Goal: Information Seeking & Learning: Learn about a topic

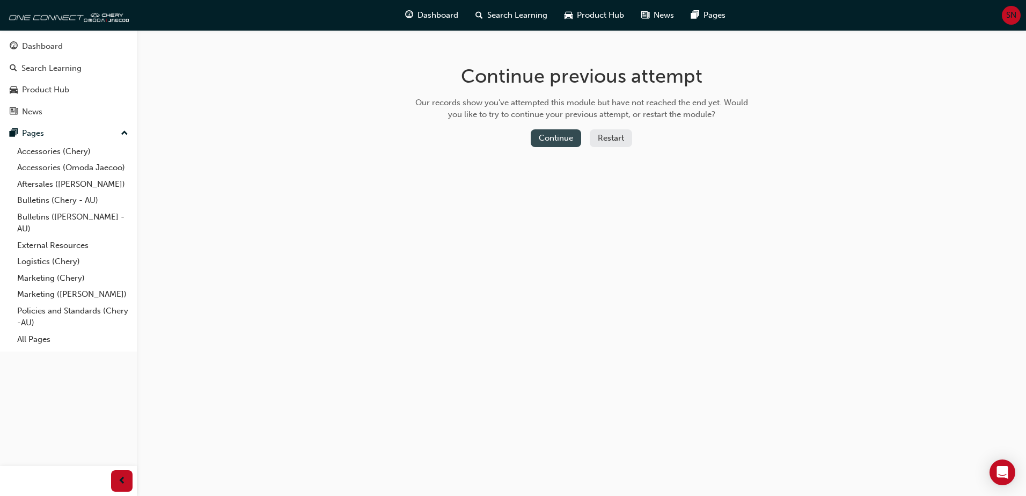
click at [573, 136] on button "Continue" at bounding box center [556, 138] width 50 height 18
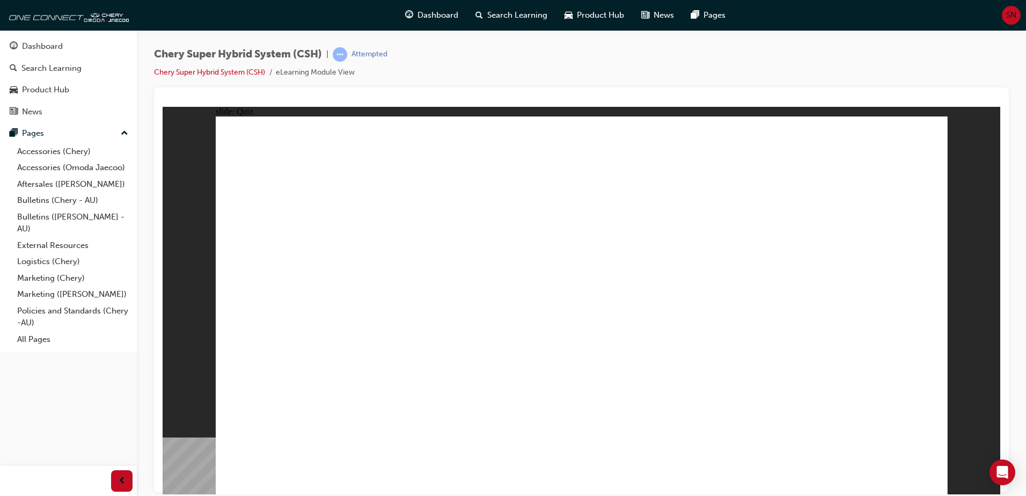
radio input "true"
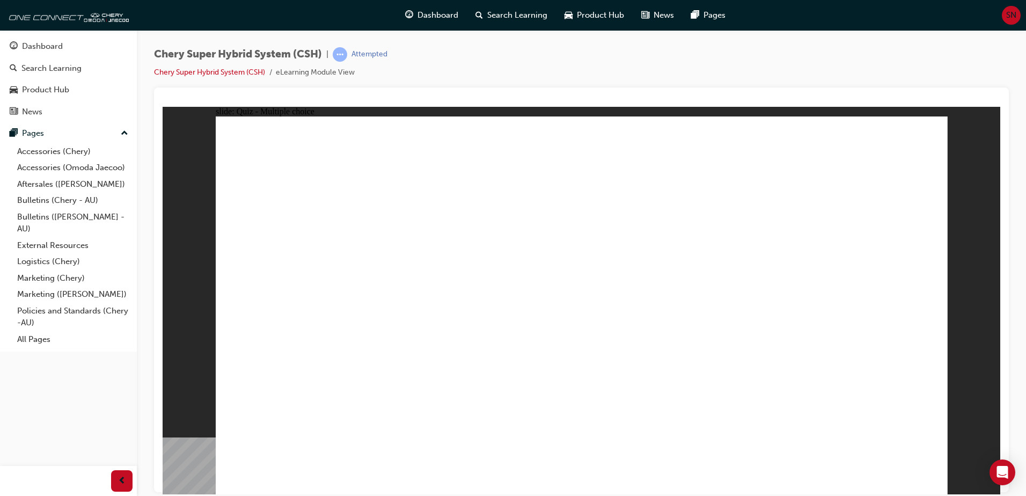
radio input "true"
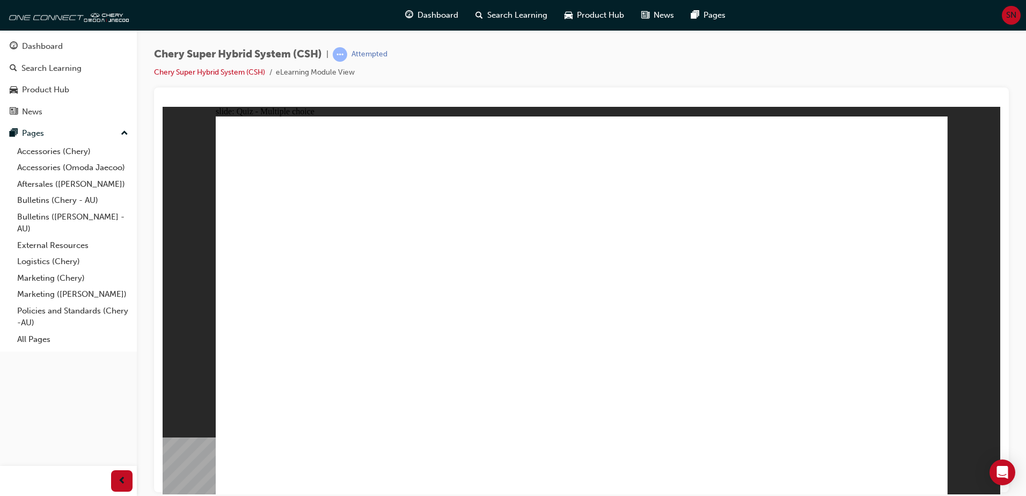
radio input "true"
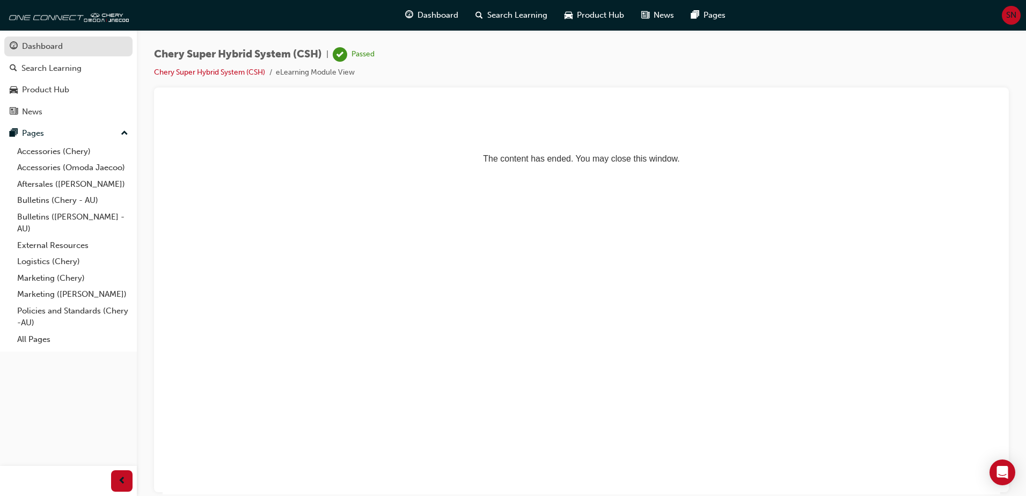
click at [37, 45] on div "Dashboard" at bounding box center [42, 46] width 41 height 12
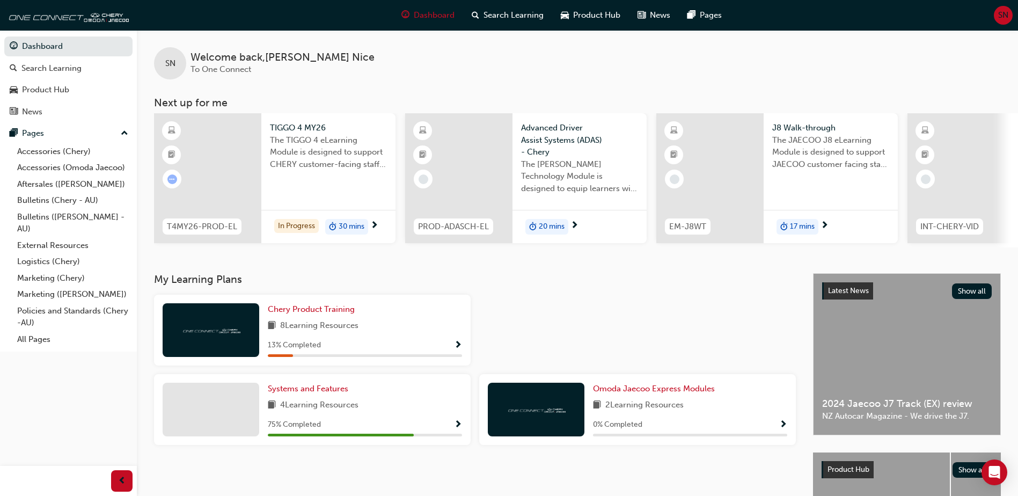
click at [215, 166] on div at bounding box center [207, 178] width 107 height 130
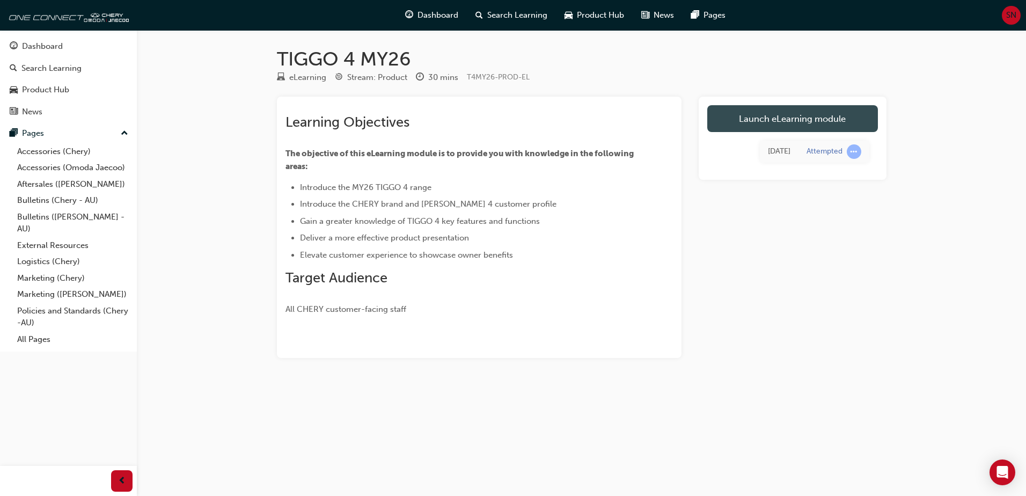
click at [761, 125] on link "Launch eLearning module" at bounding box center [792, 118] width 171 height 27
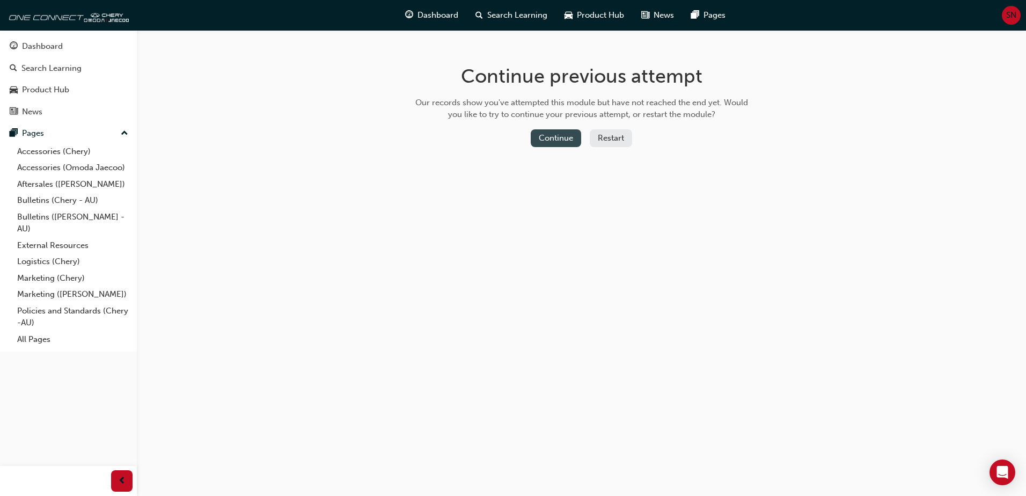
click at [563, 141] on button "Continue" at bounding box center [556, 138] width 50 height 18
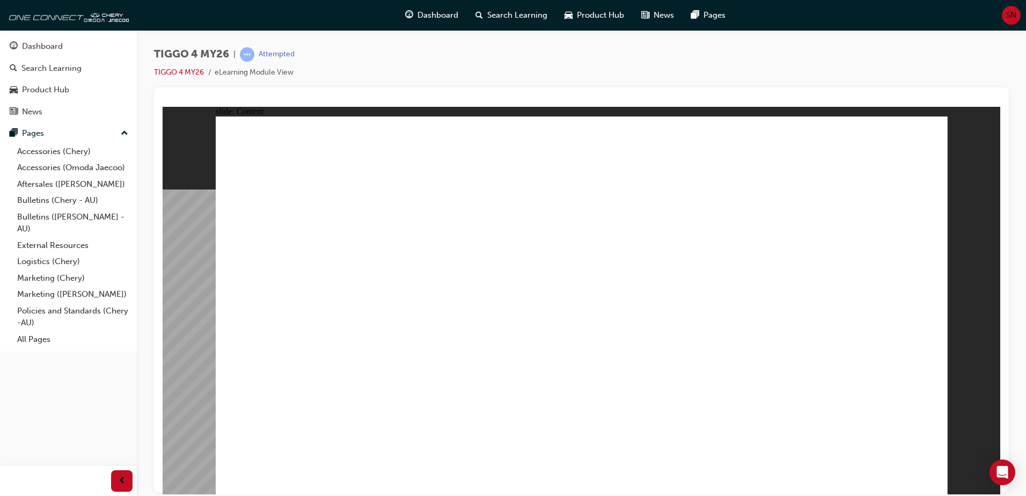
drag, startPoint x: 591, startPoint y: 252, endPoint x: 616, endPoint y: 273, distance: 32.4
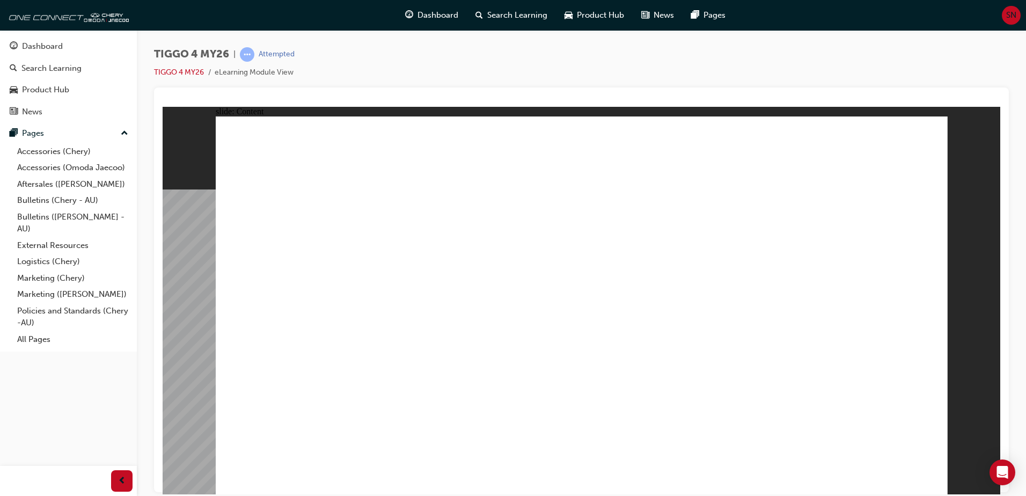
drag, startPoint x: 590, startPoint y: 405, endPoint x: 609, endPoint y: 395, distance: 21.8
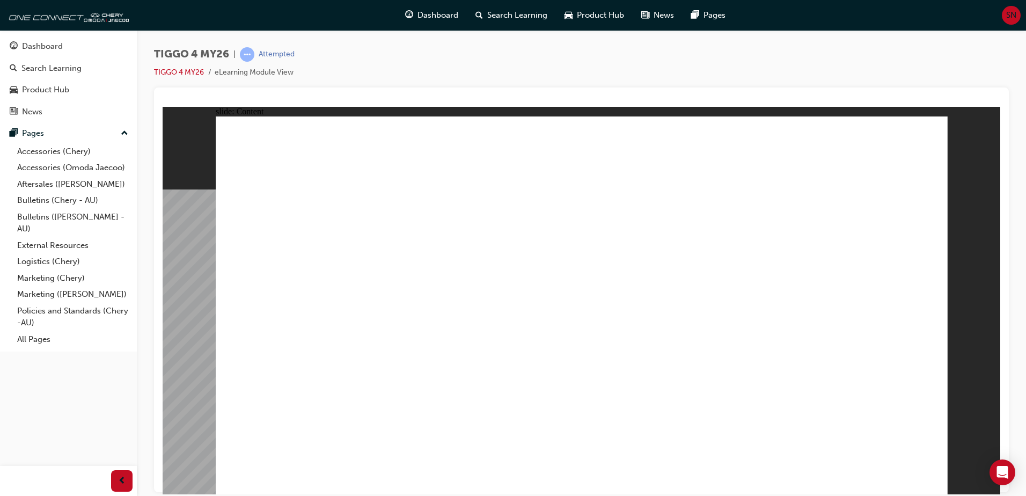
drag, startPoint x: 373, startPoint y: 395, endPoint x: 416, endPoint y: 400, distance: 43.7
drag, startPoint x: 604, startPoint y: 403, endPoint x: 630, endPoint y: 334, distance: 73.3
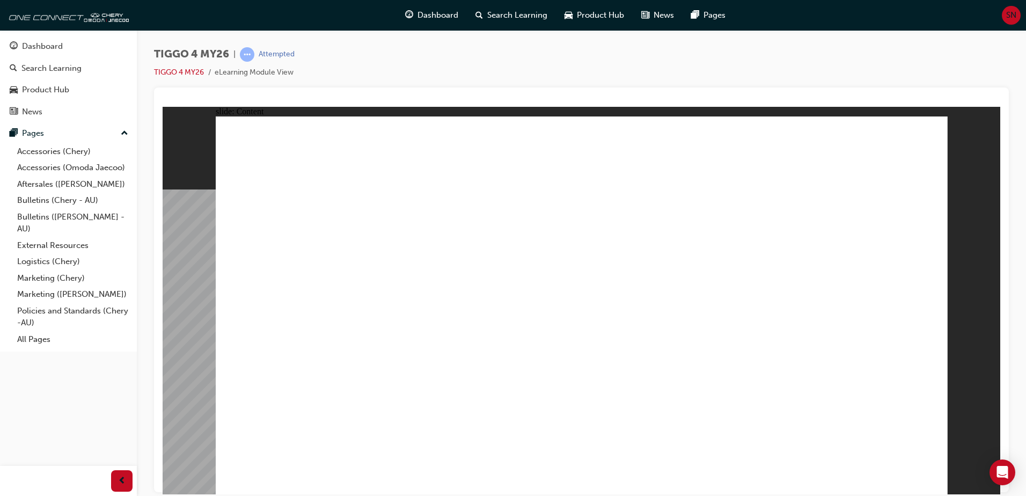
drag, startPoint x: 428, startPoint y: 322, endPoint x: 634, endPoint y: 343, distance: 207.6
drag, startPoint x: 369, startPoint y: 438, endPoint x: 550, endPoint y: 438, distance: 181.3
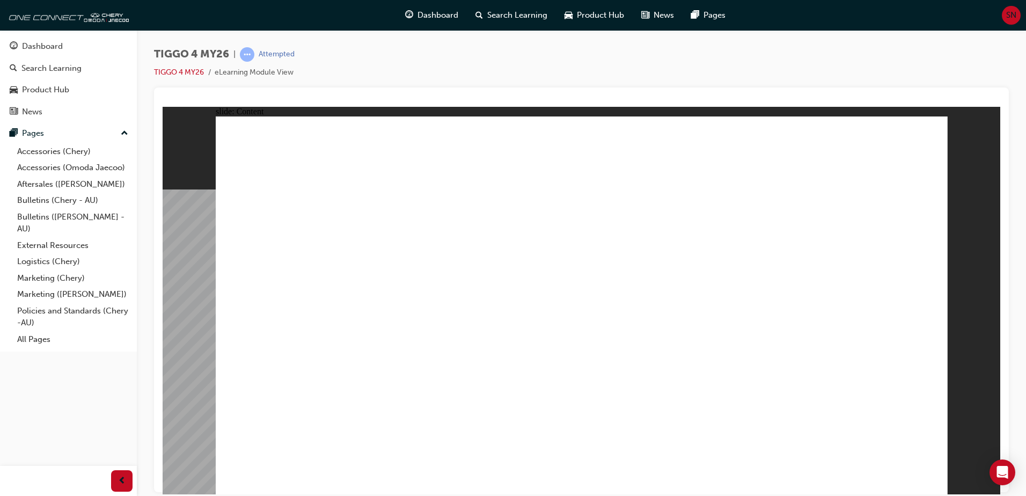
drag, startPoint x: 640, startPoint y: 447, endPoint x: 679, endPoint y: 453, distance: 40.1
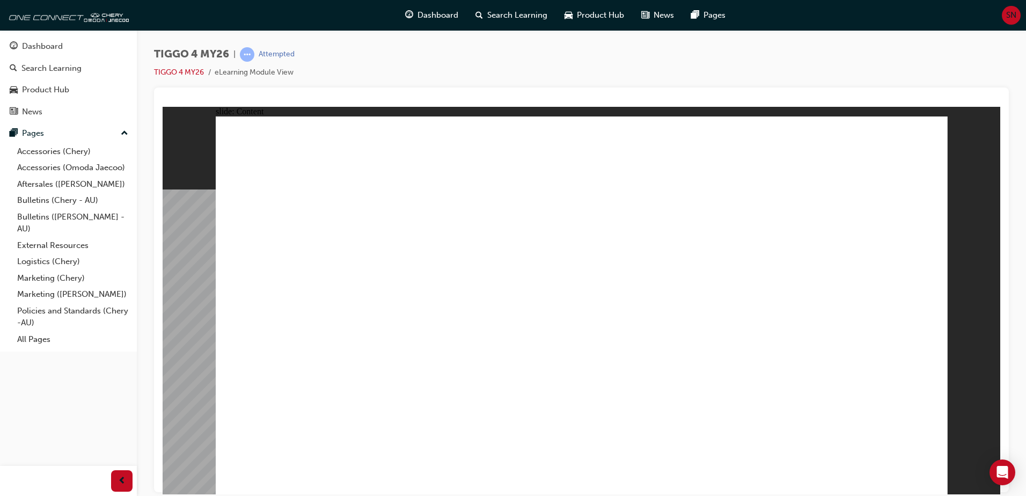
drag, startPoint x: 347, startPoint y: 179, endPoint x: 258, endPoint y: 194, distance: 90.9
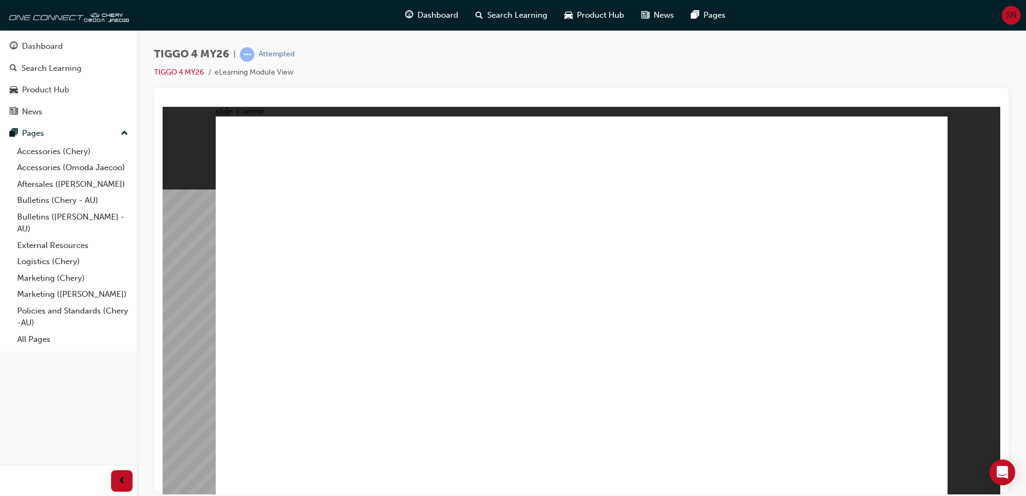
drag, startPoint x: 348, startPoint y: 152, endPoint x: 352, endPoint y: 245, distance: 92.4
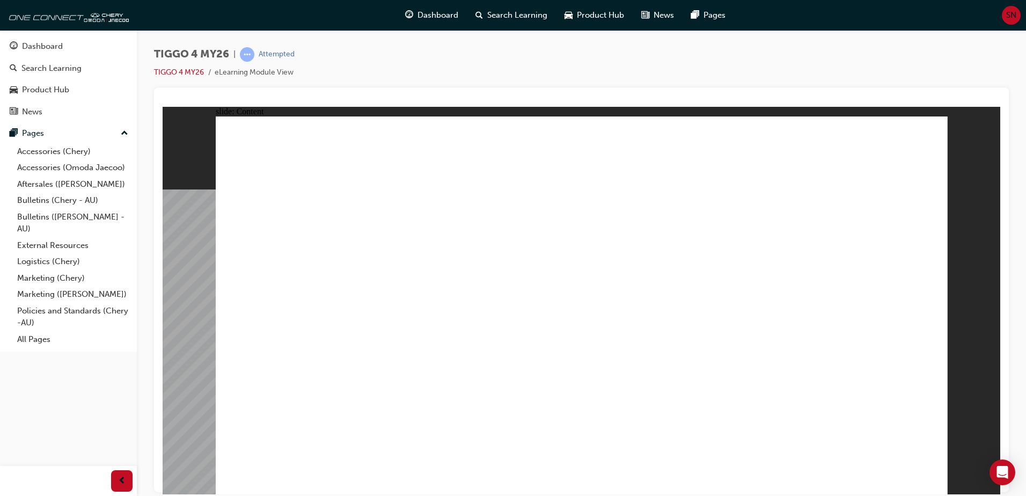
drag, startPoint x: 515, startPoint y: 440, endPoint x: 686, endPoint y: 471, distance: 173.4
drag, startPoint x: 829, startPoint y: 447, endPoint x: 842, endPoint y: 442, distance: 13.9
click at [995, 473] on div "Open Intercom Messenger" at bounding box center [1002, 472] width 28 height 28
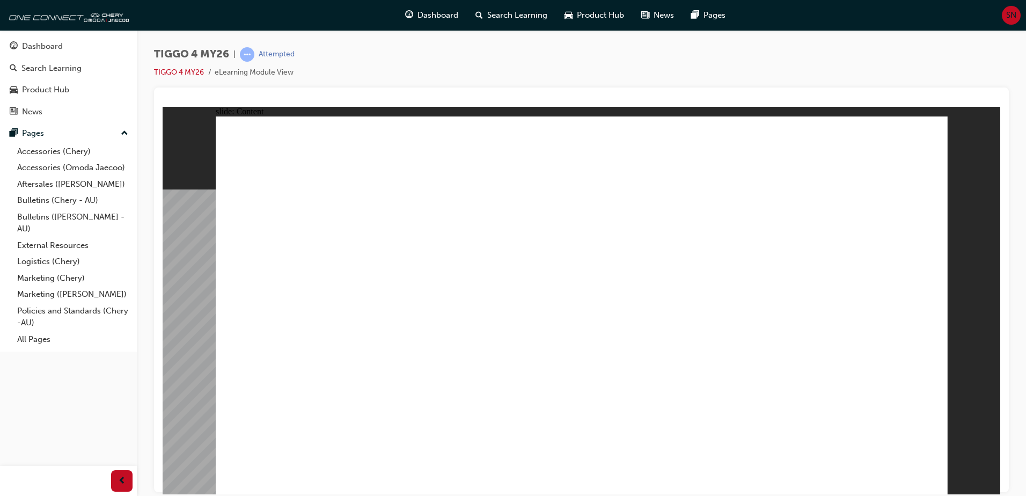
click at [957, 427] on div "slide: Content Rectangle 1 Rectangle 1 close.png Swipe down for HVAC controls a…" at bounding box center [581, 299] width 837 height 387
drag, startPoint x: 611, startPoint y: 434, endPoint x: 604, endPoint y: 435, distance: 7.5
drag, startPoint x: 475, startPoint y: 295, endPoint x: 474, endPoint y: 284, distance: 10.7
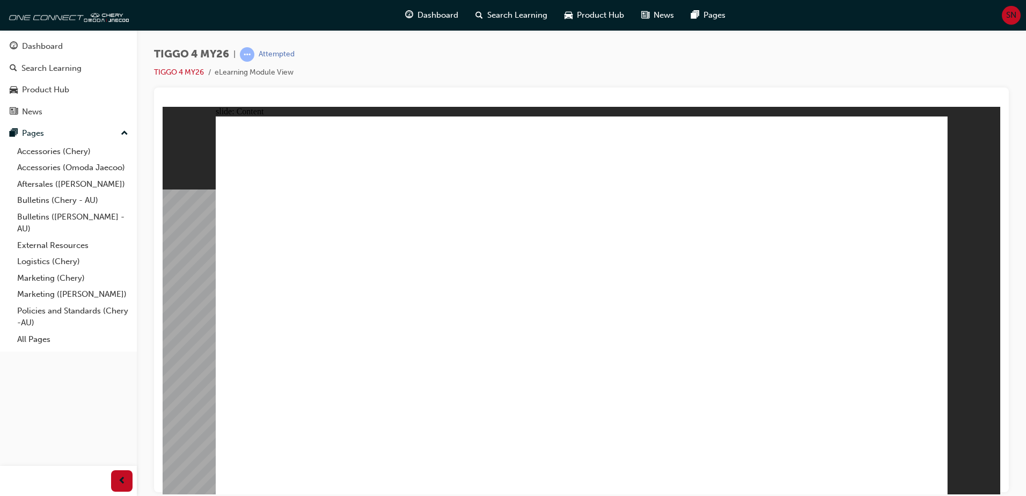
drag, startPoint x: 472, startPoint y: 312, endPoint x: 649, endPoint y: 335, distance: 178.5
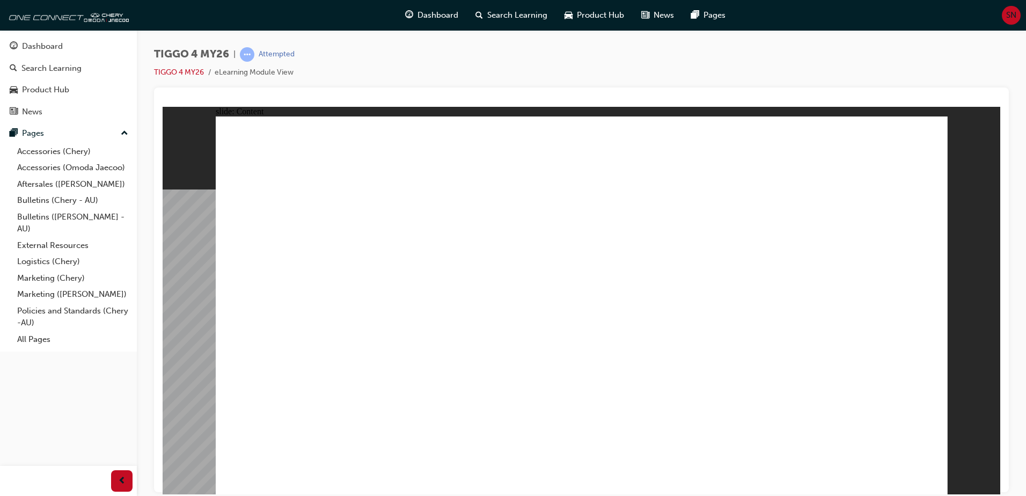
drag, startPoint x: 796, startPoint y: 275, endPoint x: 796, endPoint y: 283, distance: 8.6
drag, startPoint x: 793, startPoint y: 282, endPoint x: 777, endPoint y: 383, distance: 102.1
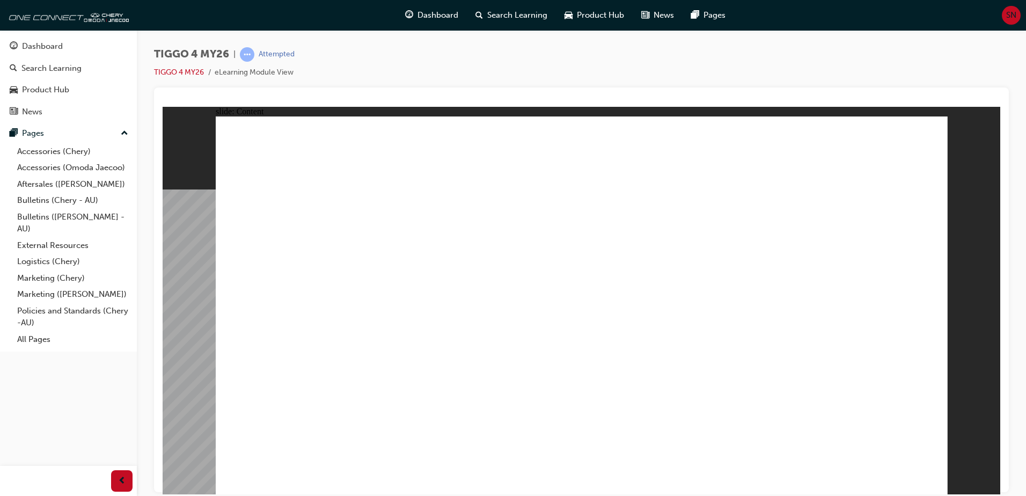
drag, startPoint x: 780, startPoint y: 436, endPoint x: 799, endPoint y: 437, distance: 19.9
drag, startPoint x: 801, startPoint y: 435, endPoint x: 743, endPoint y: 415, distance: 61.2
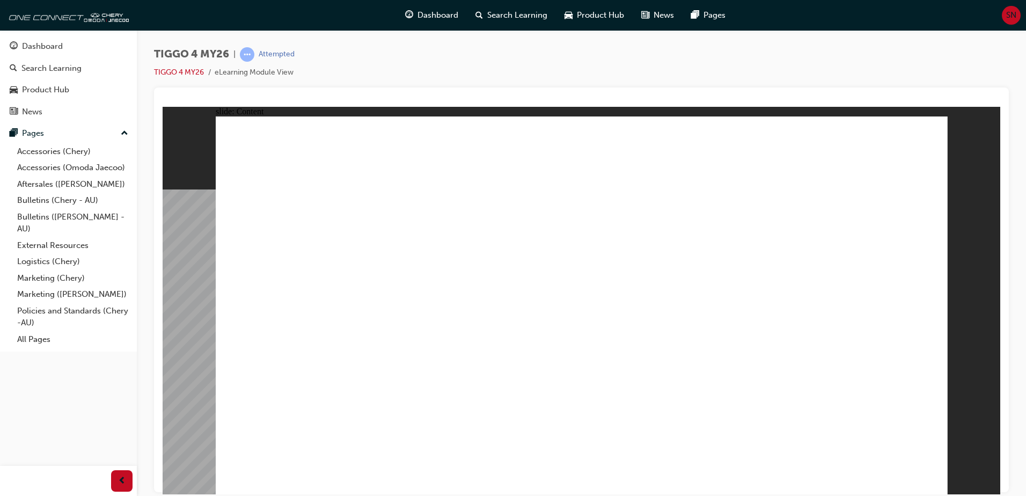
drag, startPoint x: 605, startPoint y: 413, endPoint x: 598, endPoint y: 418, distance: 8.5
drag, startPoint x: 598, startPoint y: 418, endPoint x: 461, endPoint y: 411, distance: 136.4
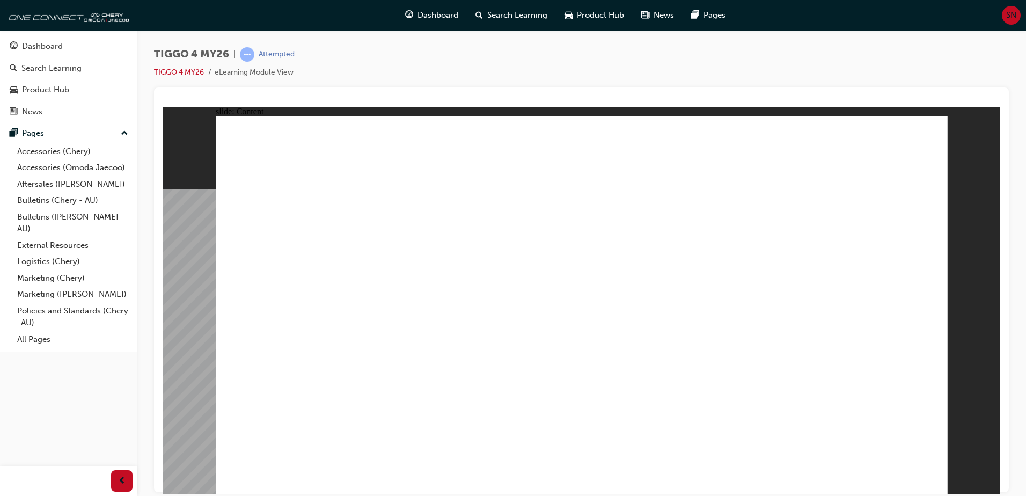
drag, startPoint x: 411, startPoint y: 424, endPoint x: 435, endPoint y: 389, distance: 42.6
drag, startPoint x: 476, startPoint y: 333, endPoint x: 501, endPoint y: 221, distance: 114.2
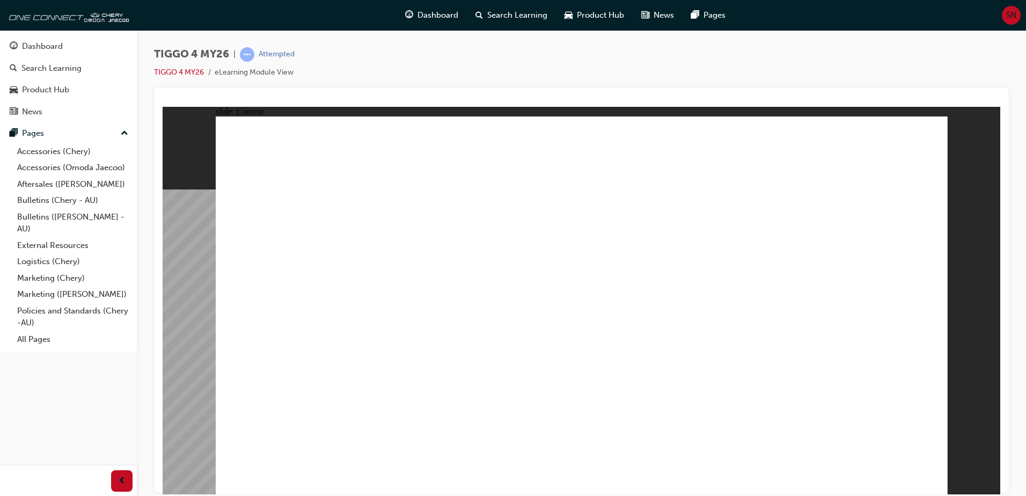
drag, startPoint x: 504, startPoint y: 218, endPoint x: 660, endPoint y: 200, distance: 157.2
drag, startPoint x: 671, startPoint y: 199, endPoint x: 696, endPoint y: 201, distance: 25.3
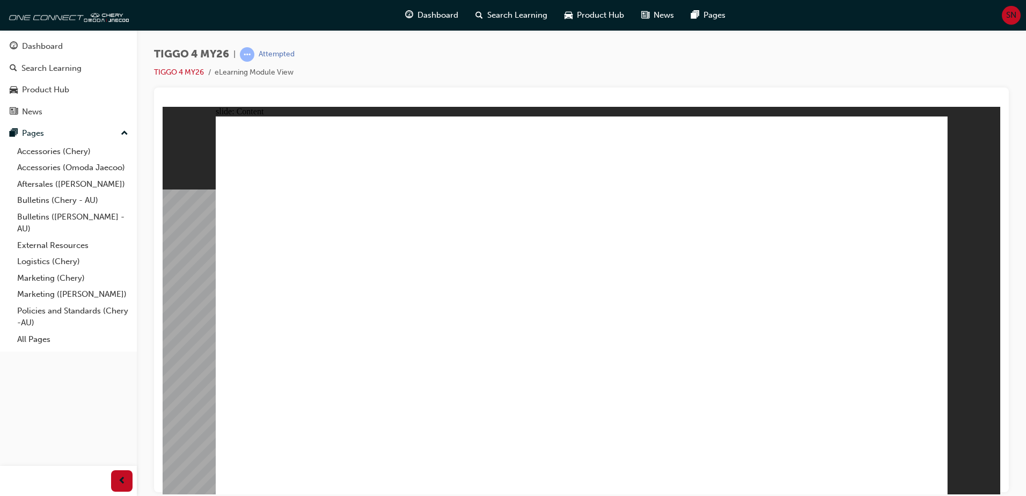
drag, startPoint x: 699, startPoint y: 201, endPoint x: 745, endPoint y: 216, distance: 48.7
drag, startPoint x: 780, startPoint y: 216, endPoint x: 769, endPoint y: 210, distance: 13.0
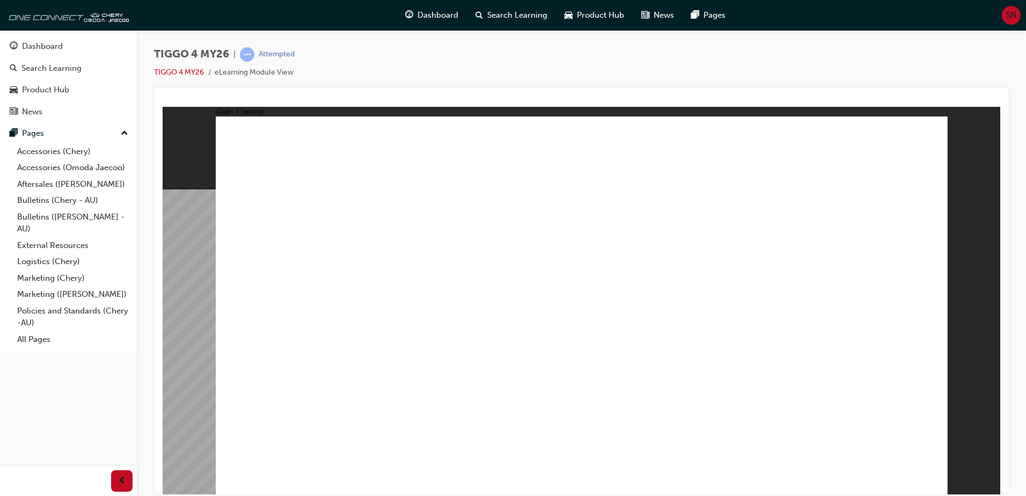
drag, startPoint x: 769, startPoint y: 210, endPoint x: 849, endPoint y: 209, distance: 79.9
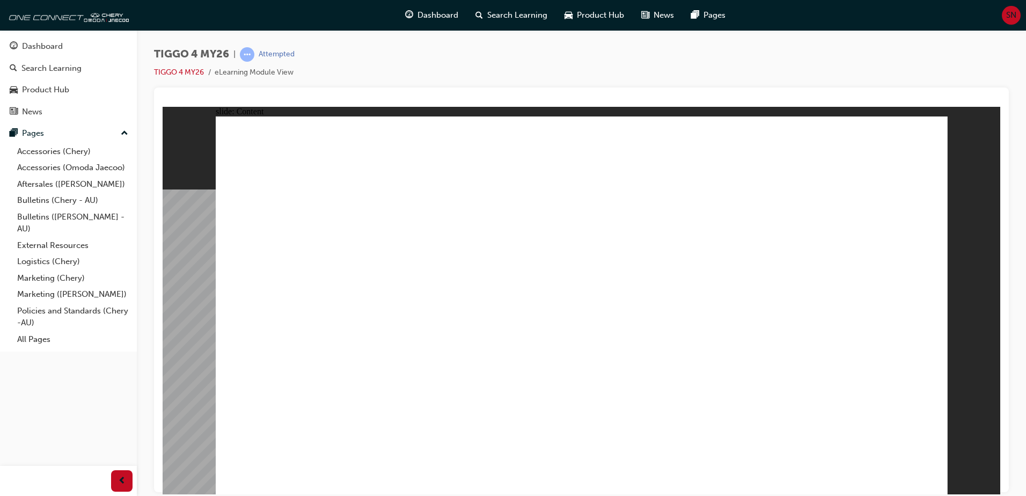
drag, startPoint x: 800, startPoint y: 311, endPoint x: 680, endPoint y: 428, distance: 167.7
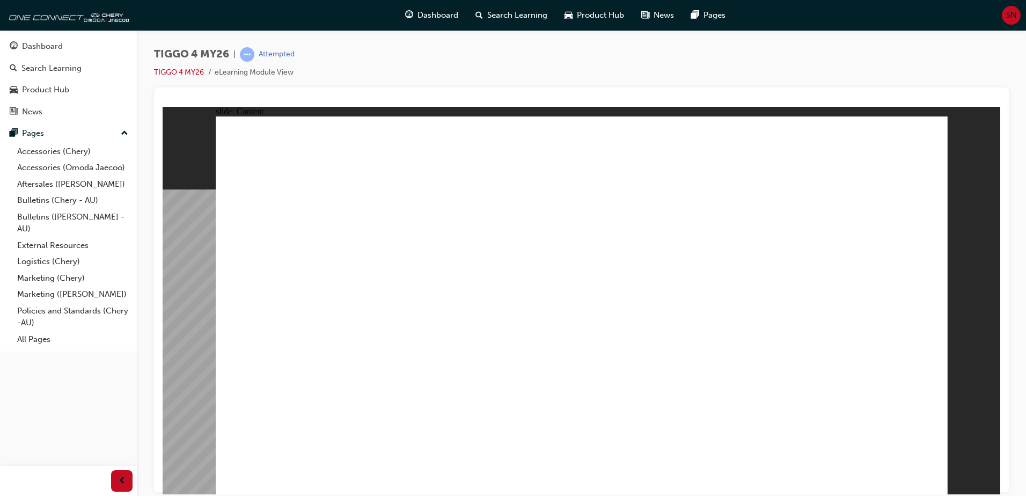
drag, startPoint x: 411, startPoint y: 277, endPoint x: 485, endPoint y: 313, distance: 82.1
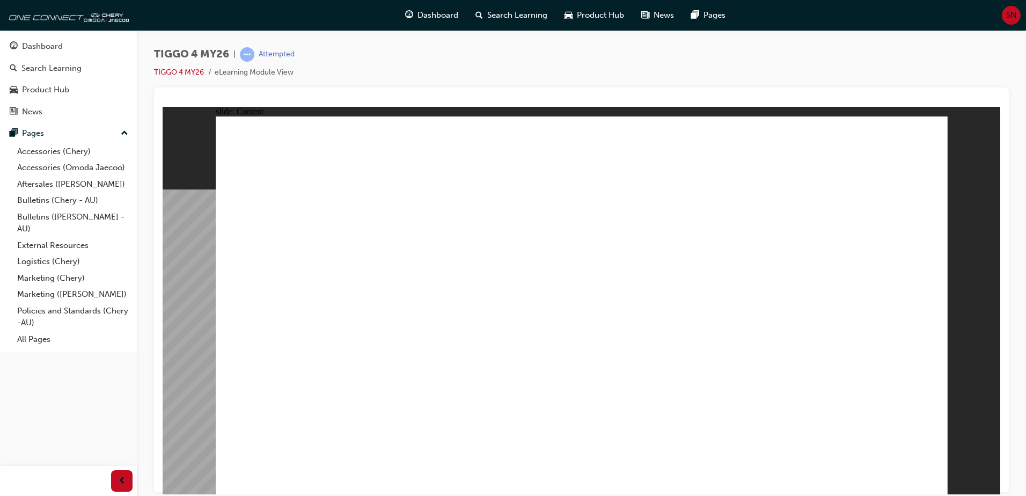
drag, startPoint x: 442, startPoint y: 329, endPoint x: 492, endPoint y: 341, distance: 51.2
drag, startPoint x: 609, startPoint y: 179, endPoint x: 645, endPoint y: 191, distance: 38.0
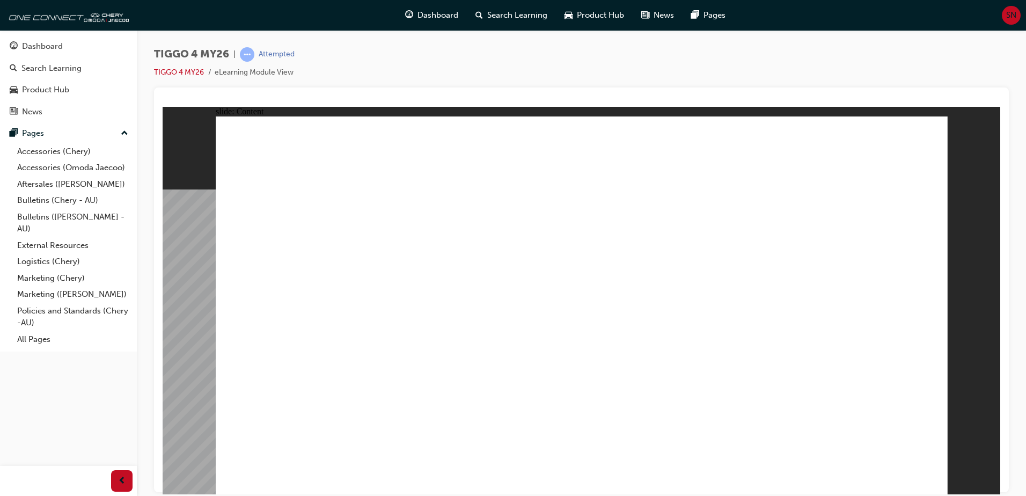
drag, startPoint x: 386, startPoint y: 364, endPoint x: 392, endPoint y: 368, distance: 7.2
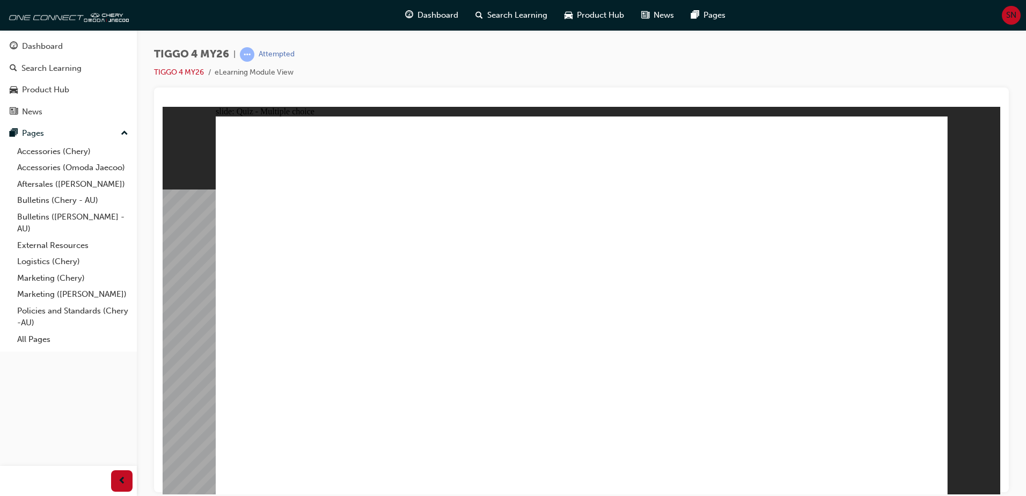
radio input "true"
drag, startPoint x: 446, startPoint y: 247, endPoint x: 452, endPoint y: 393, distance: 146.0
drag, startPoint x: 722, startPoint y: 237, endPoint x: 582, endPoint y: 383, distance: 202.6
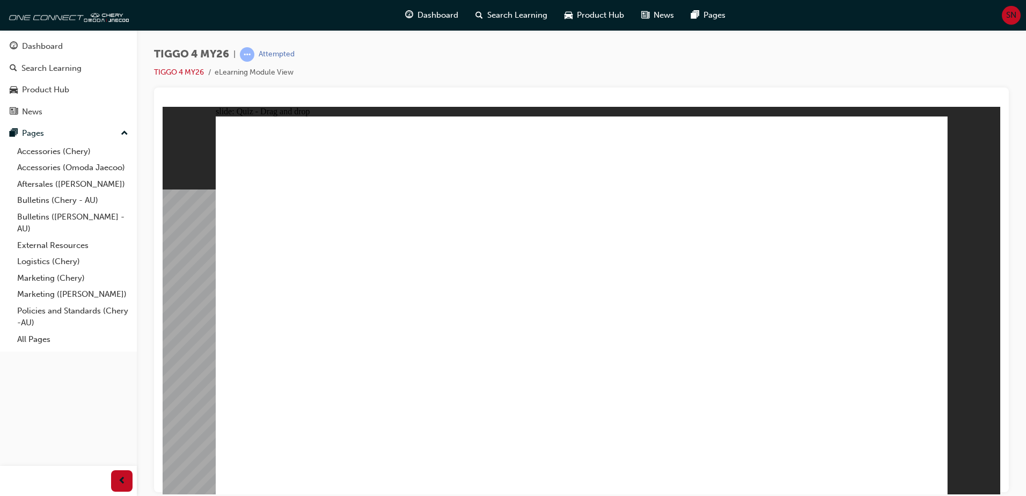
drag, startPoint x: 543, startPoint y: 241, endPoint x: 684, endPoint y: 385, distance: 201.5
drag, startPoint x: 594, startPoint y: 391, endPoint x: 315, endPoint y: 388, distance: 278.5
drag, startPoint x: 295, startPoint y: 247, endPoint x: 582, endPoint y: 395, distance: 323.5
drag, startPoint x: 831, startPoint y: 237, endPoint x: 830, endPoint y: 386, distance: 149.2
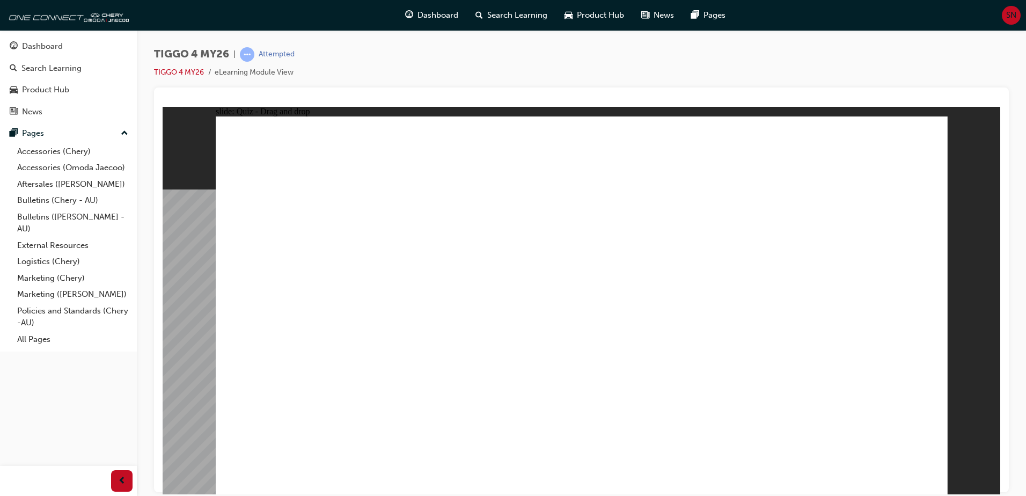
radio input "true"
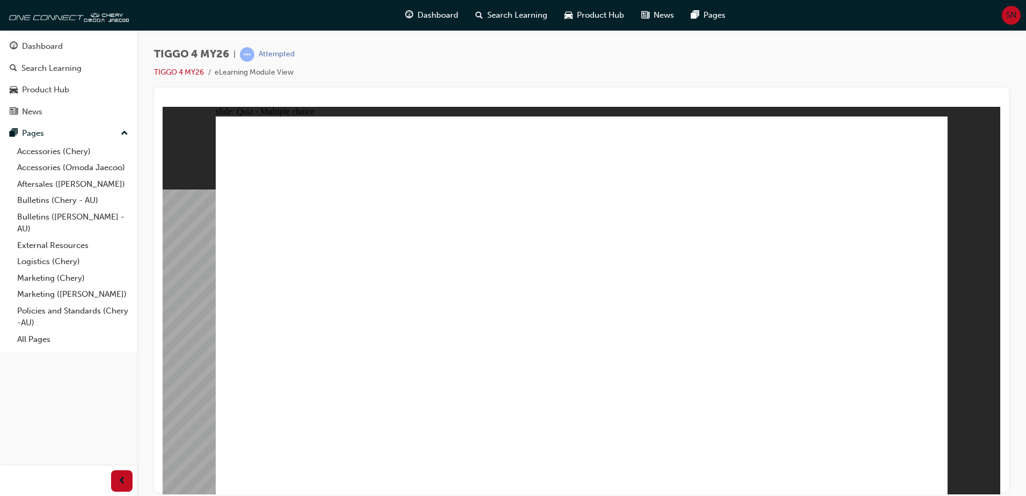
radio input "false"
radio input "true"
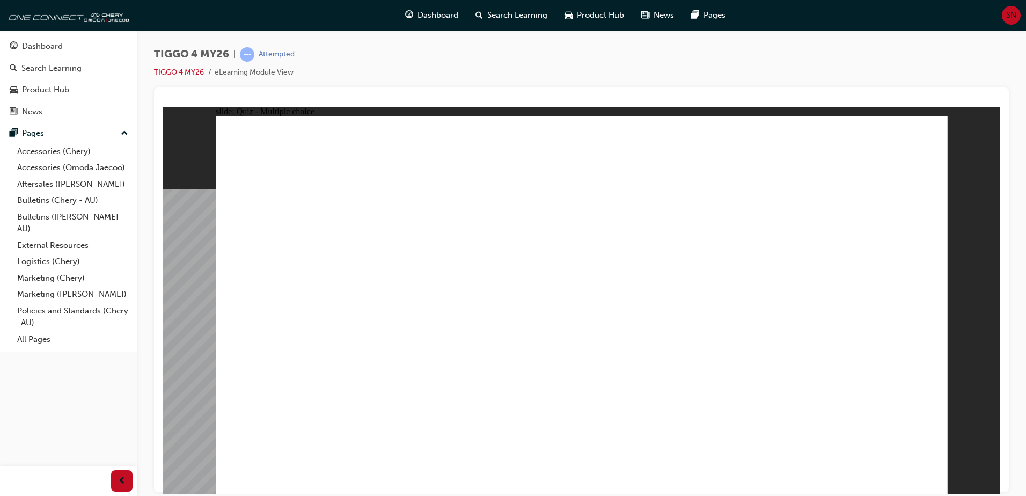
radio input "true"
drag, startPoint x: 316, startPoint y: 275, endPoint x: 682, endPoint y: 251, distance: 366.7
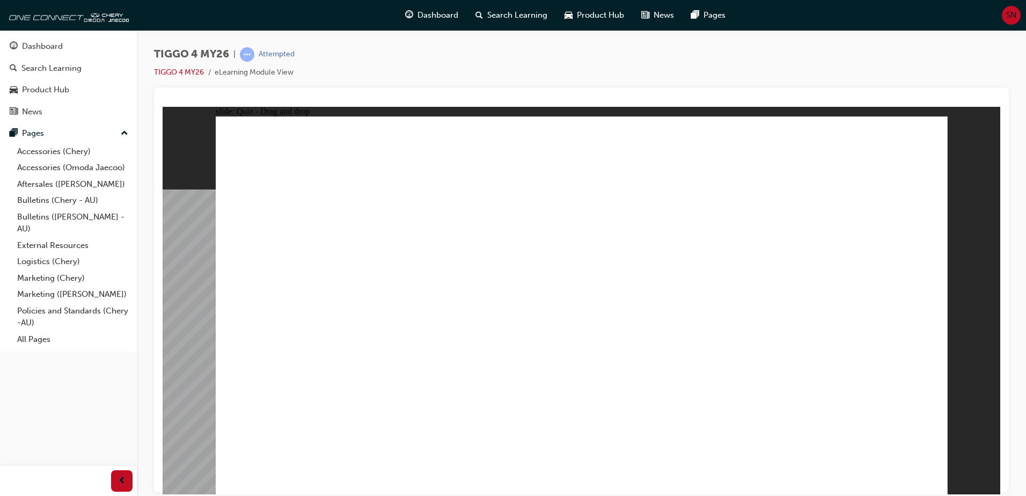
drag, startPoint x: 313, startPoint y: 311, endPoint x: 841, endPoint y: 232, distance: 533.7
drag, startPoint x: 284, startPoint y: 347, endPoint x: 635, endPoint y: 253, distance: 363.4
drag, startPoint x: 289, startPoint y: 385, endPoint x: 810, endPoint y: 241, distance: 540.8
drag, startPoint x: 458, startPoint y: 272, endPoint x: 650, endPoint y: 271, distance: 192.1
drag, startPoint x: 471, startPoint y: 308, endPoint x: 827, endPoint y: 270, distance: 358.2
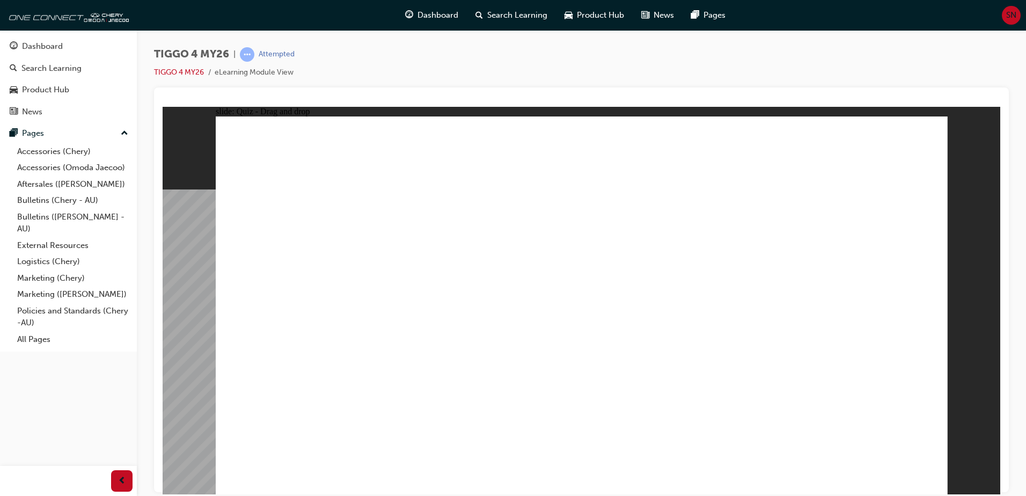
drag, startPoint x: 460, startPoint y: 347, endPoint x: 827, endPoint y: 297, distance: 370.3
radio input "true"
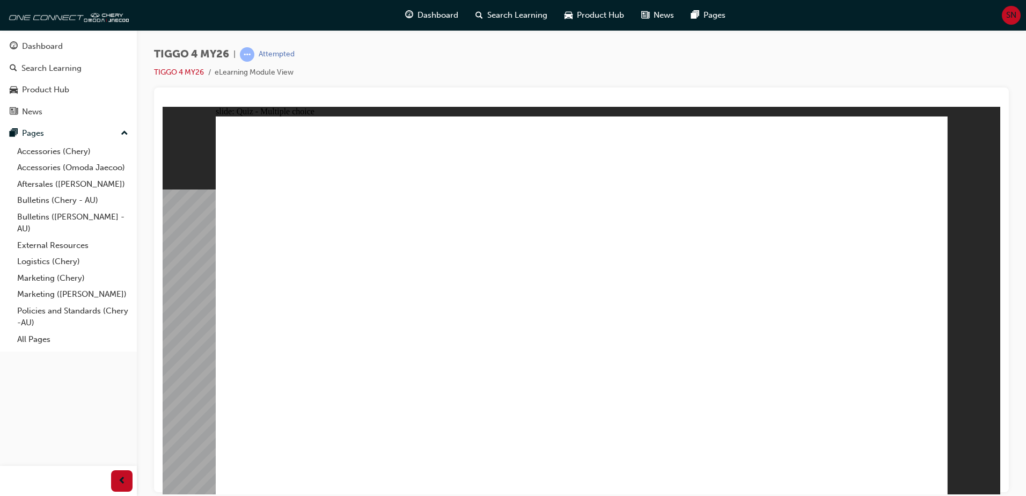
radio input "true"
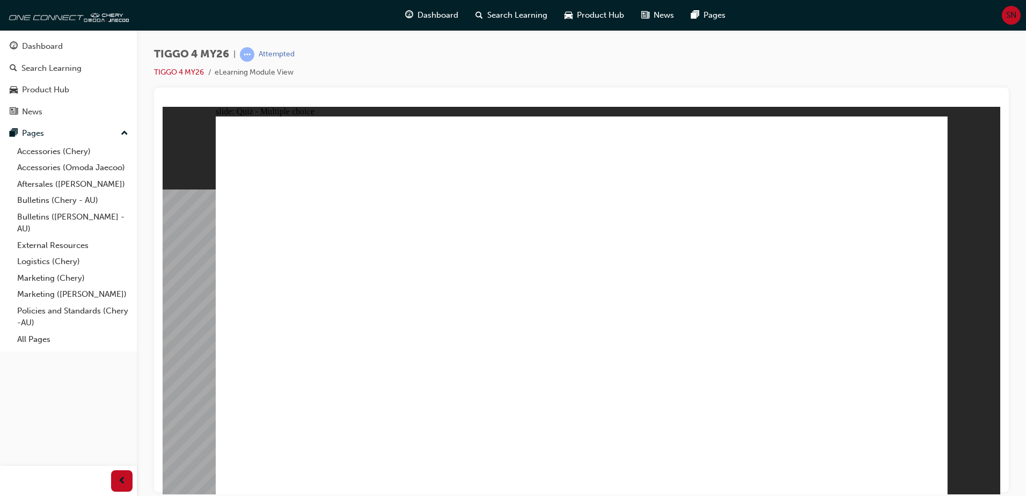
drag, startPoint x: 477, startPoint y: 363, endPoint x: 546, endPoint y: 356, distance: 69.6
radio input "true"
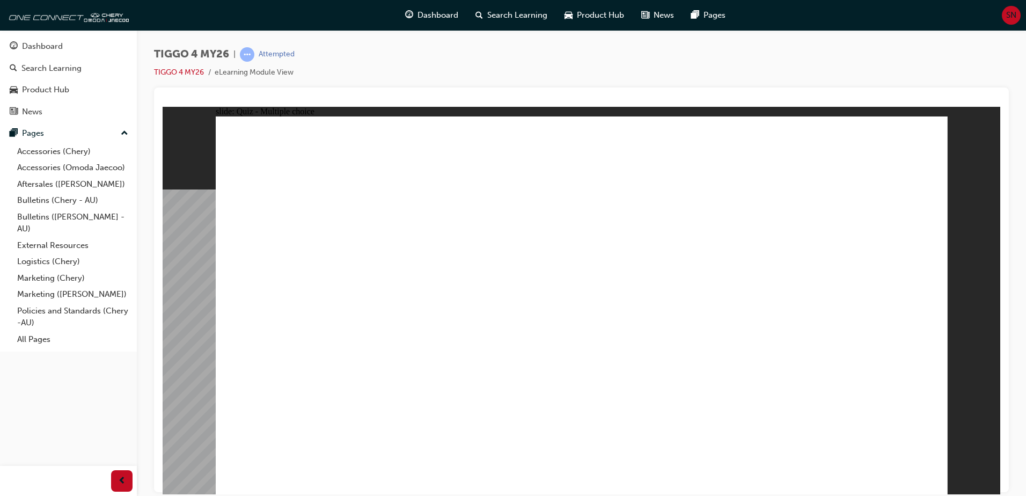
radio input "true"
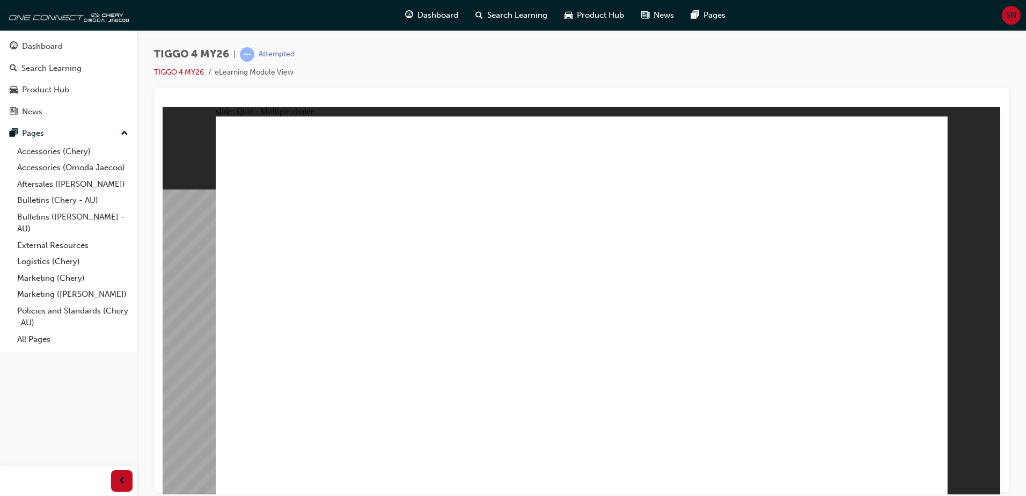
radio input "true"
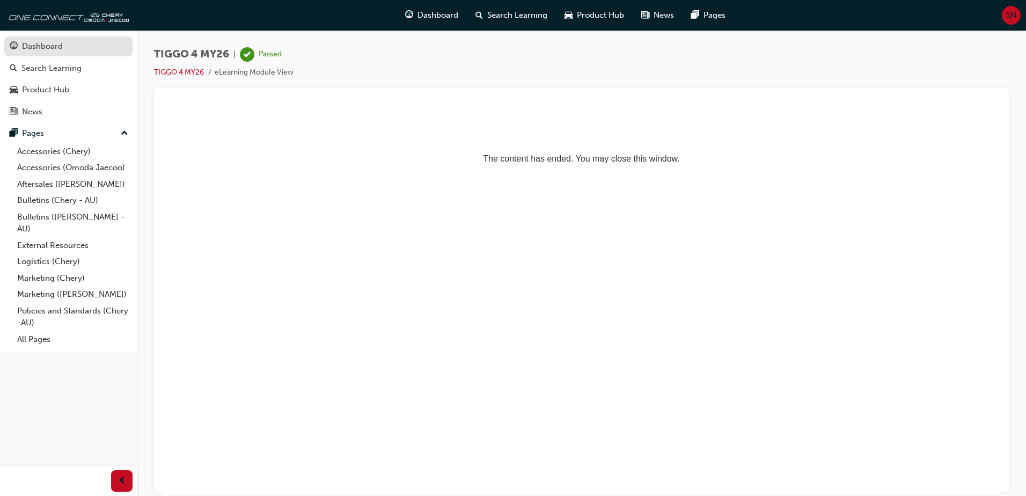
click at [46, 46] on div "Dashboard" at bounding box center [42, 46] width 41 height 12
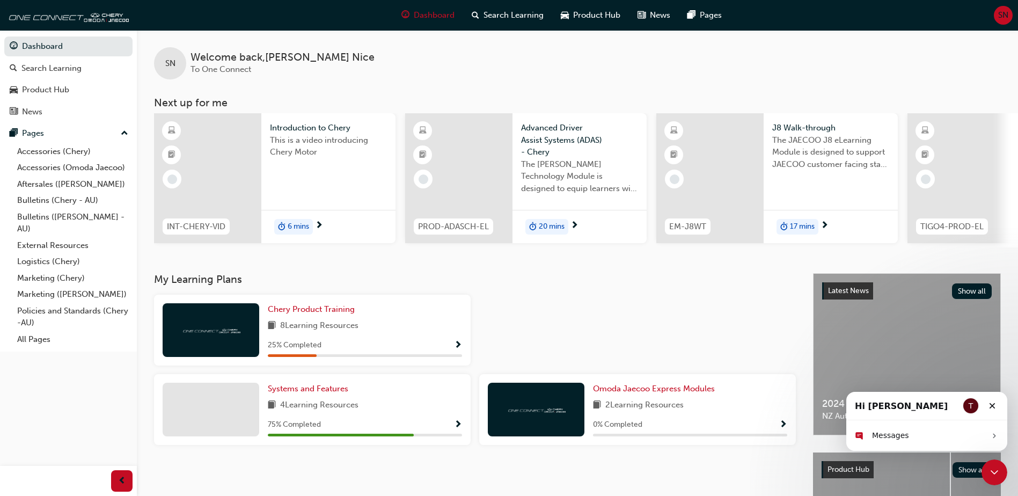
click at [240, 157] on div at bounding box center [207, 178] width 107 height 130
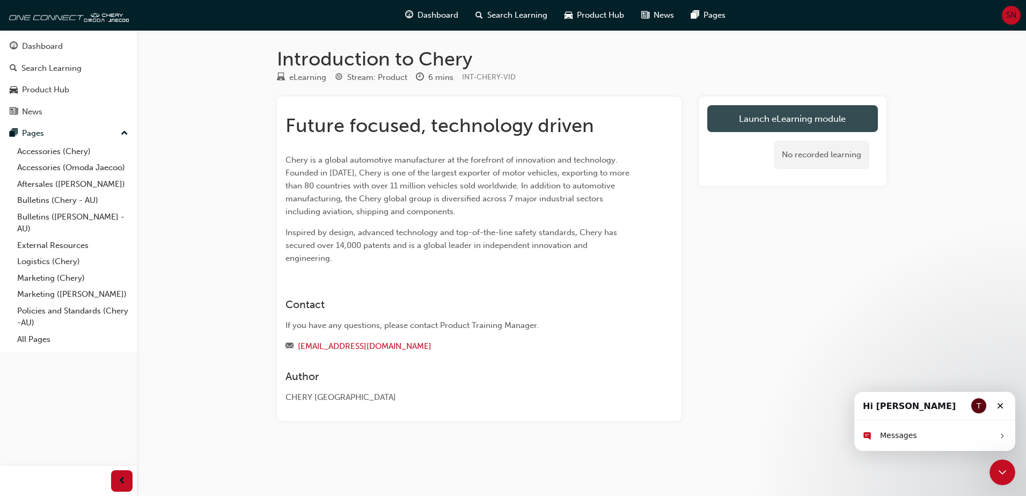
click at [770, 118] on link "Launch eLearning module" at bounding box center [792, 118] width 171 height 27
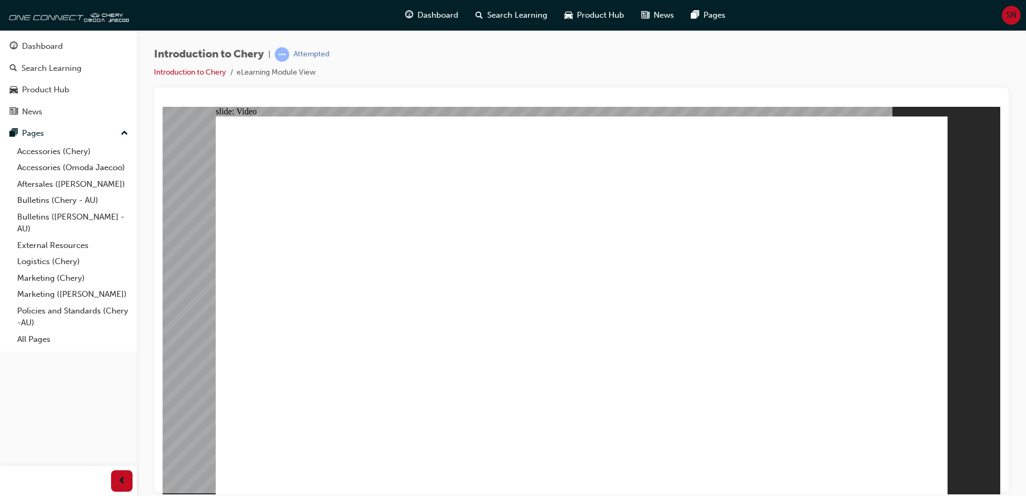
drag, startPoint x: 302, startPoint y: 455, endPoint x: 868, endPoint y: 470, distance: 566.2
type input "311"
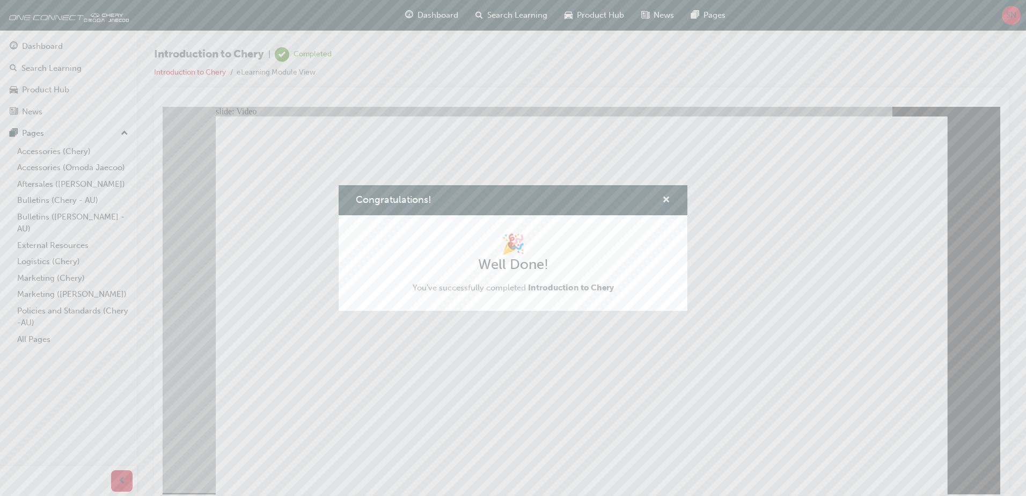
click at [668, 201] on span "cross-icon" at bounding box center [666, 201] width 8 height 10
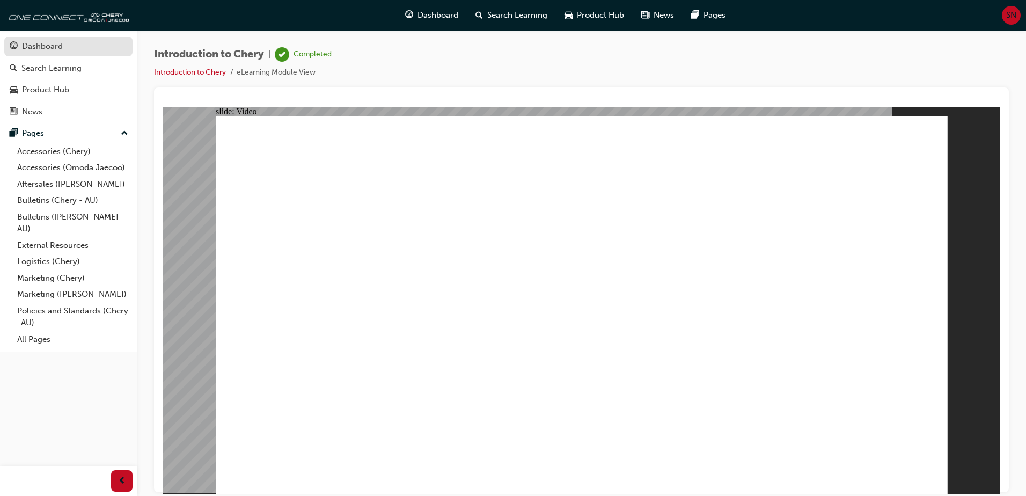
click at [54, 45] on div "Dashboard" at bounding box center [42, 46] width 41 height 12
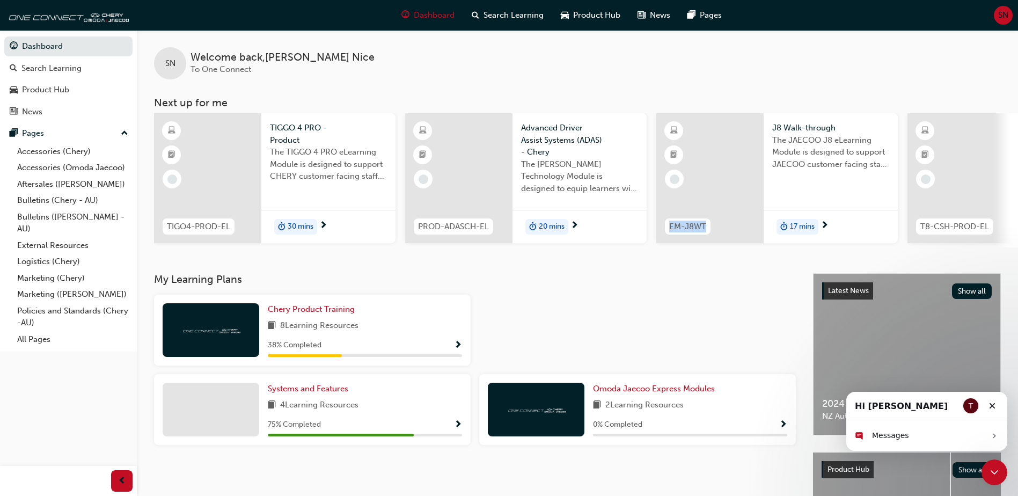
drag, startPoint x: 596, startPoint y: 246, endPoint x: 705, endPoint y: 239, distance: 109.1
click at [705, 239] on div "TIGO4-PROD-EL TIGGO 4 PRO - Product The TIGGO 4 PRO eLearning Module is designe…" at bounding box center [906, 180] width 1505 height 134
click at [245, 174] on div at bounding box center [207, 178] width 107 height 130
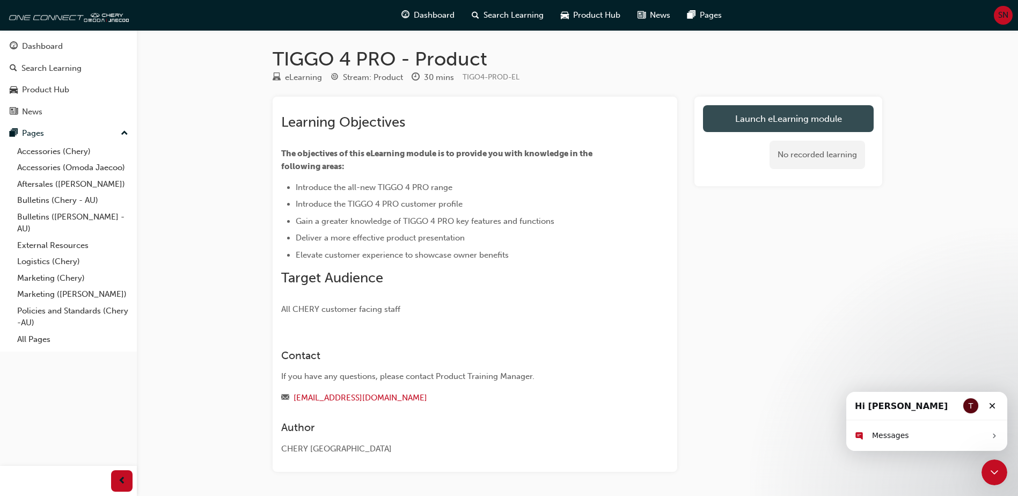
click at [752, 121] on link "Launch eLearning module" at bounding box center [788, 118] width 171 height 27
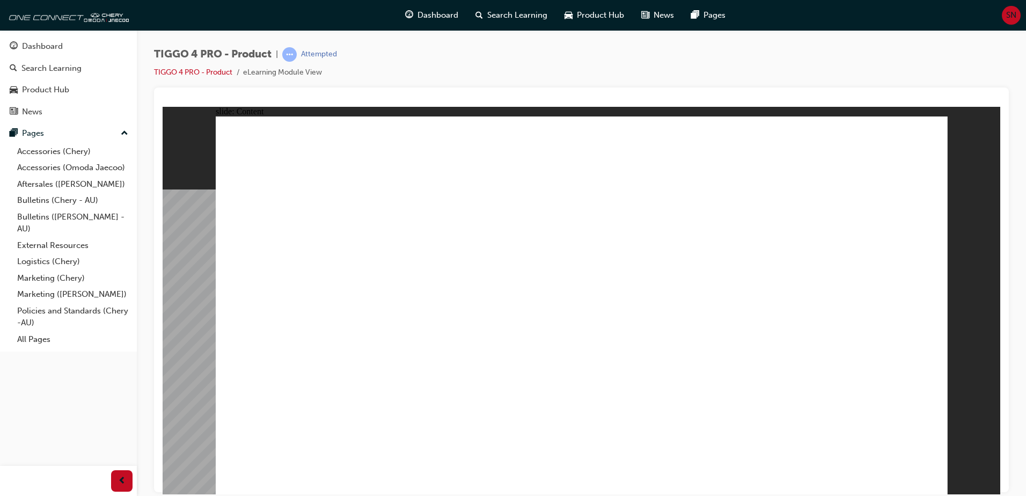
drag, startPoint x: 422, startPoint y: 353, endPoint x: 452, endPoint y: 357, distance: 30.3
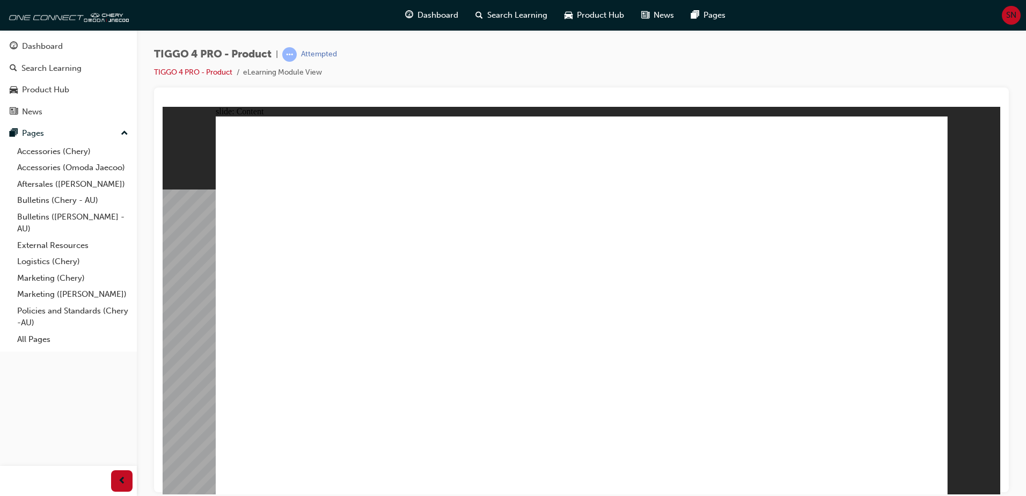
drag, startPoint x: 492, startPoint y: 223, endPoint x: 538, endPoint y: 231, distance: 46.2
drag, startPoint x: 645, startPoint y: 216, endPoint x: 694, endPoint y: 220, distance: 49.0
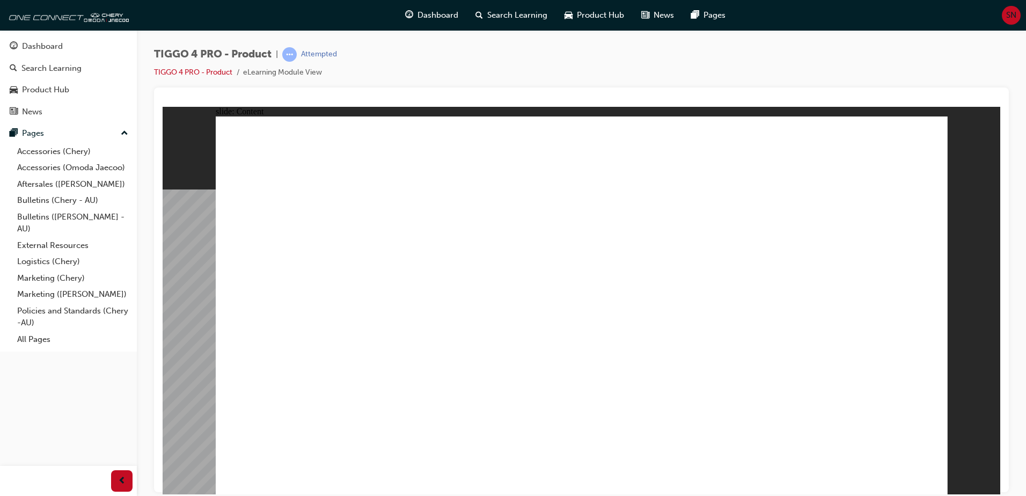
drag, startPoint x: 333, startPoint y: 271, endPoint x: 373, endPoint y: 243, distance: 49.7
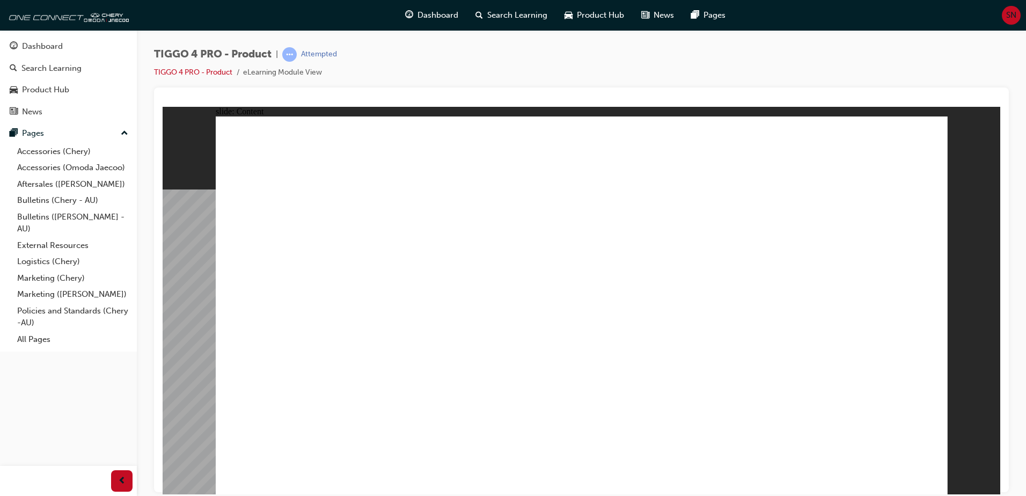
drag, startPoint x: 365, startPoint y: 297, endPoint x: 373, endPoint y: 296, distance: 7.7
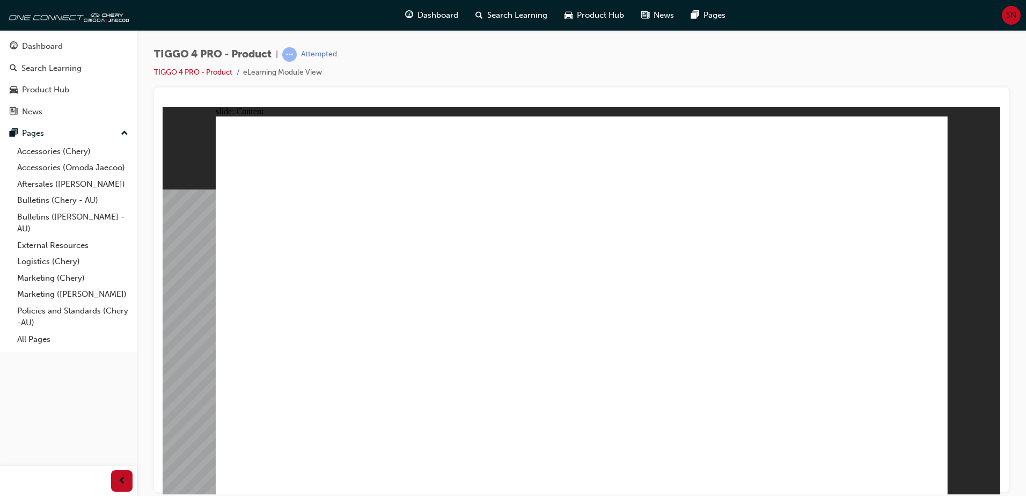
drag, startPoint x: 362, startPoint y: 307, endPoint x: 432, endPoint y: 339, distance: 76.6
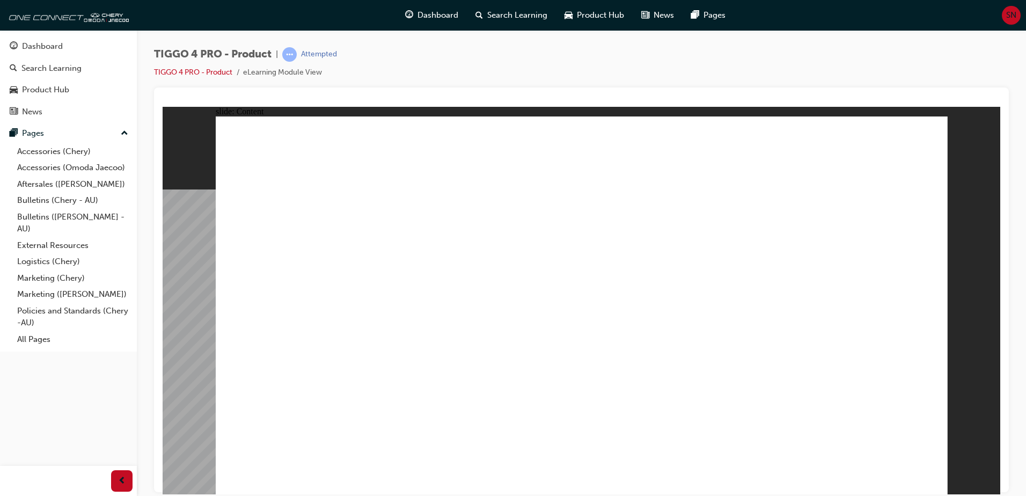
drag, startPoint x: 364, startPoint y: 308, endPoint x: 423, endPoint y: 324, distance: 61.2
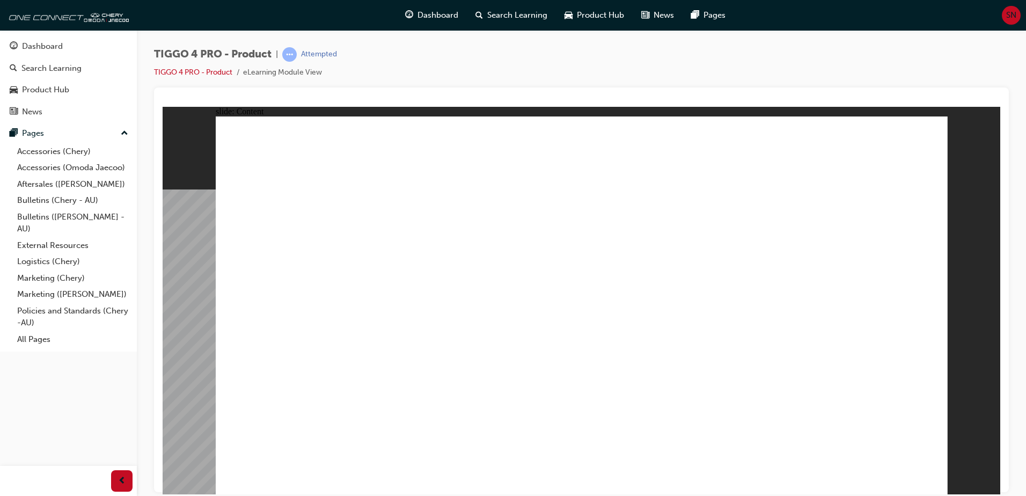
drag, startPoint x: 685, startPoint y: 289, endPoint x: 694, endPoint y: 286, distance: 10.0
drag, startPoint x: 630, startPoint y: 230, endPoint x: 595, endPoint y: 189, distance: 54.4
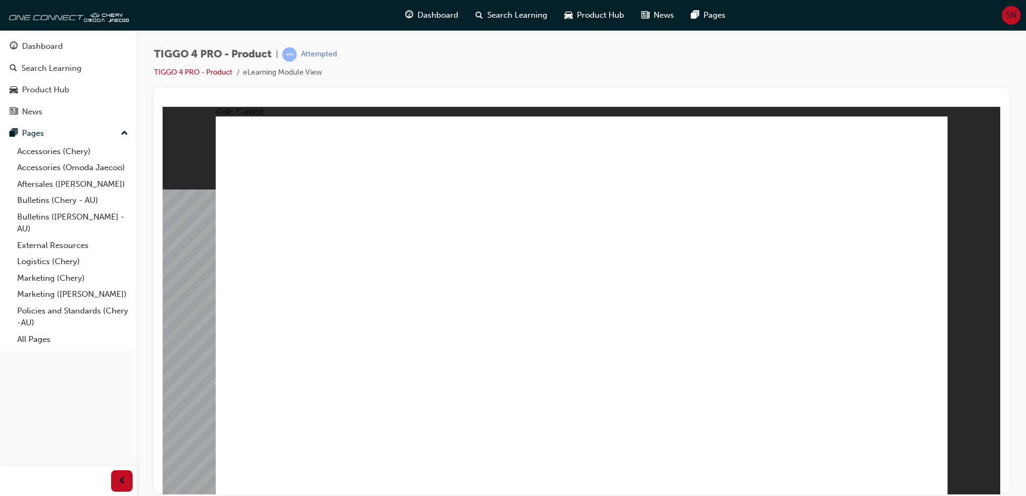
drag, startPoint x: 430, startPoint y: 168, endPoint x: 489, endPoint y: 211, distance: 72.7
click at [981, 245] on div "slide: Content Rectangle 1 Rectangle 1 close.png Rectangle 2 INTERIOR DESIGN Lu…" at bounding box center [581, 299] width 837 height 387
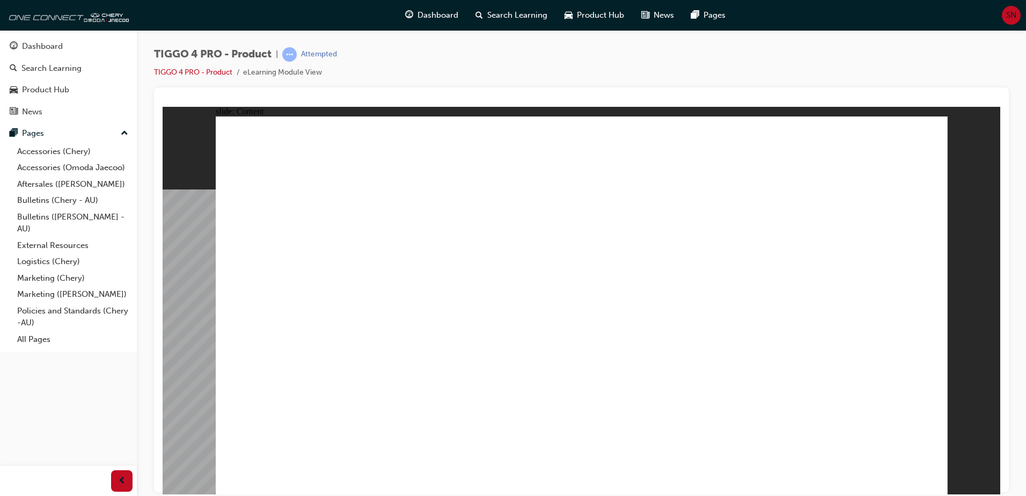
drag, startPoint x: 386, startPoint y: 381, endPoint x: 385, endPoint y: 374, distance: 7.6
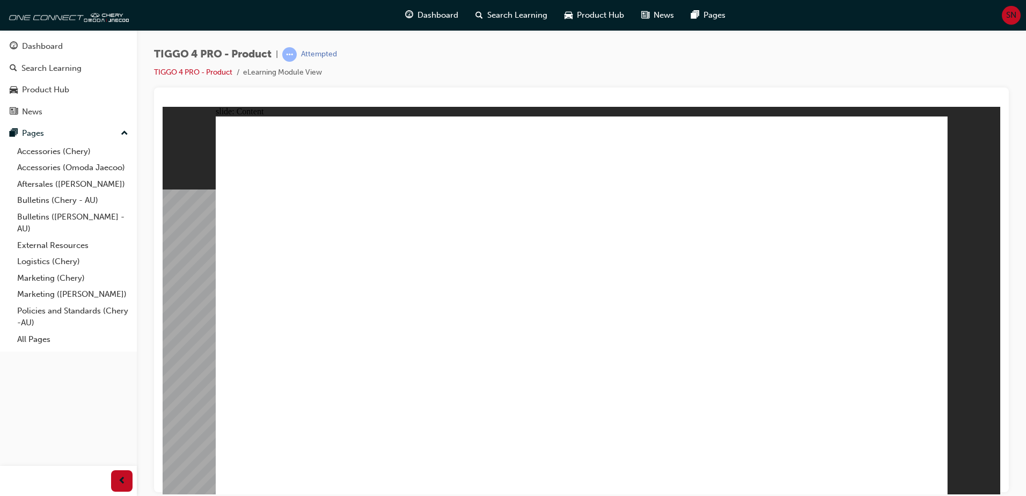
drag, startPoint x: 589, startPoint y: 402, endPoint x: 602, endPoint y: 400, distance: 13.6
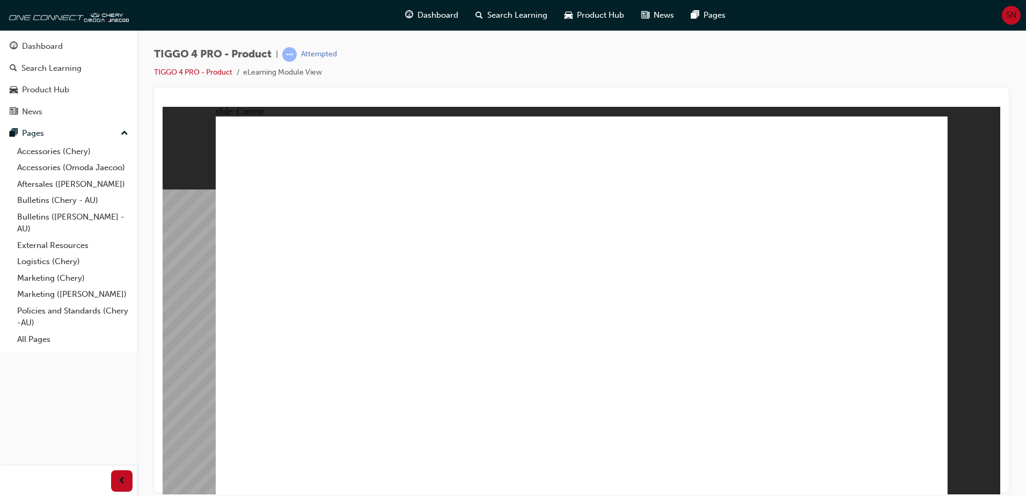
drag, startPoint x: 570, startPoint y: 355, endPoint x: 584, endPoint y: 338, distance: 22.1
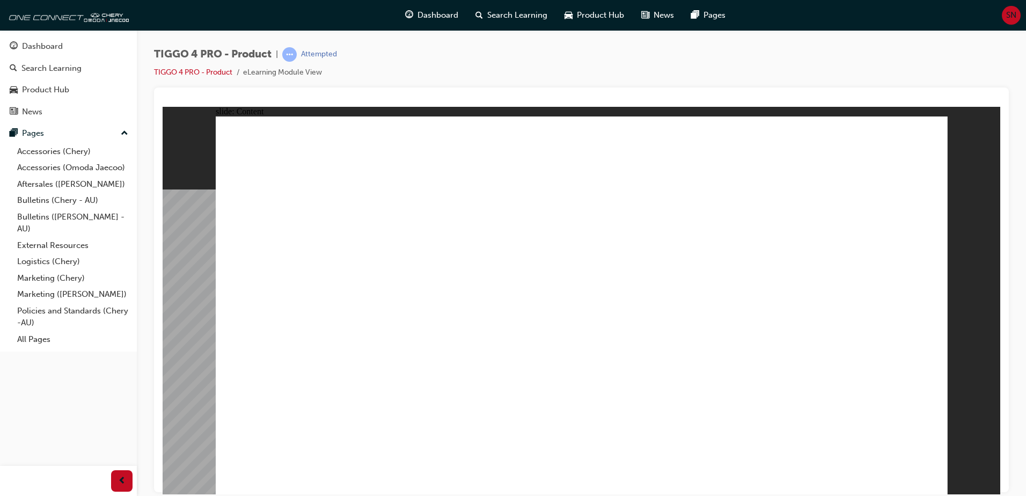
drag, startPoint x: 690, startPoint y: 392, endPoint x: 748, endPoint y: 344, distance: 75.2
drag, startPoint x: 759, startPoint y: 278, endPoint x: 766, endPoint y: 287, distance: 11.4
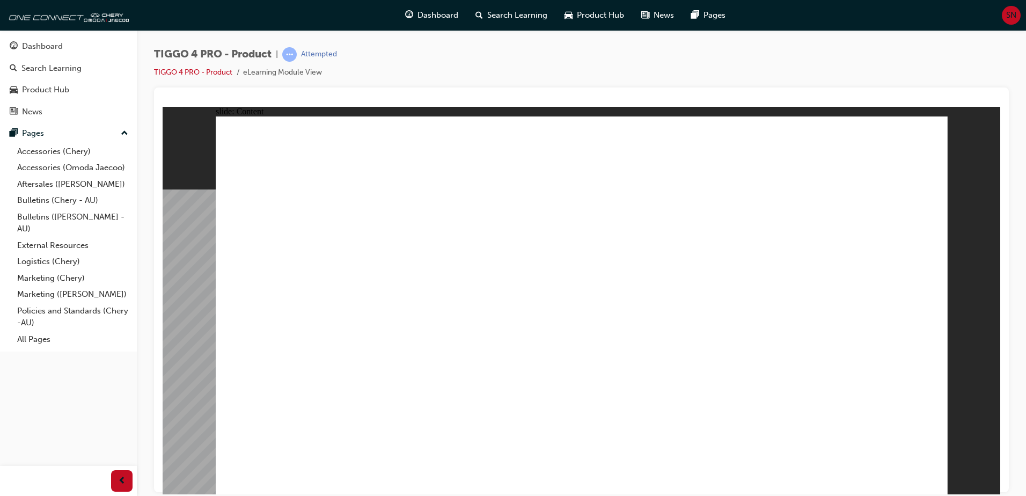
drag, startPoint x: 468, startPoint y: 293, endPoint x: 616, endPoint y: 328, distance: 151.7
drag, startPoint x: 739, startPoint y: 347, endPoint x: 822, endPoint y: 423, distance: 113.2
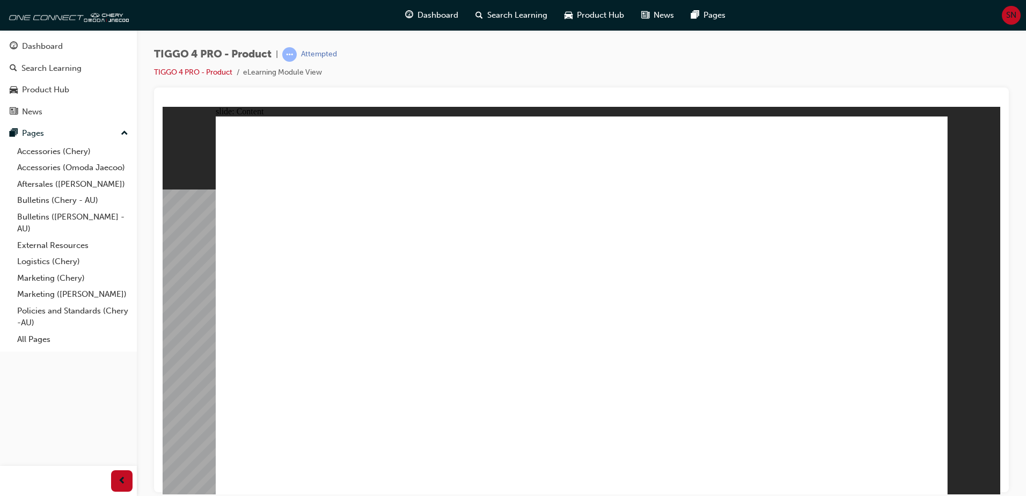
drag, startPoint x: 730, startPoint y: 417, endPoint x: 829, endPoint y: 439, distance: 102.1
drag, startPoint x: 871, startPoint y: 429, endPoint x: 882, endPoint y: 432, distance: 11.9
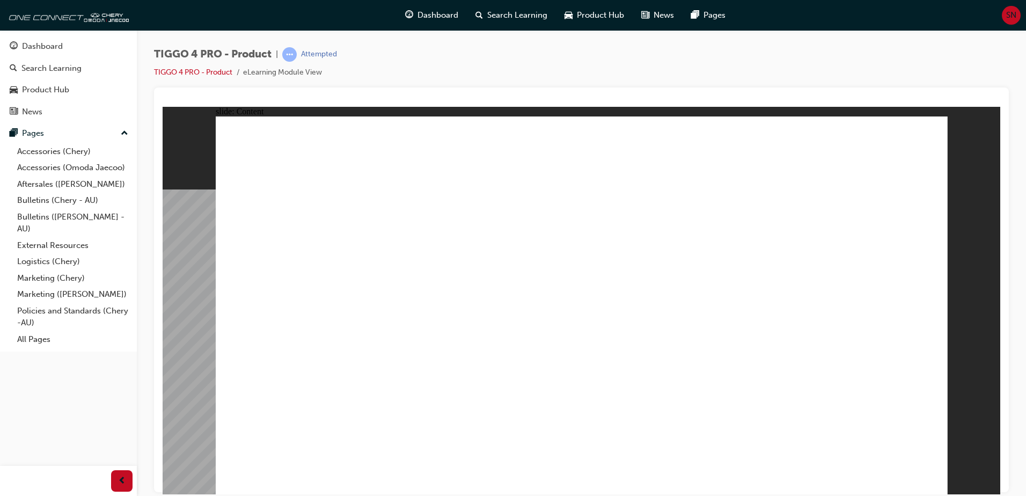
drag, startPoint x: 666, startPoint y: 293, endPoint x: 678, endPoint y: 285, distance: 14.7
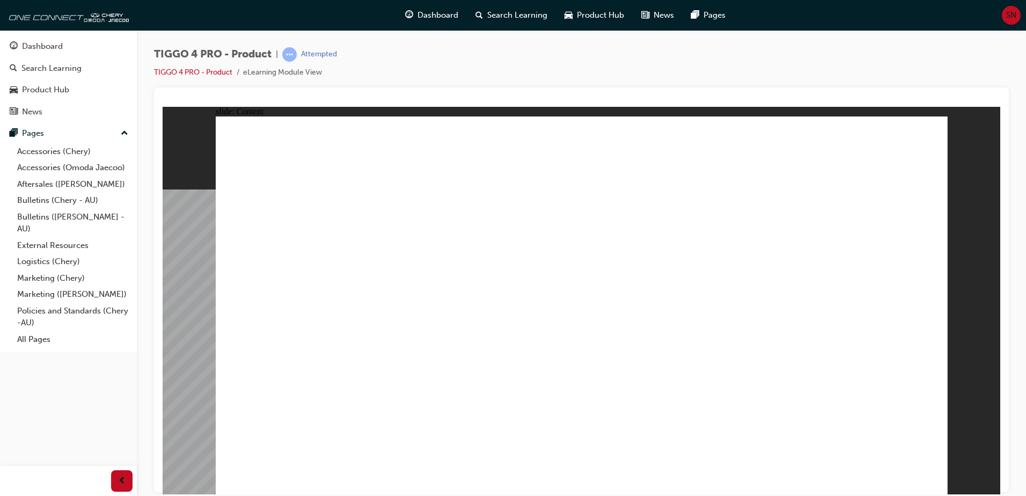
drag, startPoint x: 876, startPoint y: 183, endPoint x: 878, endPoint y: 206, distance: 22.6
drag, startPoint x: 875, startPoint y: 229, endPoint x: 876, endPoint y: 245, distance: 16.7
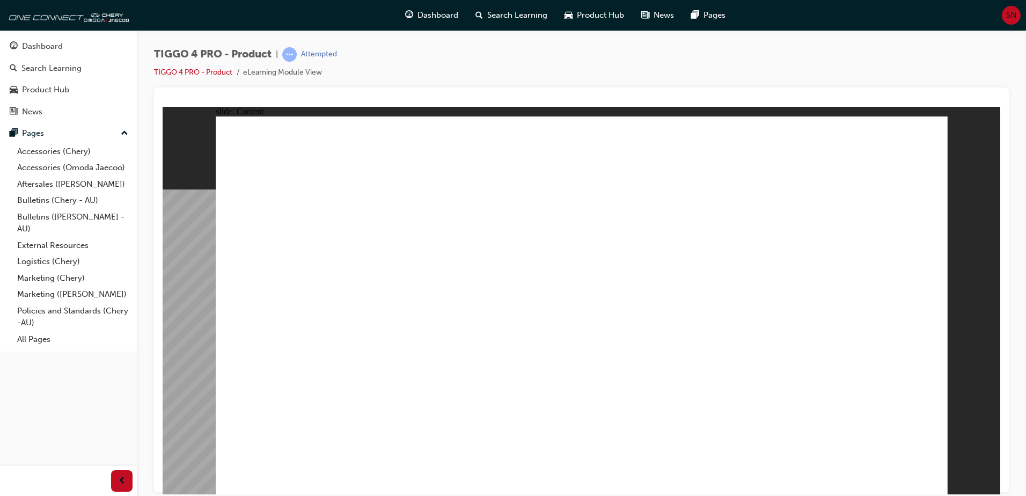
drag, startPoint x: 875, startPoint y: 252, endPoint x: 869, endPoint y: 271, distance: 19.7
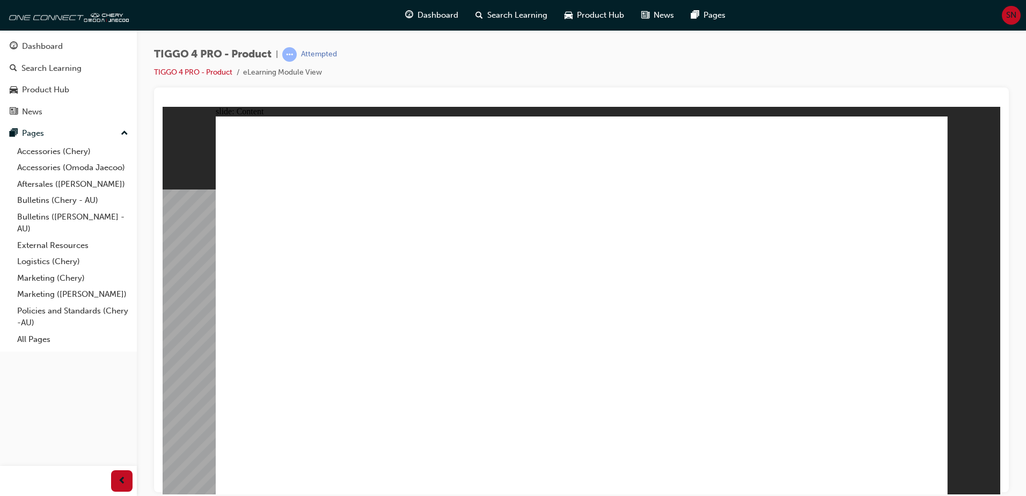
drag, startPoint x: 403, startPoint y: 167, endPoint x: 409, endPoint y: 167, distance: 5.9
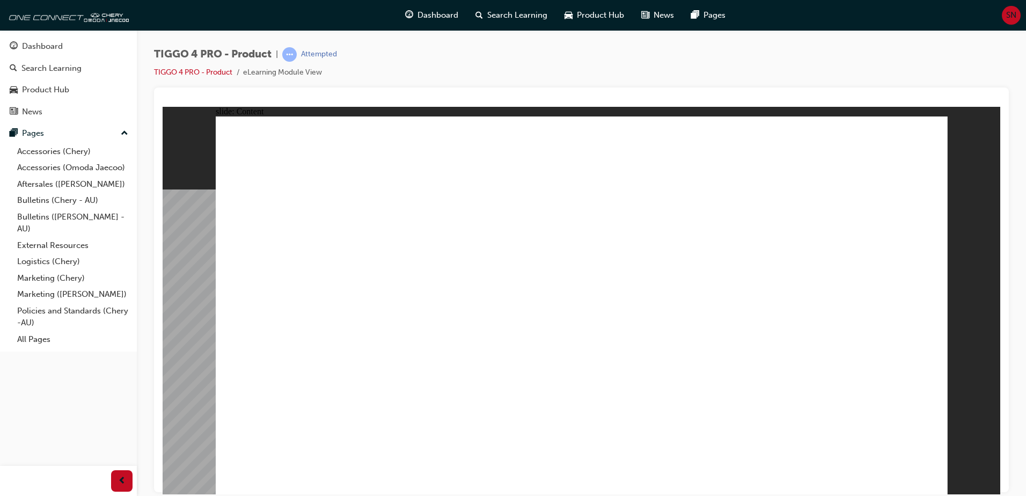
drag, startPoint x: 634, startPoint y: 192, endPoint x: 679, endPoint y: 199, distance: 45.7
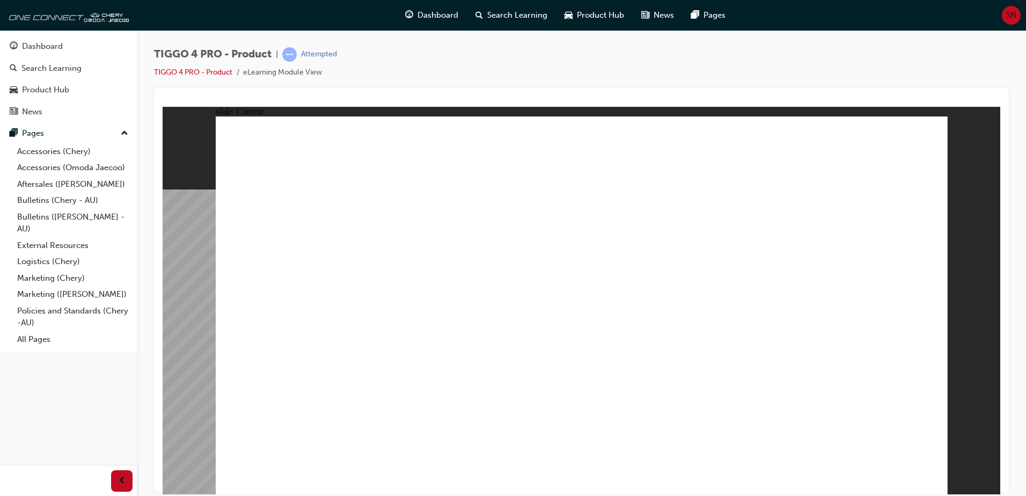
drag, startPoint x: 358, startPoint y: 347, endPoint x: 593, endPoint y: 304, distance: 239.0
drag, startPoint x: 625, startPoint y: 313, endPoint x: 630, endPoint y: 315, distance: 5.5
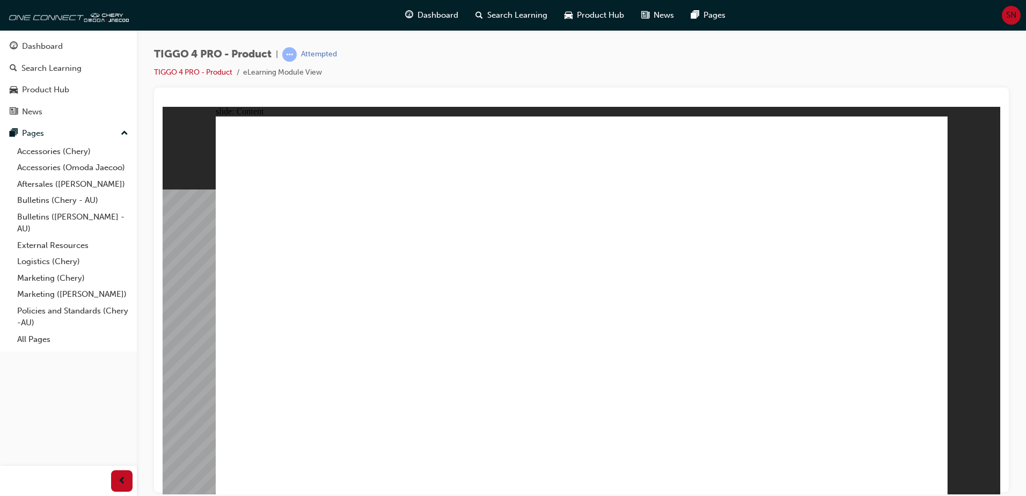
drag, startPoint x: 842, startPoint y: 319, endPoint x: 853, endPoint y: 361, distance: 43.3
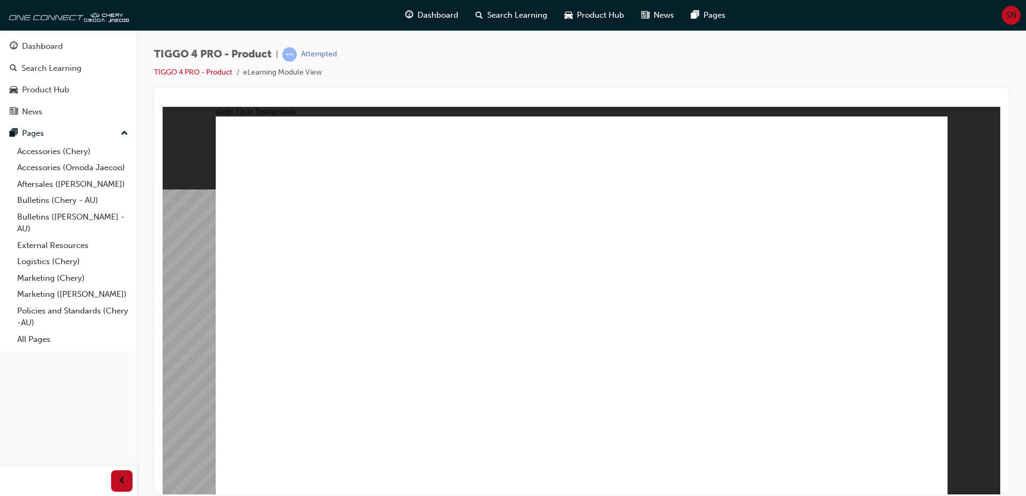
radio input "true"
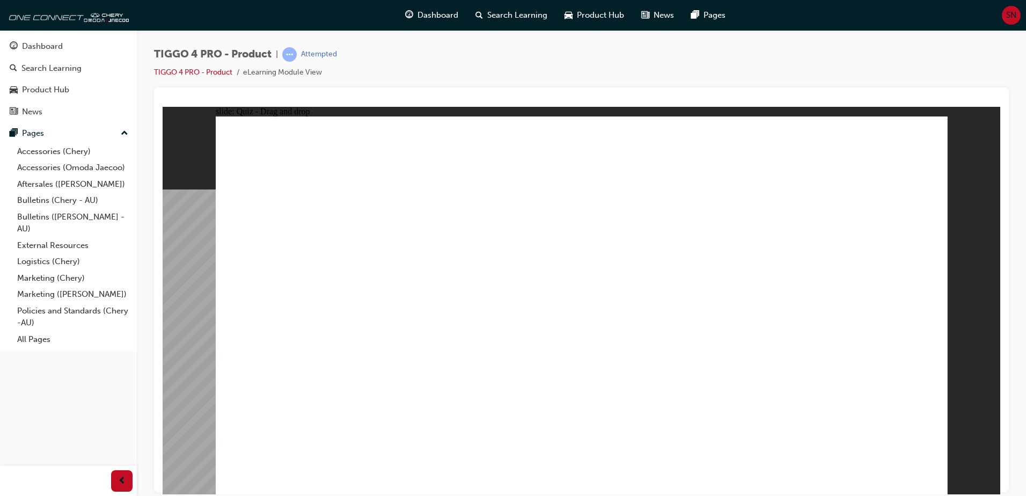
drag, startPoint x: 683, startPoint y: 249, endPoint x: 264, endPoint y: 385, distance: 440.4
drag, startPoint x: 420, startPoint y: 247, endPoint x: 420, endPoint y: 391, distance: 143.2
drag, startPoint x: 275, startPoint y: 249, endPoint x: 567, endPoint y: 356, distance: 311.3
drag, startPoint x: 577, startPoint y: 240, endPoint x: 723, endPoint y: 386, distance: 206.8
drag, startPoint x: 829, startPoint y: 247, endPoint x: 831, endPoint y: 393, distance: 145.9
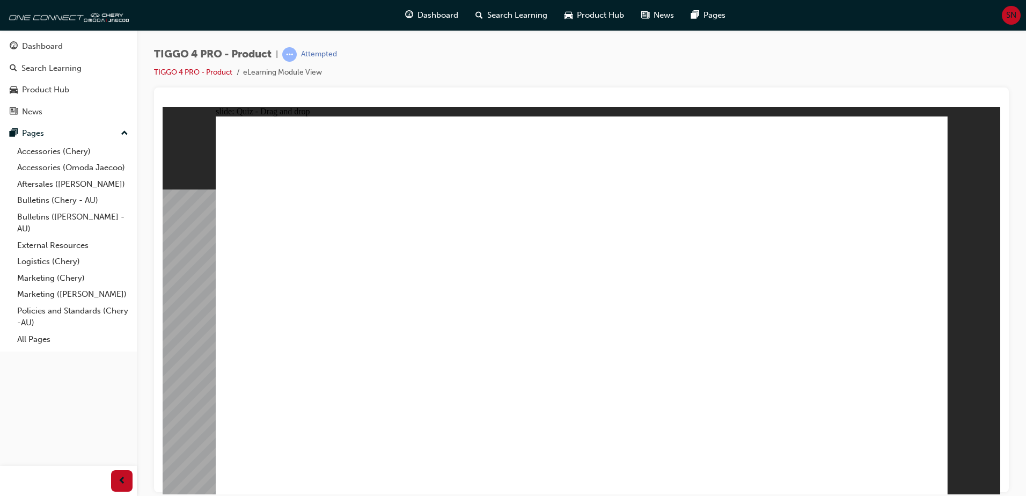
radio input "true"
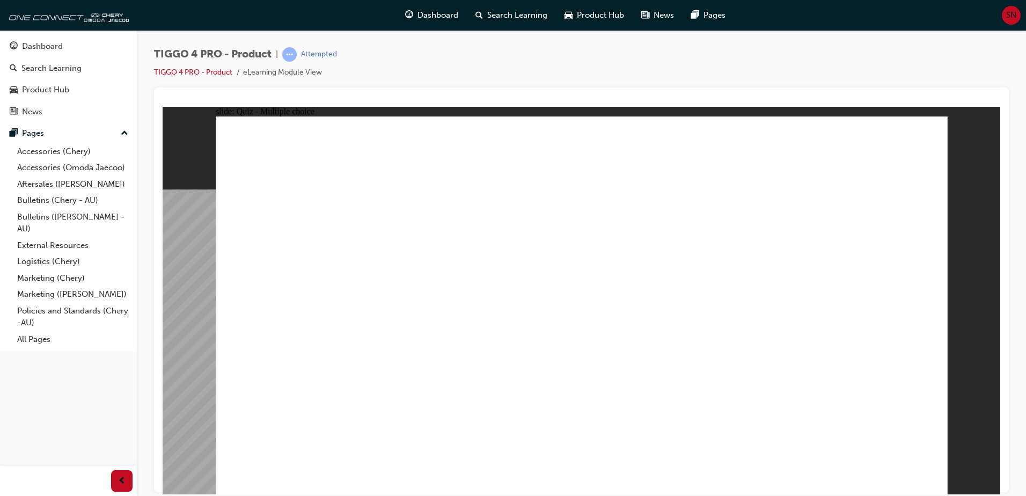
radio input "true"
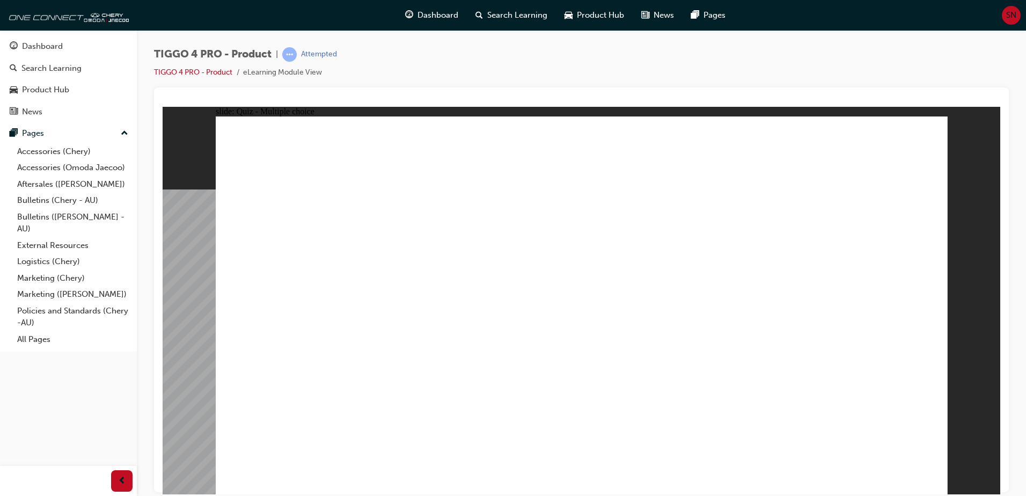
drag, startPoint x: 309, startPoint y: 269, endPoint x: 857, endPoint y: 229, distance: 549.3
drag, startPoint x: 304, startPoint y: 312, endPoint x: 819, endPoint y: 244, distance: 519.0
drag, startPoint x: 274, startPoint y: 348, endPoint x: 614, endPoint y: 265, distance: 350.2
drag, startPoint x: 260, startPoint y: 390, endPoint x: 762, endPoint y: 300, distance: 510.1
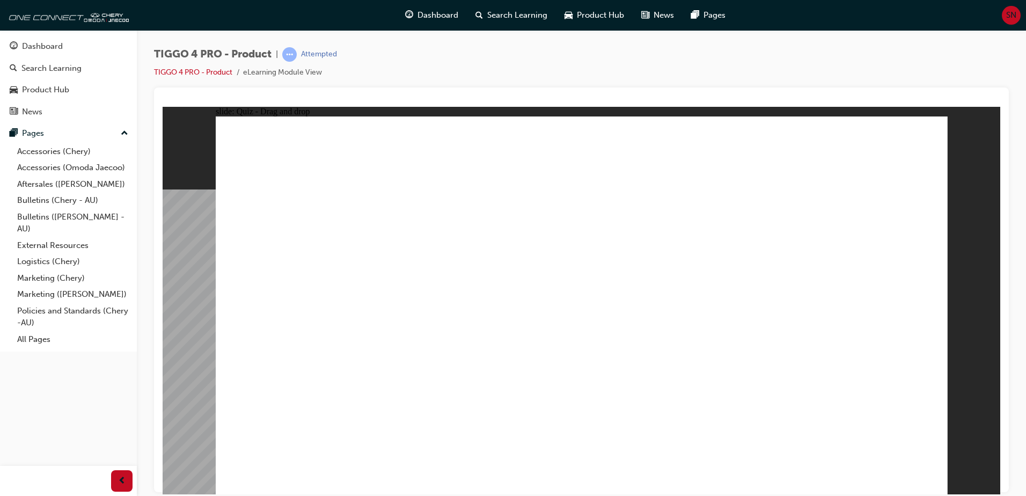
drag, startPoint x: 433, startPoint y: 278, endPoint x: 606, endPoint y: 288, distance: 173.6
drag, startPoint x: 457, startPoint y: 307, endPoint x: 808, endPoint y: 311, distance: 351.4
drag, startPoint x: 560, startPoint y: 348, endPoint x: 828, endPoint y: 356, distance: 268.4
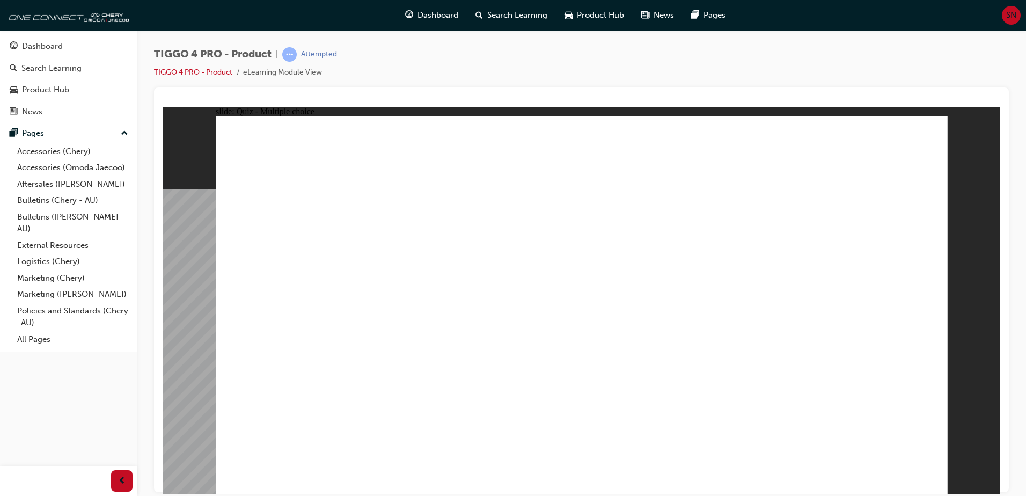
drag, startPoint x: 782, startPoint y: 352, endPoint x: 536, endPoint y: 421, distance: 255.1
radio input "true"
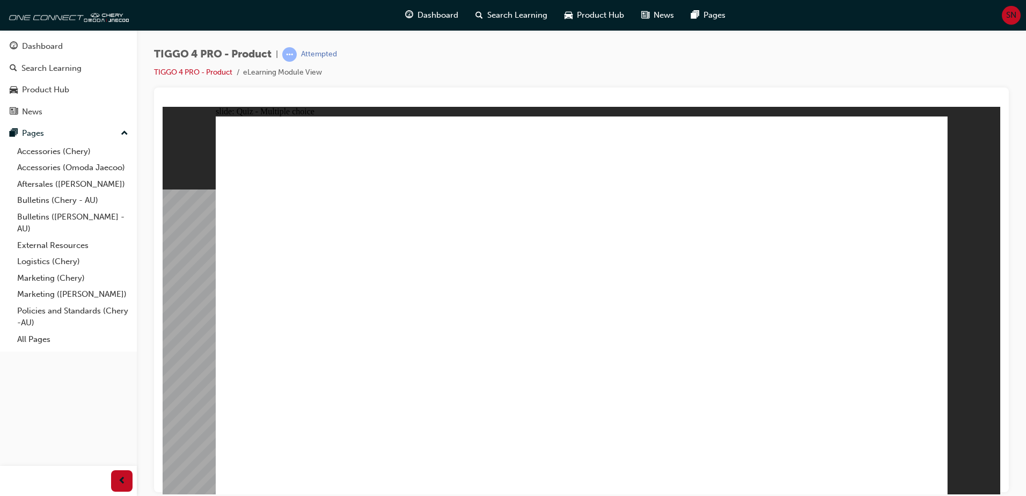
radio input "true"
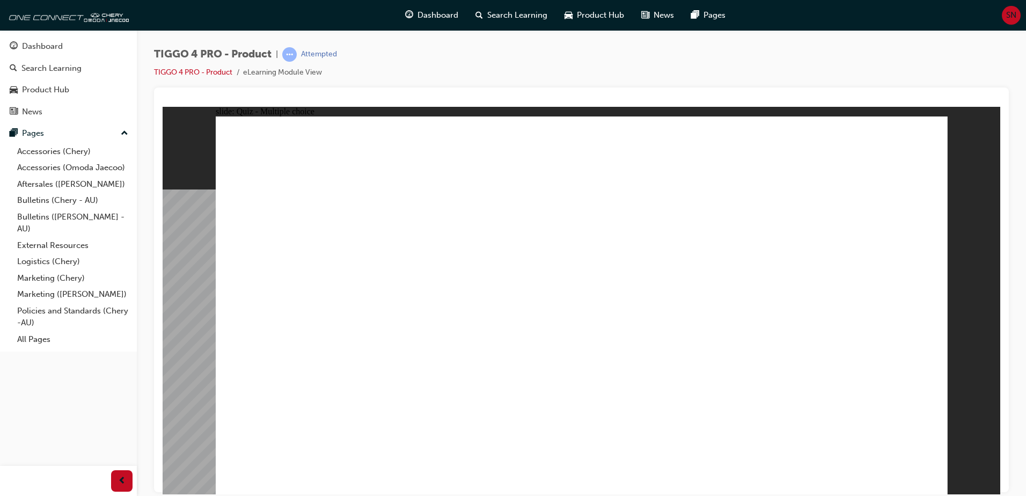
radio input "true"
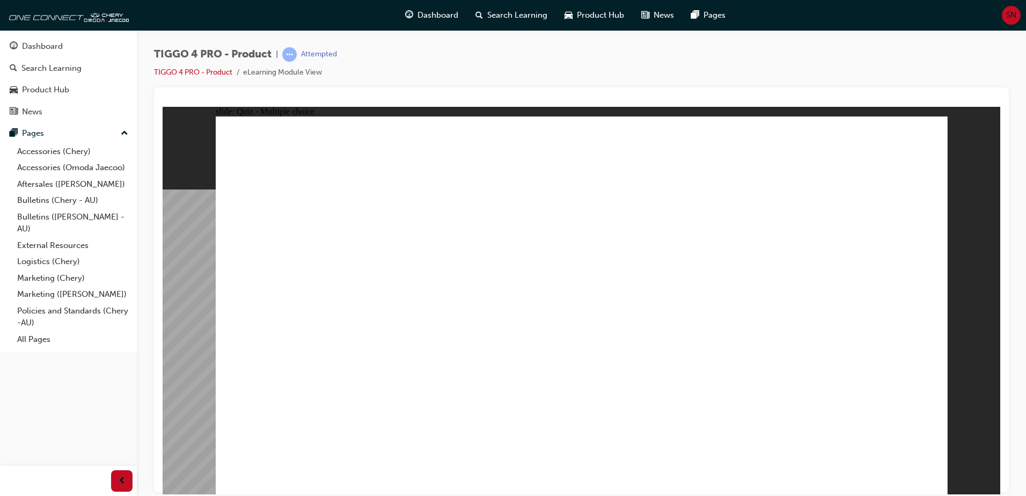
radio input "true"
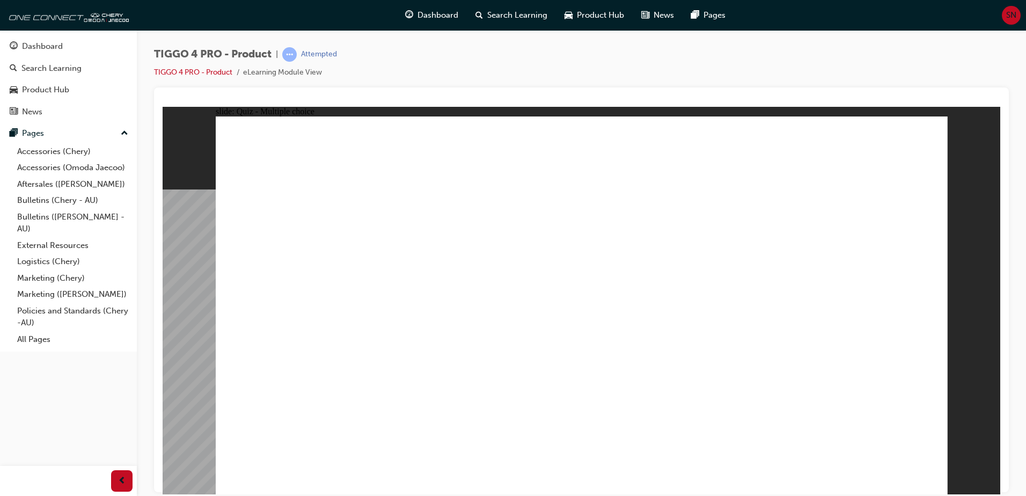
radio input "true"
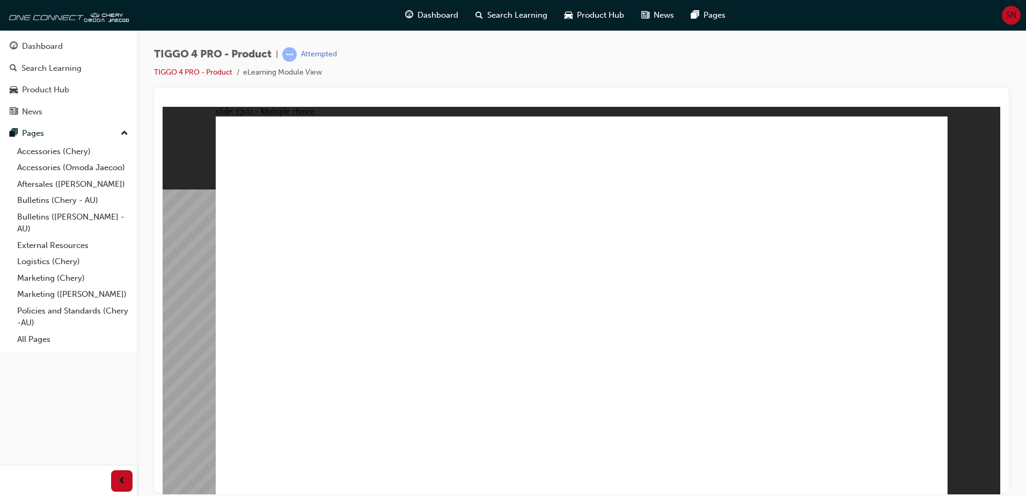
radio input "true"
drag, startPoint x: 319, startPoint y: 246, endPoint x: 604, endPoint y: 398, distance: 323.5
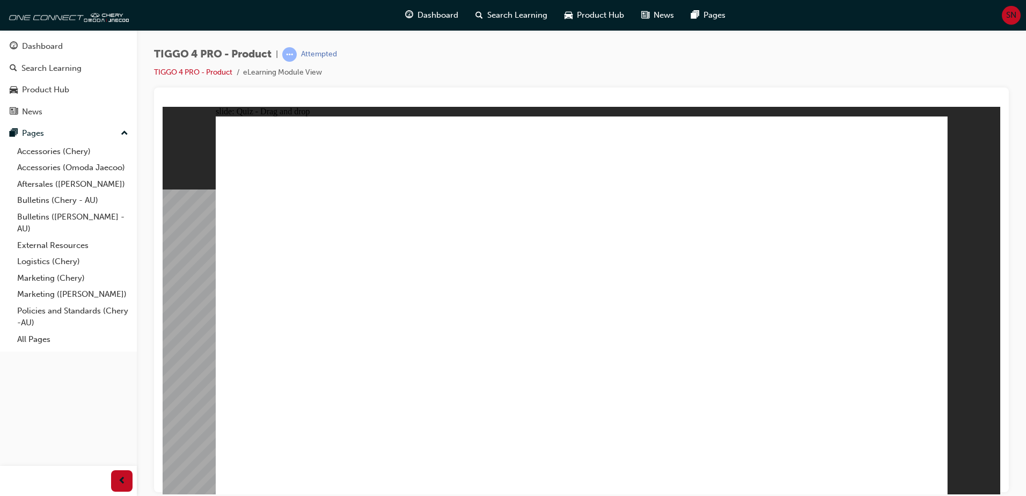
drag, startPoint x: 561, startPoint y: 248, endPoint x: 705, endPoint y: 386, distance: 199.2
drag, startPoint x: 695, startPoint y: 236, endPoint x: 270, endPoint y: 381, distance: 448.6
drag, startPoint x: 415, startPoint y: 246, endPoint x: 592, endPoint y: 288, distance: 182.3
drag, startPoint x: 869, startPoint y: 238, endPoint x: 859, endPoint y: 384, distance: 146.2
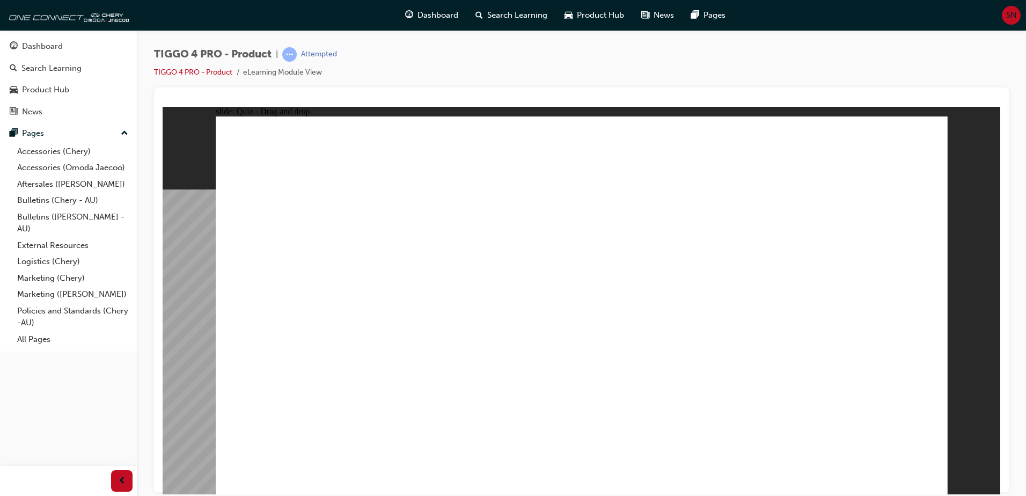
radio input "true"
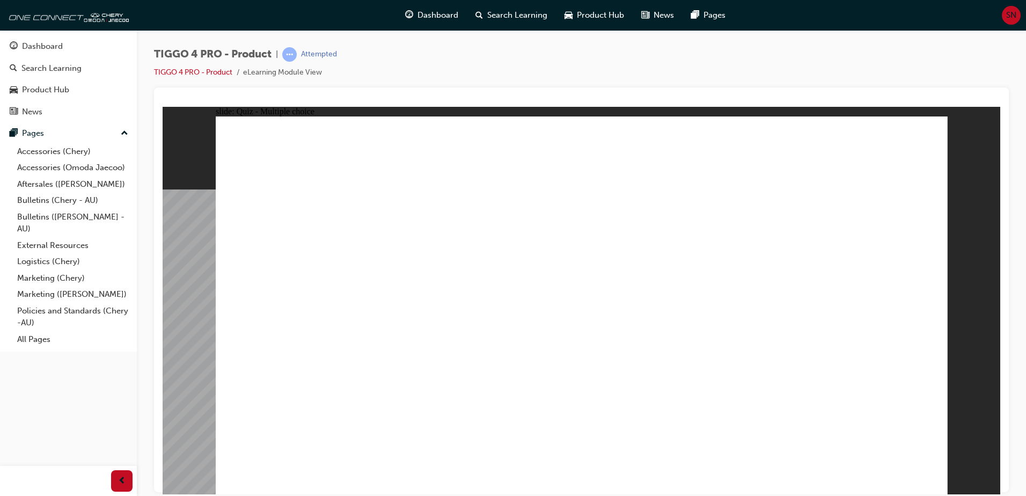
radio input "true"
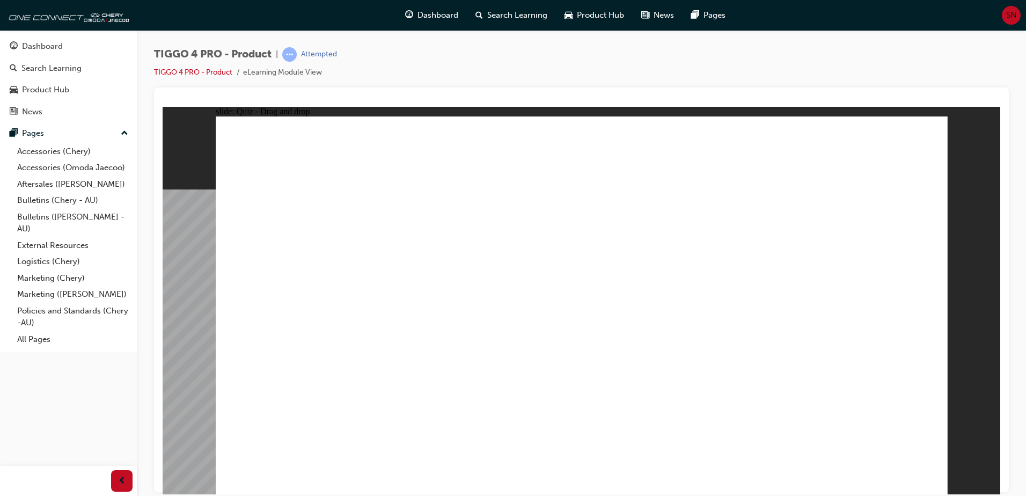
drag, startPoint x: 425, startPoint y: 269, endPoint x: 619, endPoint y: 252, distance: 194.4
drag, startPoint x: 526, startPoint y: 305, endPoint x: 648, endPoint y: 329, distance: 124.2
drag, startPoint x: 550, startPoint y: 349, endPoint x: 771, endPoint y: 328, distance: 221.5
drag, startPoint x: 291, startPoint y: 273, endPoint x: 702, endPoint y: 335, distance: 416.2
drag, startPoint x: 393, startPoint y: 322, endPoint x: 843, endPoint y: 336, distance: 450.9
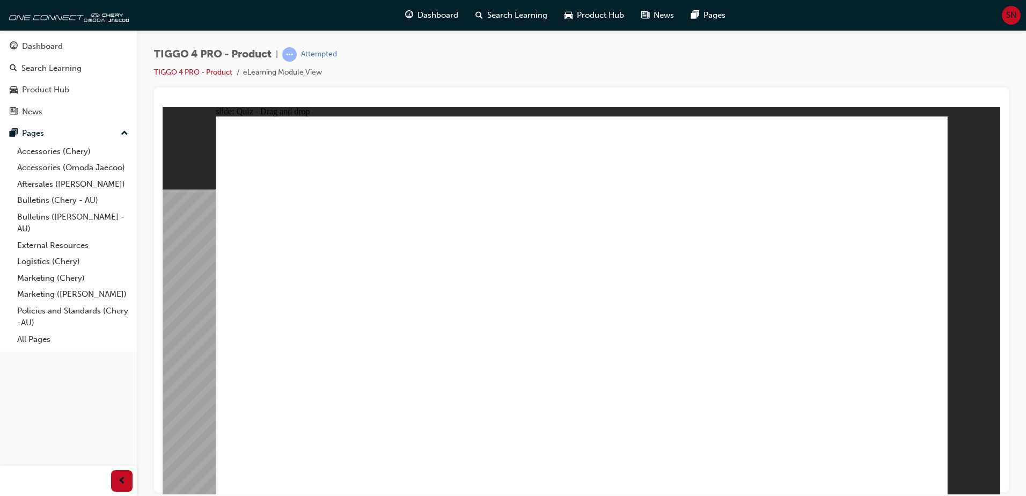
drag, startPoint x: 336, startPoint y: 343, endPoint x: 664, endPoint y: 278, distance: 334.1
drag, startPoint x: 332, startPoint y: 390, endPoint x: 848, endPoint y: 350, distance: 517.6
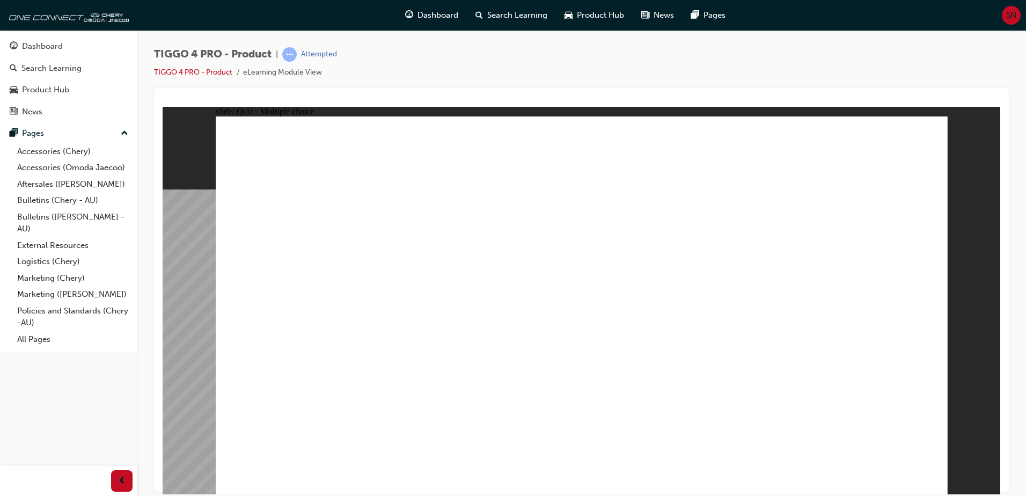
radio input "true"
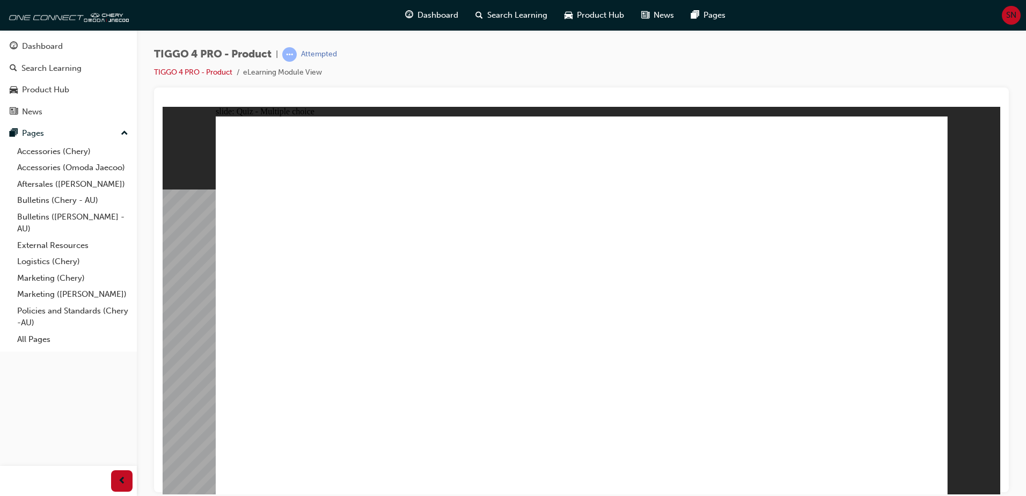
radio input "true"
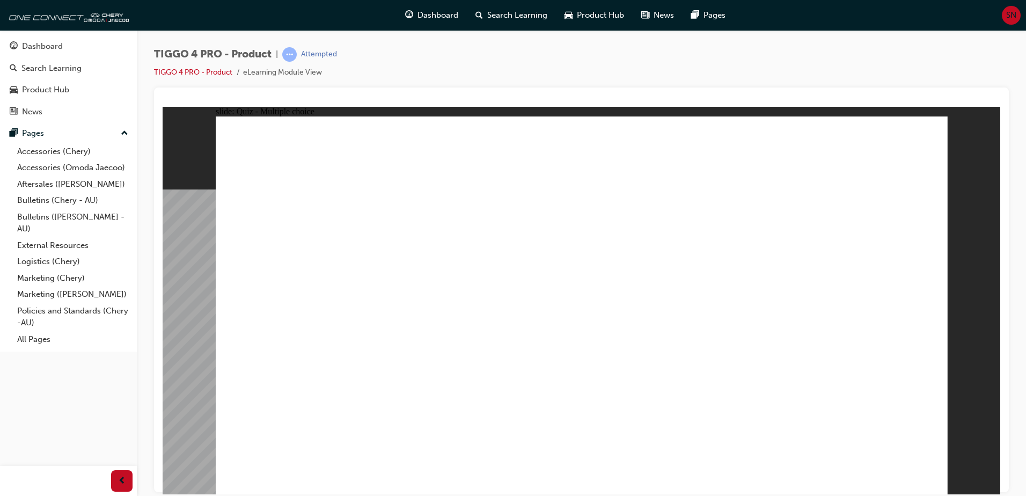
radio input "true"
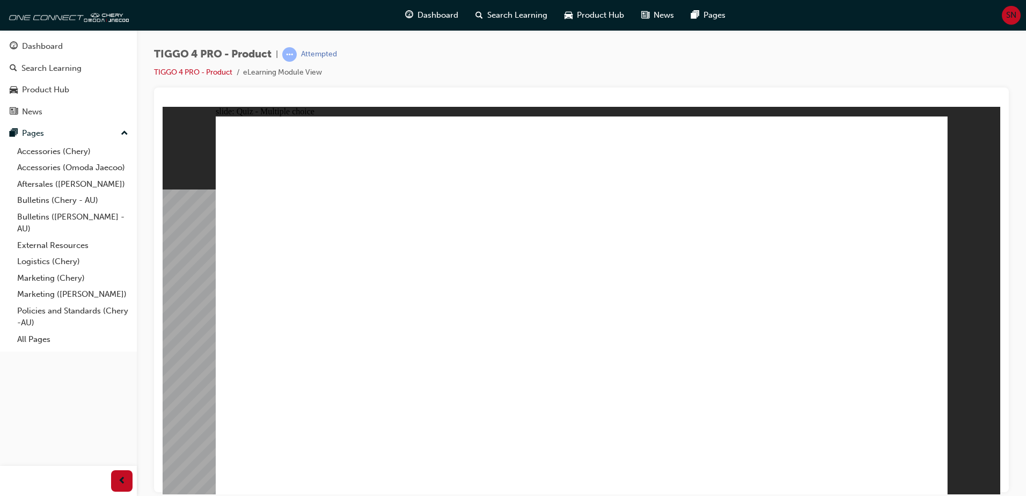
radio input "true"
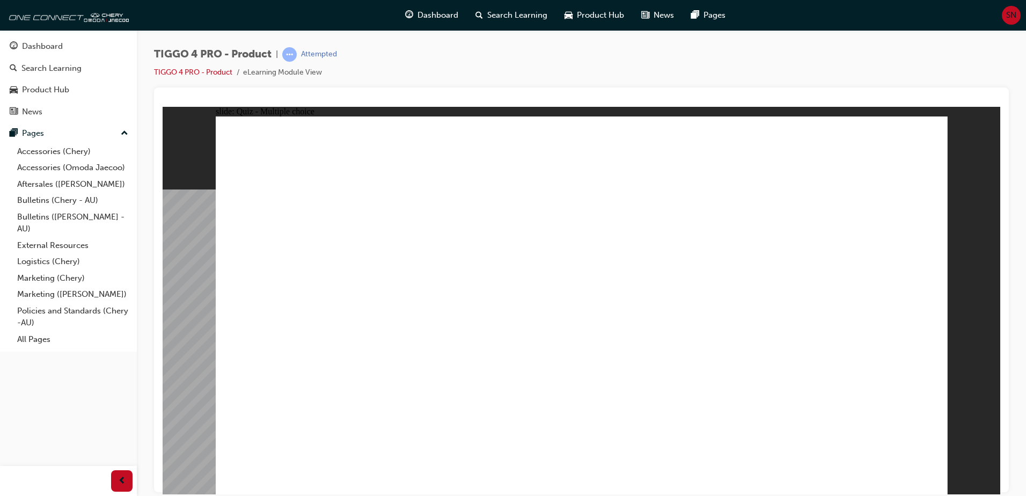
radio input "true"
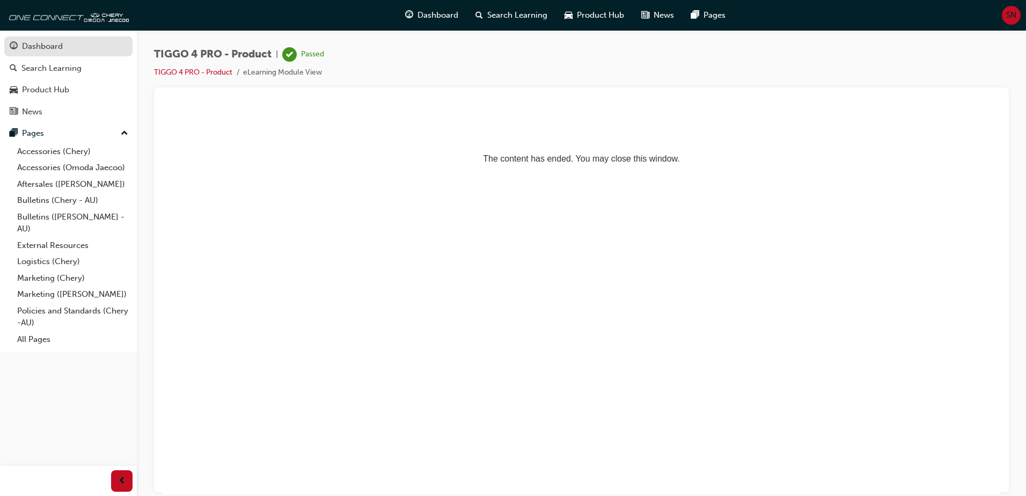
click at [53, 48] on div "Dashboard" at bounding box center [42, 46] width 41 height 12
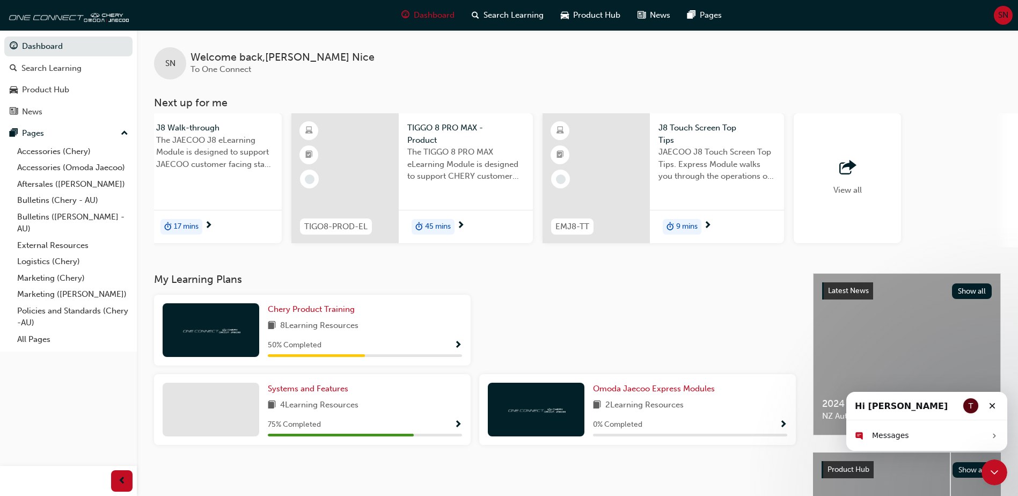
scroll to position [0, 620]
click at [869, 225] on div "View all" at bounding box center [843, 178] width 107 height 130
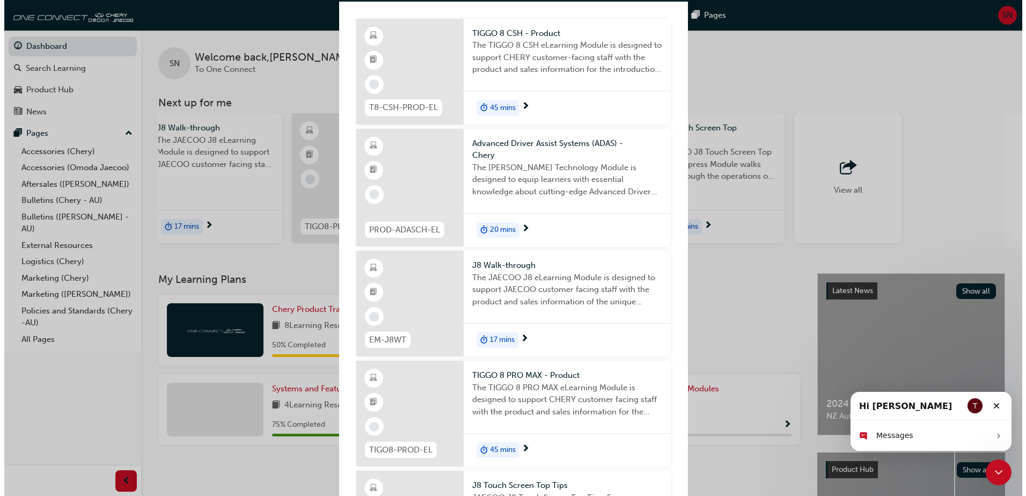
scroll to position [0, 0]
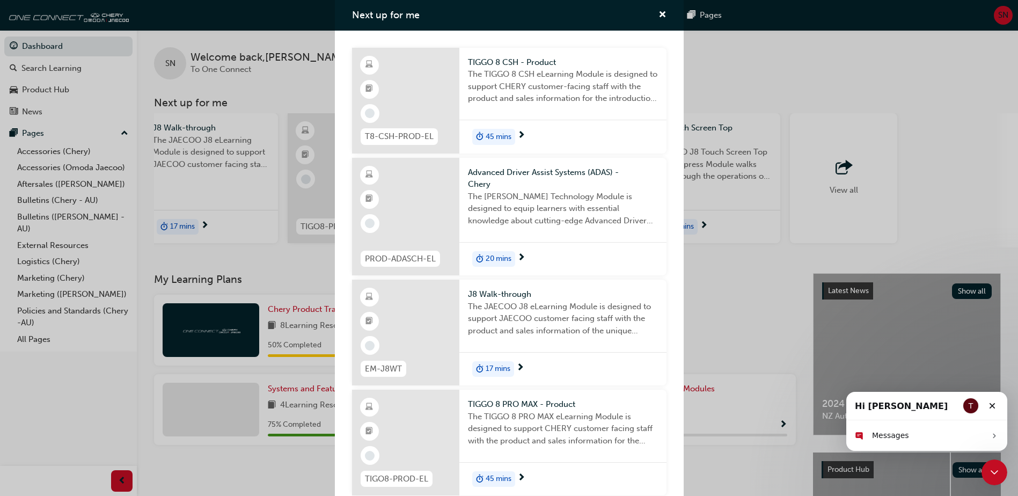
click at [415, 108] on div "Next up for me" at bounding box center [405, 101] width 107 height 106
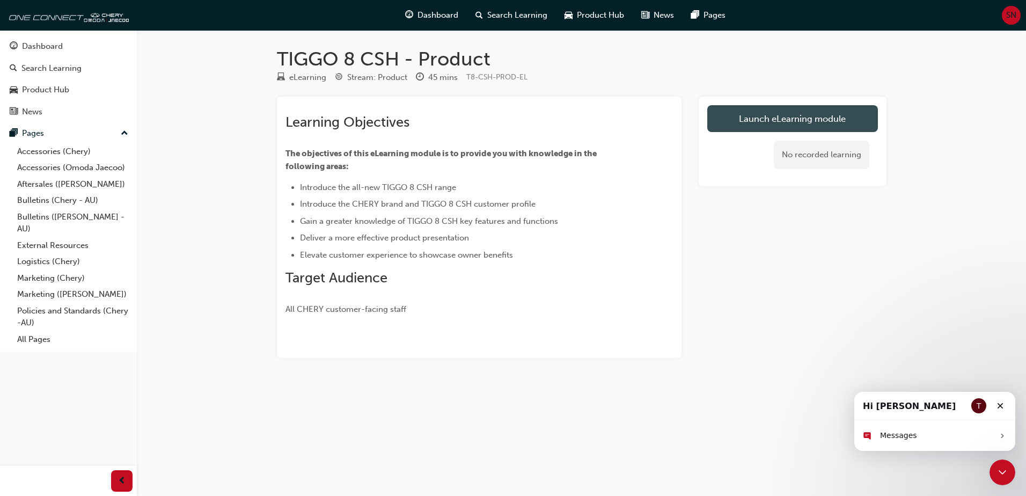
click at [804, 109] on link "Launch eLearning module" at bounding box center [792, 118] width 171 height 27
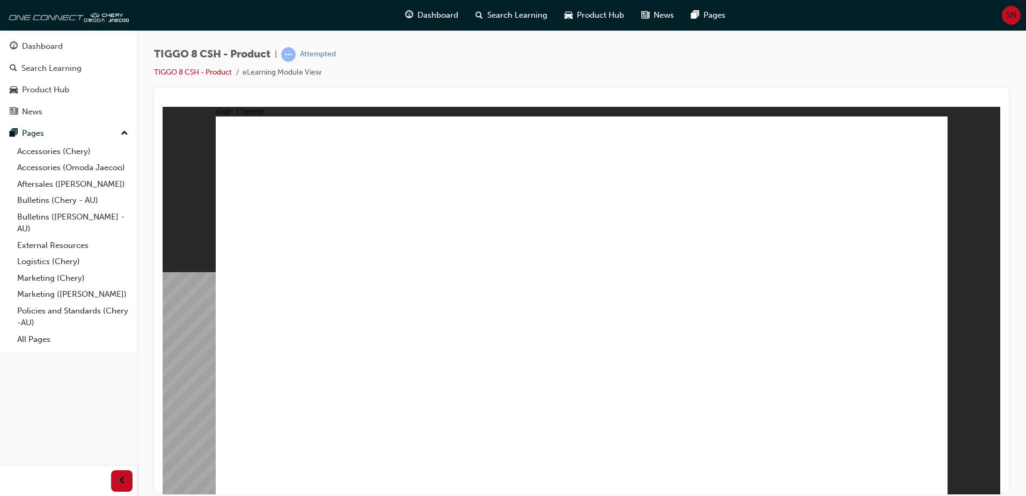
drag, startPoint x: 690, startPoint y: 311, endPoint x: 711, endPoint y: 317, distance: 21.6
drag, startPoint x: 770, startPoint y: 362, endPoint x: 790, endPoint y: 380, distance: 27.0
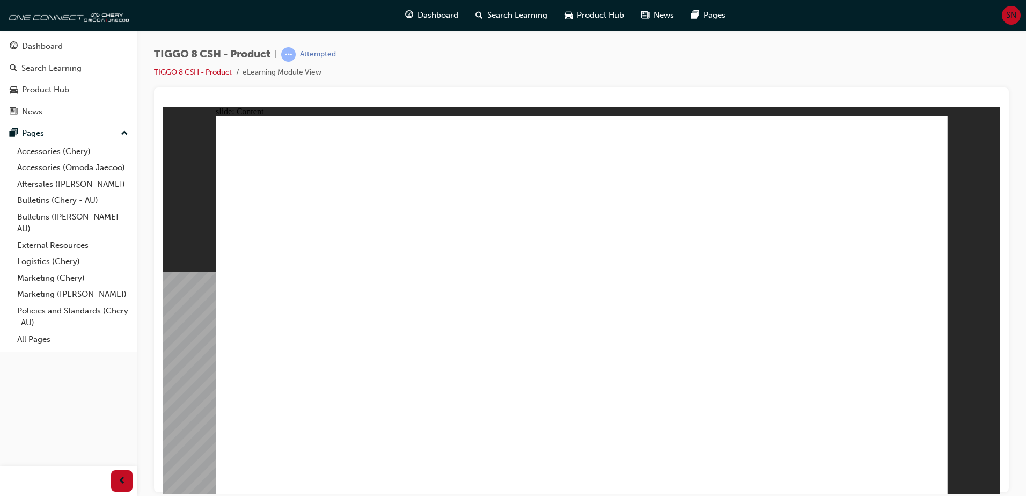
drag, startPoint x: 337, startPoint y: 341, endPoint x: 364, endPoint y: 341, distance: 27.4
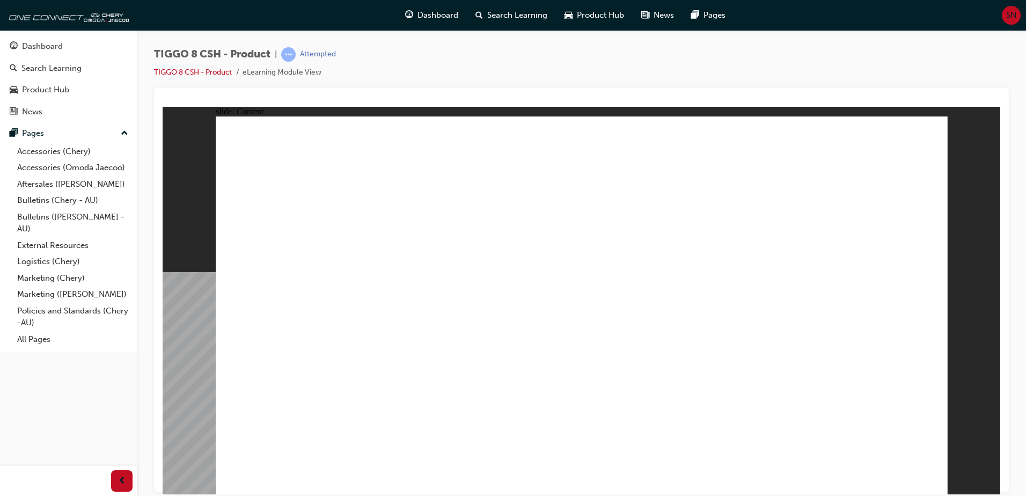
drag, startPoint x: 395, startPoint y: 432, endPoint x: 454, endPoint y: 440, distance: 59.6
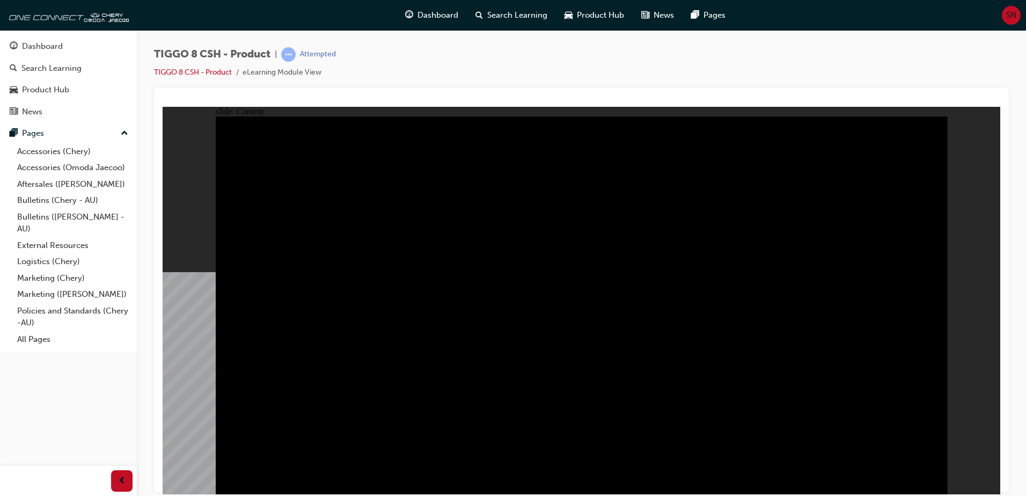
drag, startPoint x: 308, startPoint y: 308, endPoint x: 314, endPoint y: 336, distance: 28.9
drag, startPoint x: 316, startPoint y: 345, endPoint x: 319, endPoint y: 357, distance: 12.1
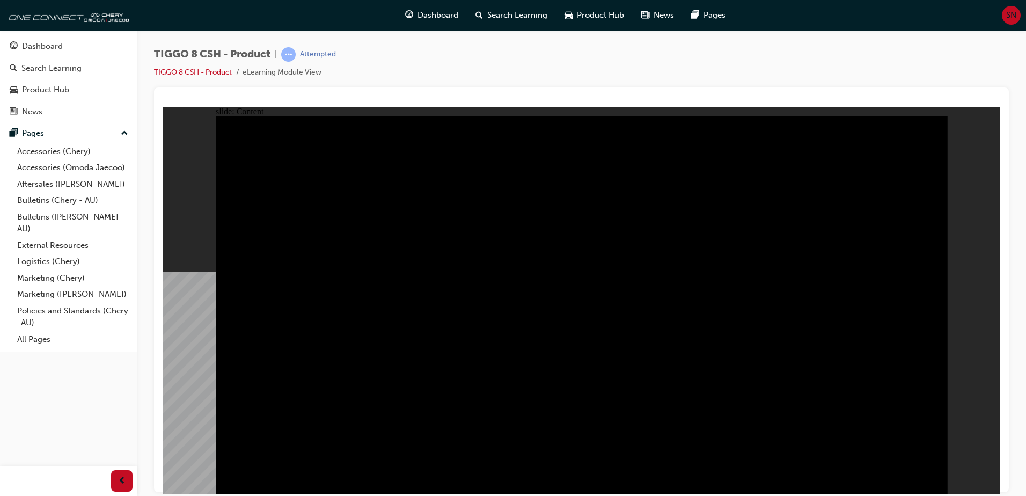
drag, startPoint x: 320, startPoint y: 376, endPoint x: 329, endPoint y: 384, distance: 11.4
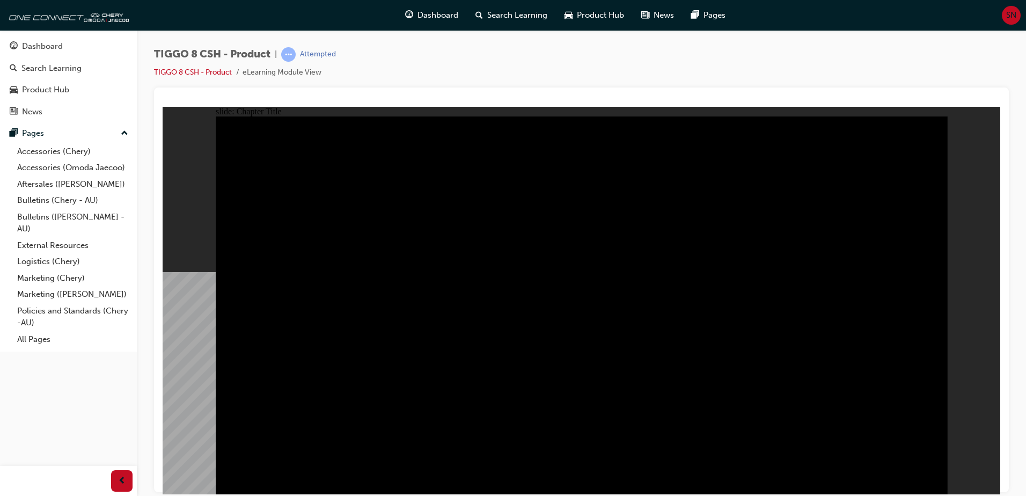
drag, startPoint x: 449, startPoint y: 385, endPoint x: 447, endPoint y: 379, distance: 6.3
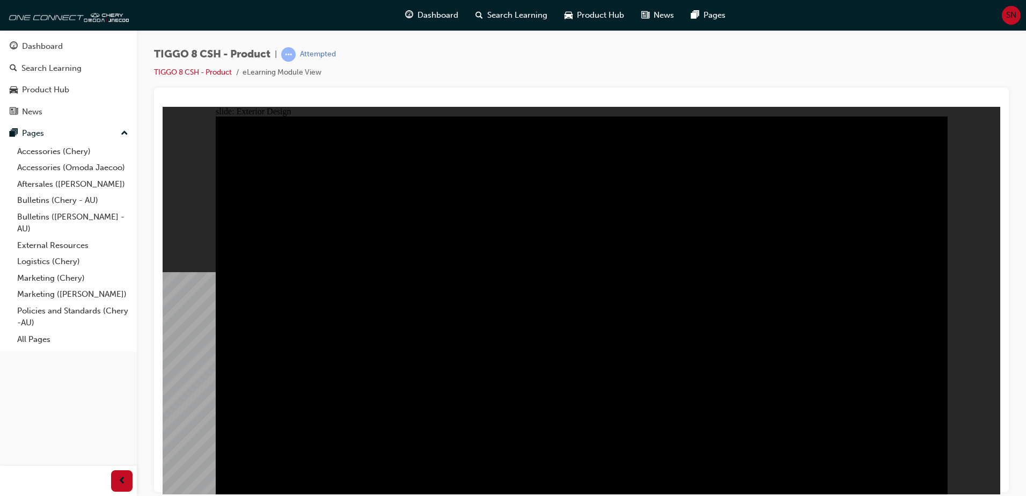
drag, startPoint x: 334, startPoint y: 412, endPoint x: 368, endPoint y: 414, distance: 33.3
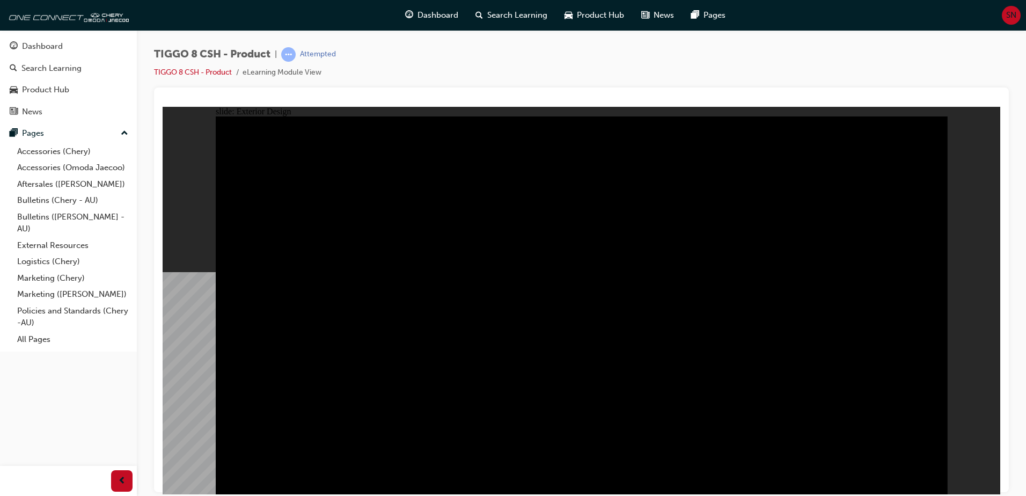
drag, startPoint x: 787, startPoint y: 403, endPoint x: 766, endPoint y: 368, distance: 41.3
drag, startPoint x: 354, startPoint y: 192, endPoint x: 354, endPoint y: 287, distance: 95.0
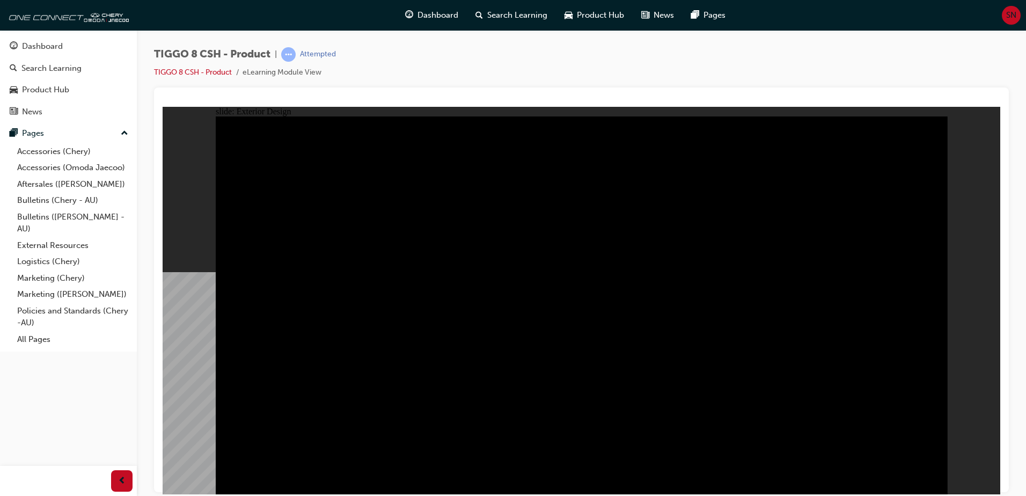
drag, startPoint x: 344, startPoint y: 374, endPoint x: 364, endPoint y: 377, distance: 20.0
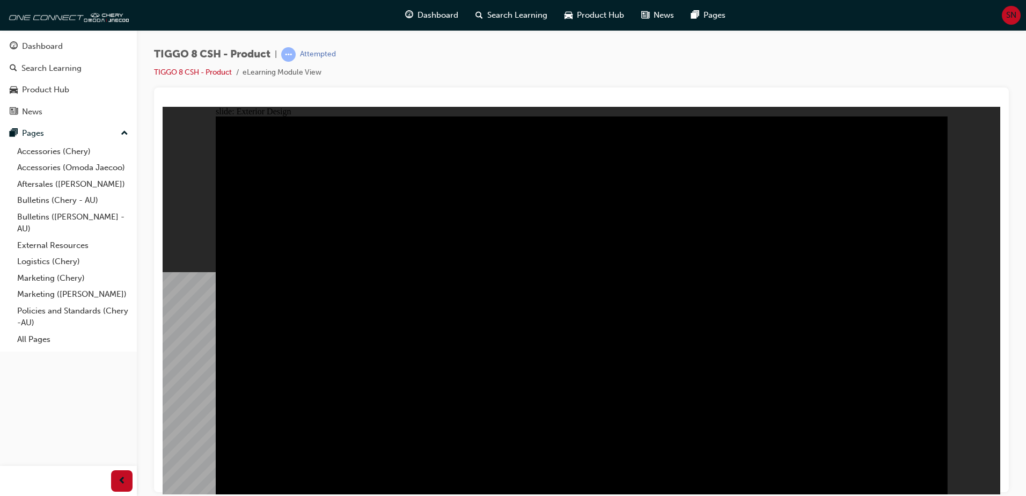
drag, startPoint x: 258, startPoint y: 156, endPoint x: 258, endPoint y: 130, distance: 25.8
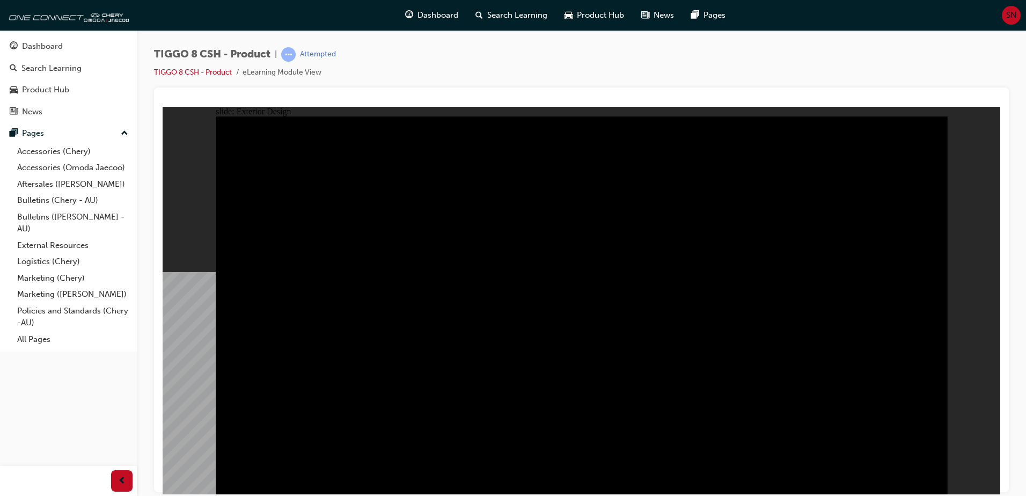
drag, startPoint x: 707, startPoint y: 246, endPoint x: 796, endPoint y: 236, distance: 89.1
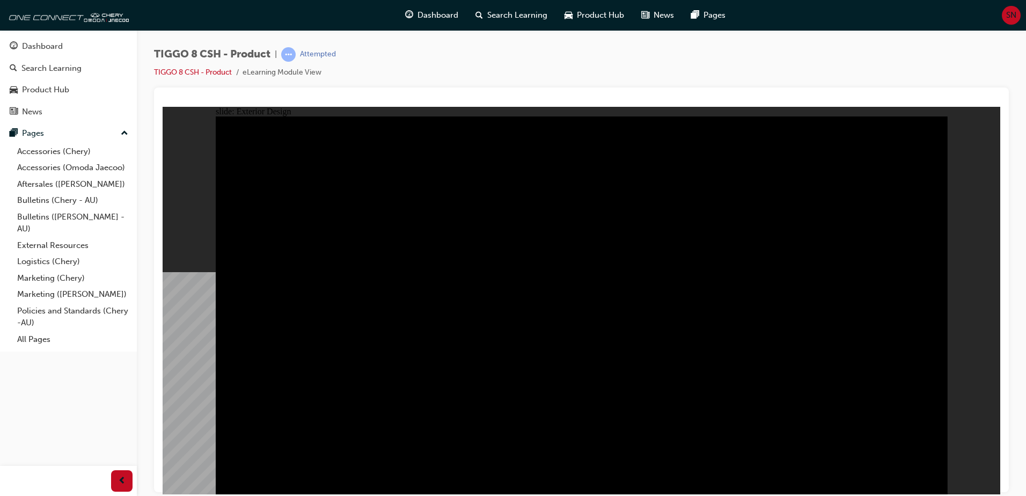
type input "23"
drag, startPoint x: 269, startPoint y: 166, endPoint x: 400, endPoint y: 178, distance: 131.4
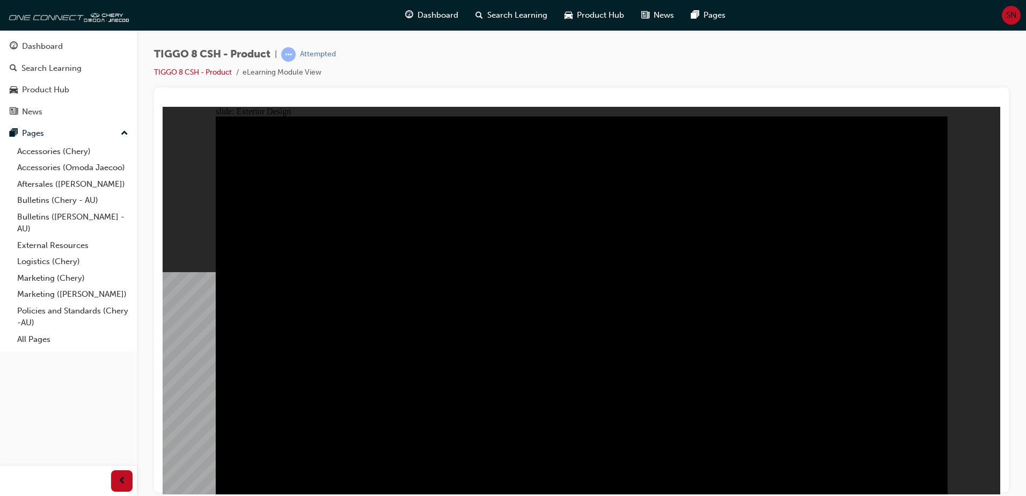
drag, startPoint x: 453, startPoint y: 252, endPoint x: 542, endPoint y: 260, distance: 89.4
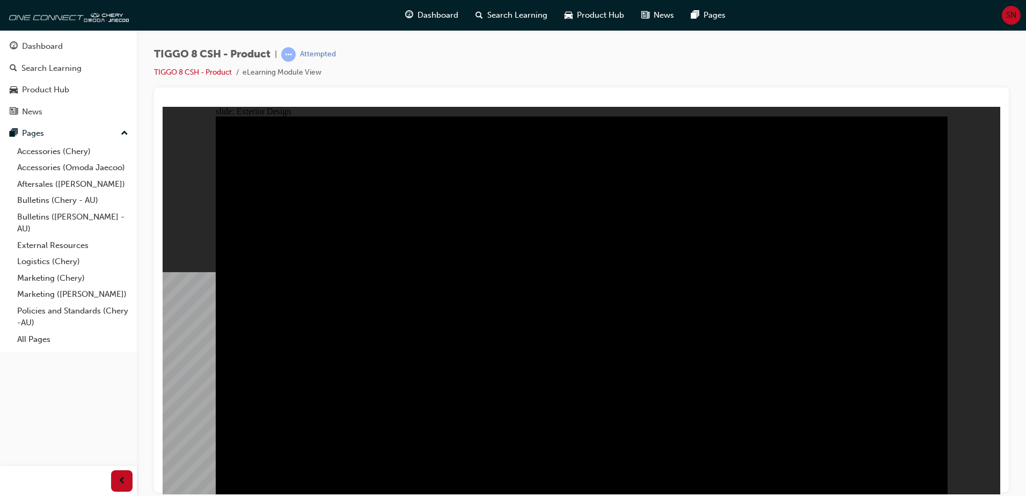
drag, startPoint x: 483, startPoint y: 398, endPoint x: 607, endPoint y: 387, distance: 124.4
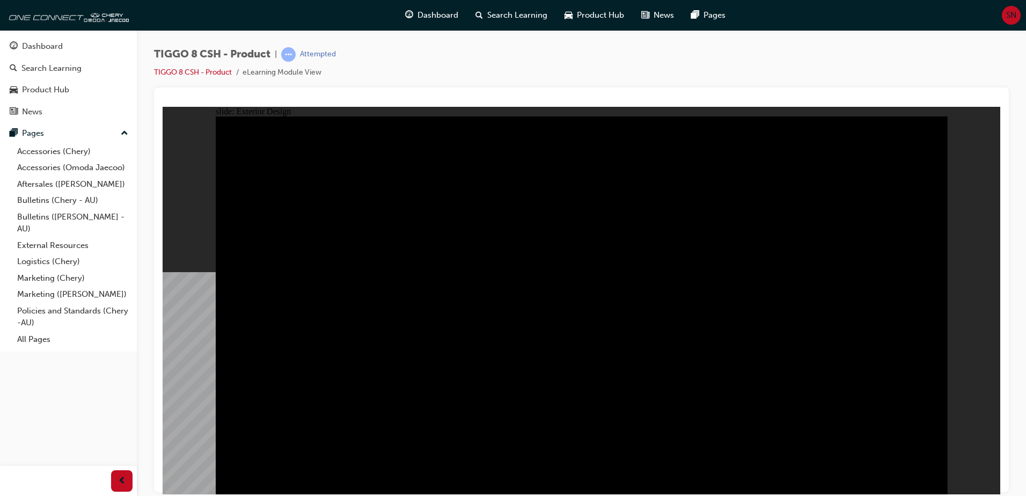
drag, startPoint x: 454, startPoint y: 225, endPoint x: 517, endPoint y: 201, distance: 66.9
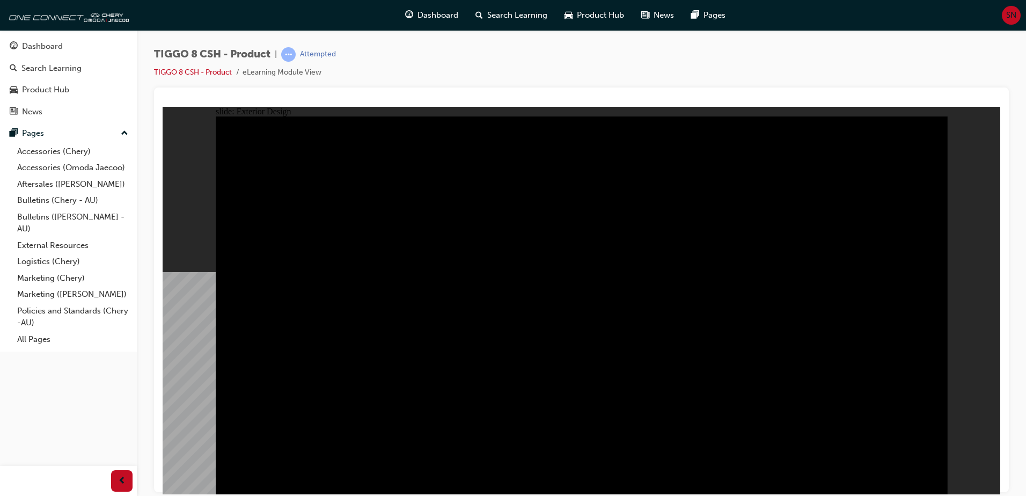
drag, startPoint x: 580, startPoint y: 273, endPoint x: 600, endPoint y: 281, distance: 21.7
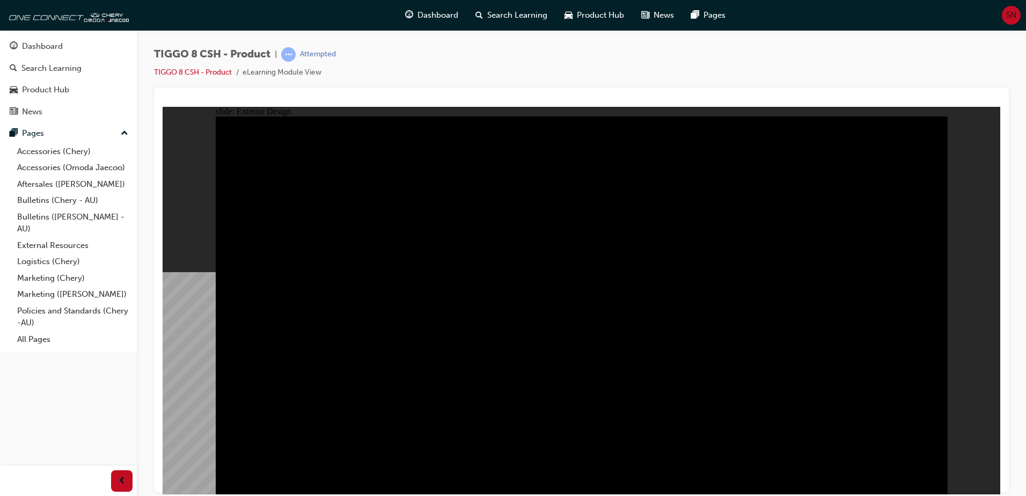
drag, startPoint x: 582, startPoint y: 433, endPoint x: 598, endPoint y: 429, distance: 17.2
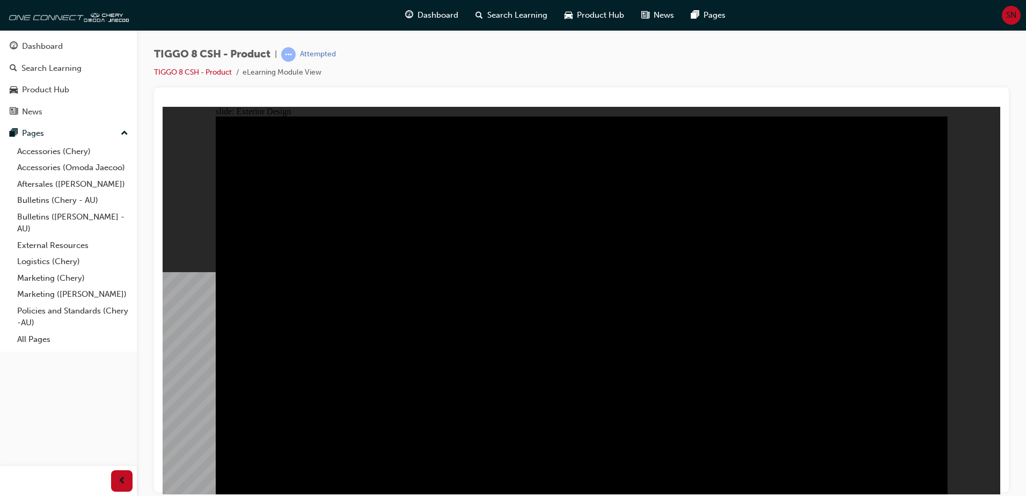
drag, startPoint x: 802, startPoint y: 453, endPoint x: 795, endPoint y: 442, distance: 13.5
drag, startPoint x: 760, startPoint y: 384, endPoint x: 731, endPoint y: 383, distance: 29.0
drag, startPoint x: 448, startPoint y: 425, endPoint x: 394, endPoint y: 424, distance: 54.2
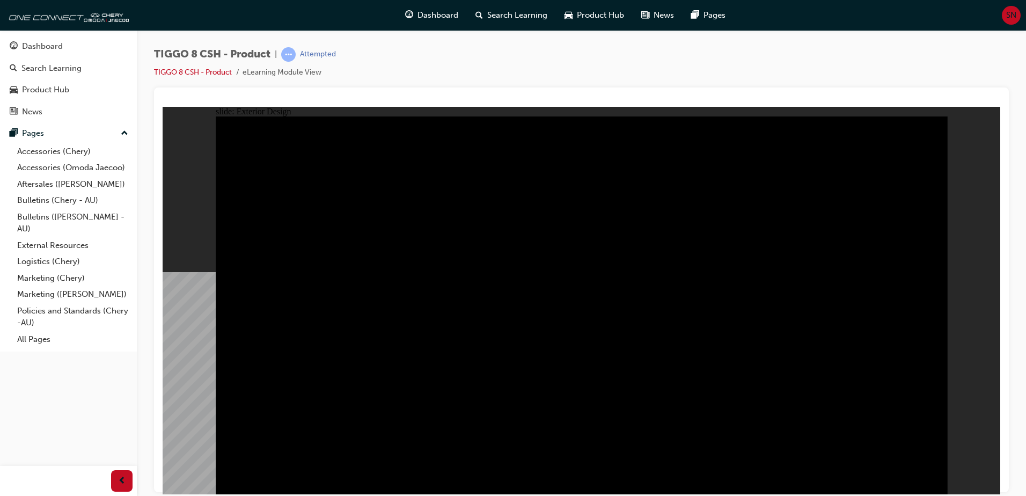
drag, startPoint x: 476, startPoint y: 388, endPoint x: 525, endPoint y: 375, distance: 50.5
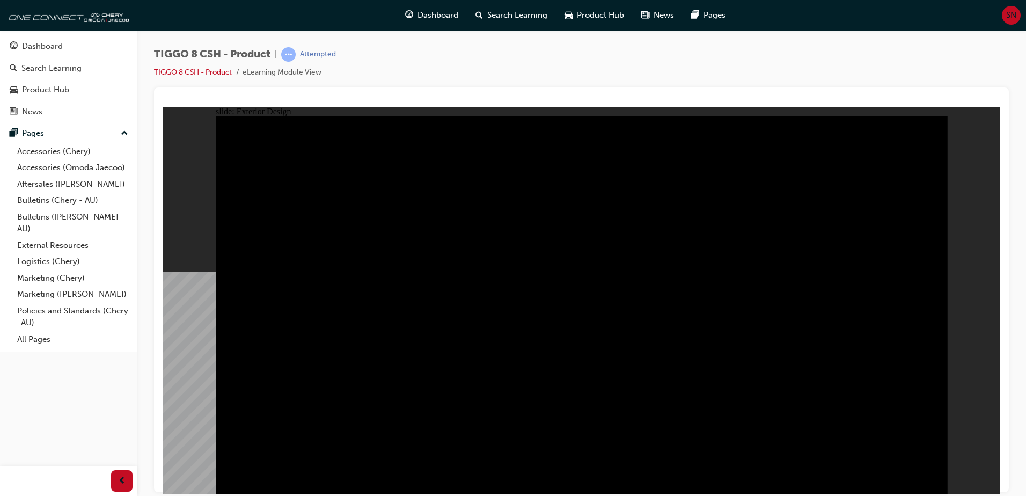
drag, startPoint x: 821, startPoint y: 425, endPoint x: 760, endPoint y: 416, distance: 61.9
drag, startPoint x: 718, startPoint y: 409, endPoint x: 689, endPoint y: 399, distance: 30.2
drag, startPoint x: 689, startPoint y: 399, endPoint x: 701, endPoint y: 399, distance: 11.3
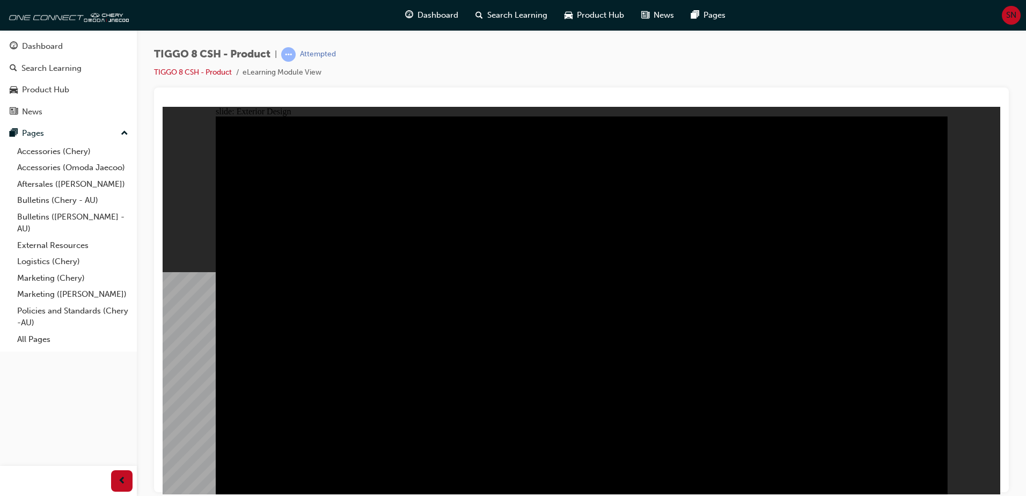
drag, startPoint x: 923, startPoint y: 474, endPoint x: 822, endPoint y: 392, distance: 129.6
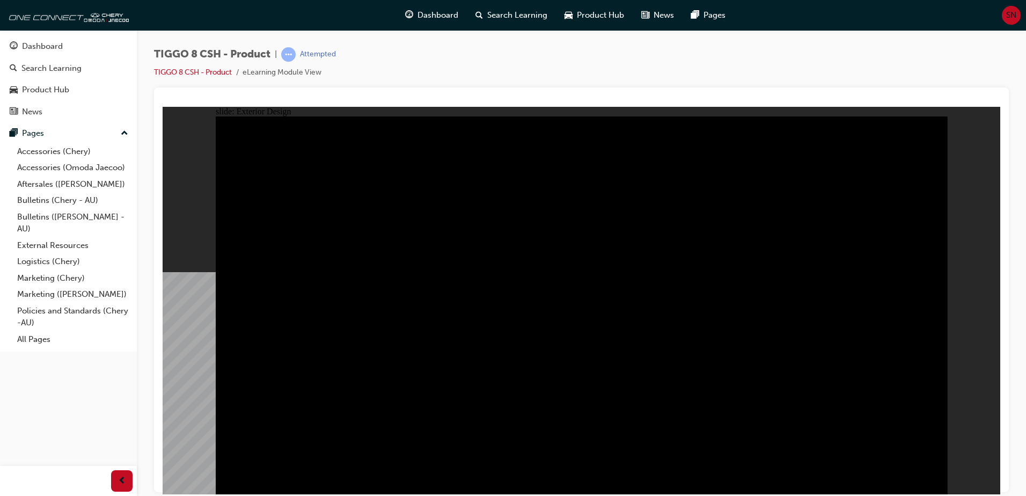
drag, startPoint x: 726, startPoint y: 292, endPoint x: 305, endPoint y: 341, distance: 424.0
type input "0"
drag, startPoint x: 368, startPoint y: 165, endPoint x: 233, endPoint y: 181, distance: 135.0
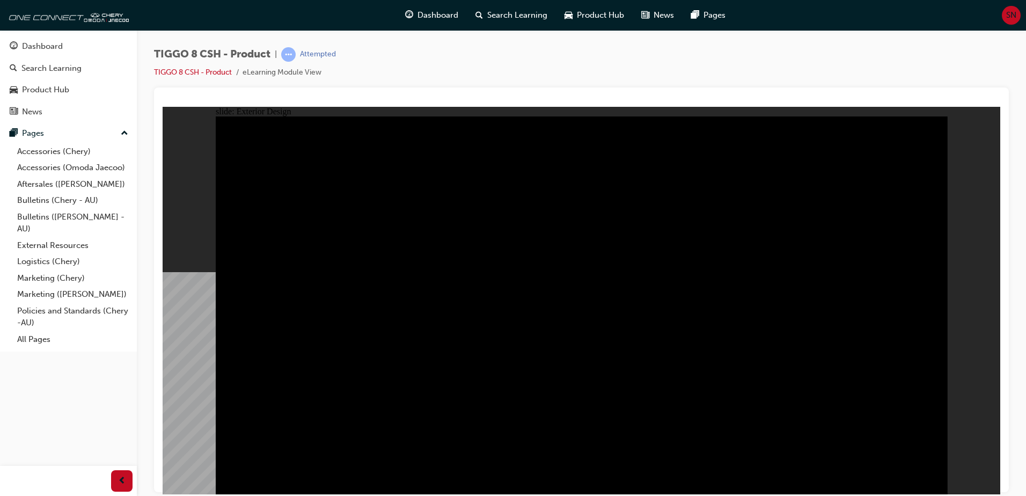
drag, startPoint x: 532, startPoint y: 394, endPoint x: 538, endPoint y: 392, distance: 5.6
drag, startPoint x: 748, startPoint y: 419, endPoint x: 776, endPoint y: 426, distance: 28.8
drag, startPoint x: 816, startPoint y: 437, endPoint x: 818, endPoint y: 431, distance: 6.3
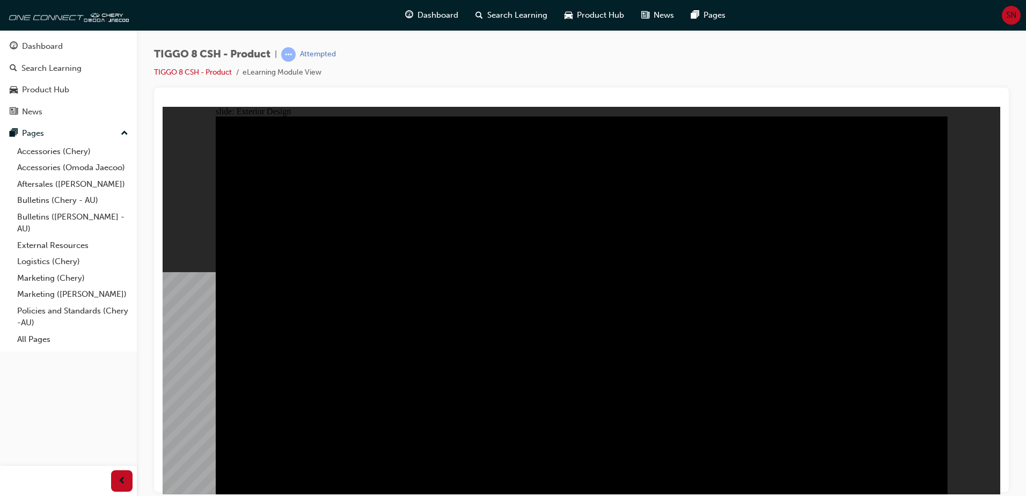
drag, startPoint x: 820, startPoint y: 428, endPoint x: 806, endPoint y: 396, distance: 35.3
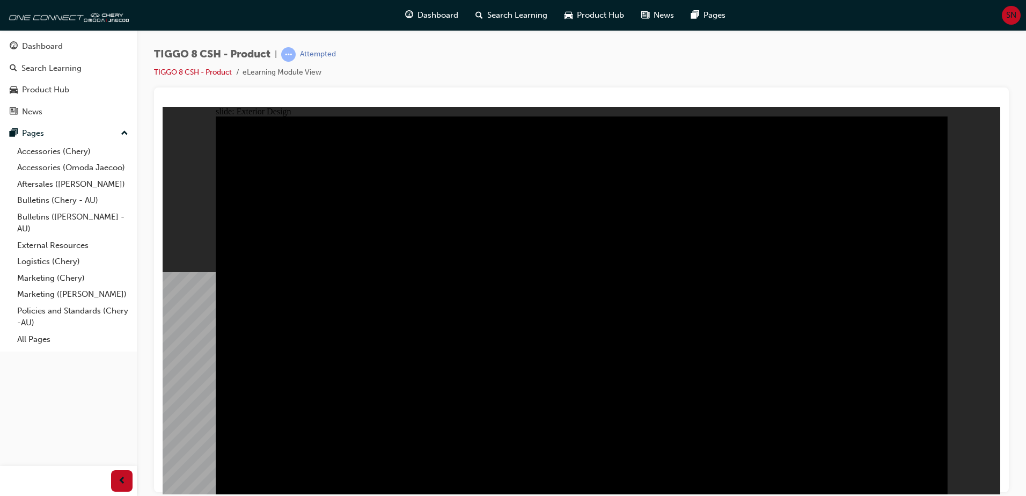
drag, startPoint x: 791, startPoint y: 277, endPoint x: 756, endPoint y: 268, distance: 36.7
drag, startPoint x: 807, startPoint y: 283, endPoint x: 867, endPoint y: 282, distance: 60.1
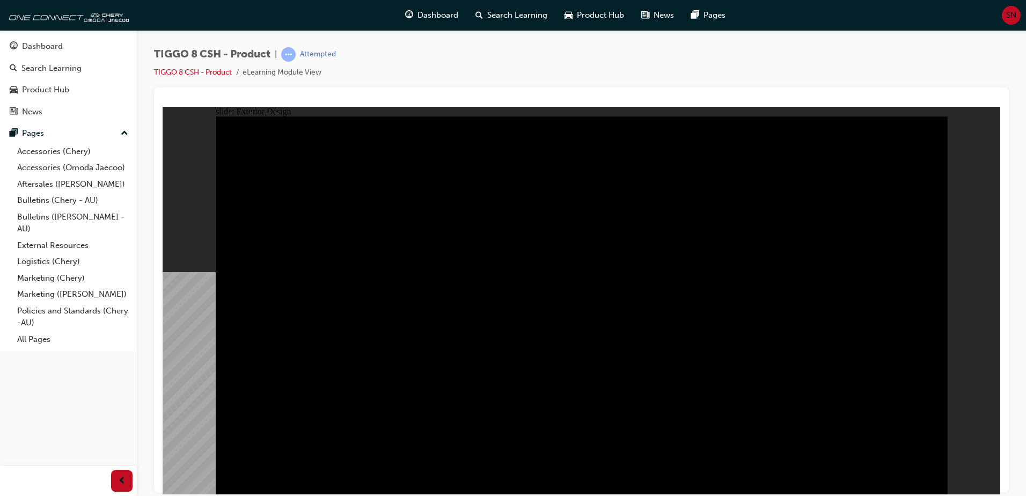
drag, startPoint x: 454, startPoint y: 233, endPoint x: 587, endPoint y: 172, distance: 146.4
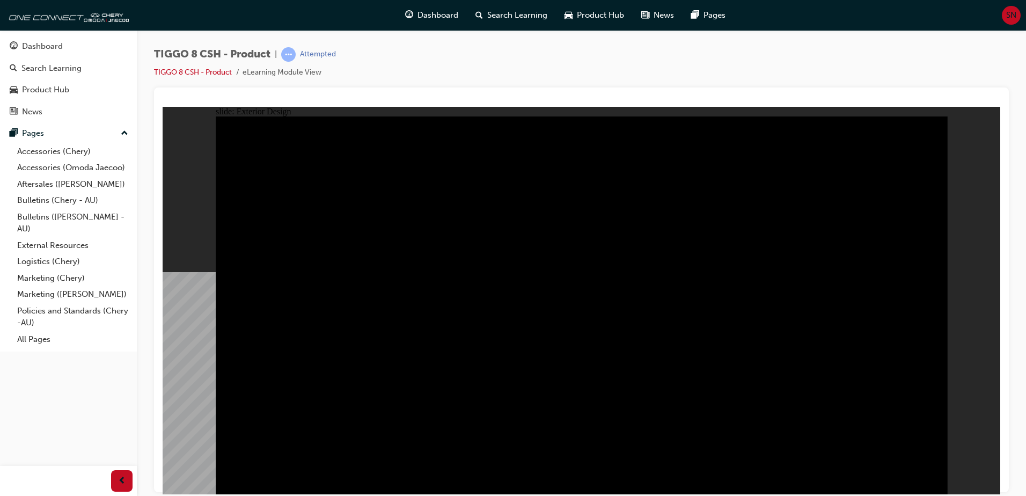
drag, startPoint x: 856, startPoint y: 263, endPoint x: 848, endPoint y: 295, distance: 32.1
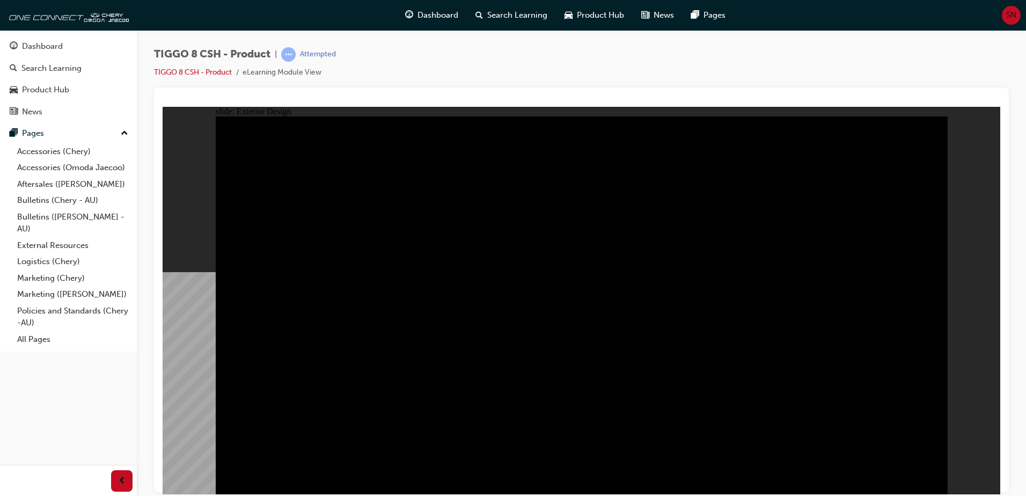
drag, startPoint x: 834, startPoint y: 380, endPoint x: 834, endPoint y: 401, distance: 21.5
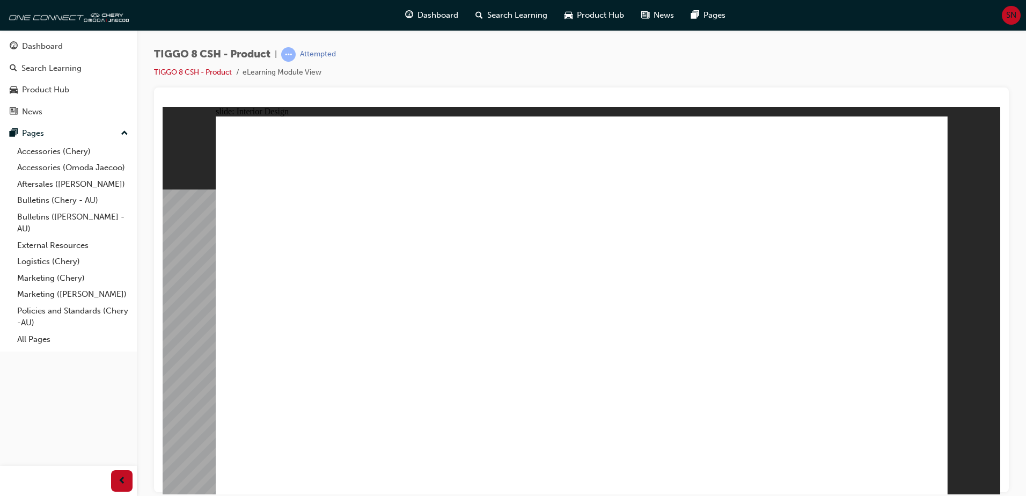
drag, startPoint x: 906, startPoint y: 313, endPoint x: 860, endPoint y: 313, distance: 45.6
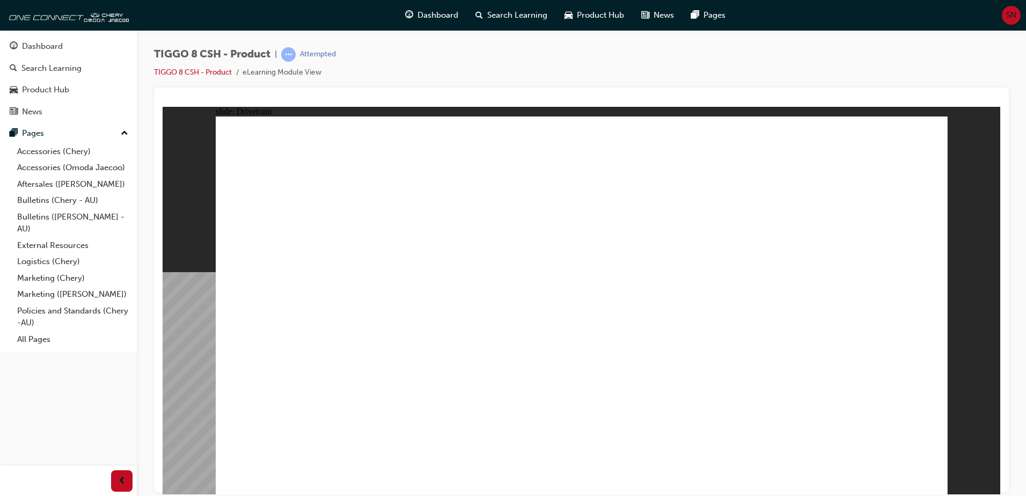
drag, startPoint x: 643, startPoint y: 413, endPoint x: 673, endPoint y: 418, distance: 30.6
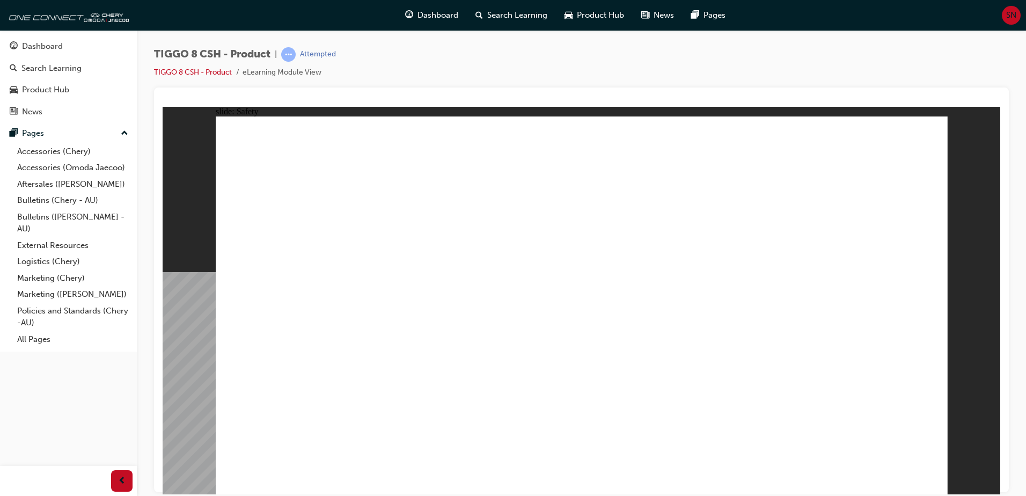
drag, startPoint x: 563, startPoint y: 246, endPoint x: 604, endPoint y: 263, distance: 44.0
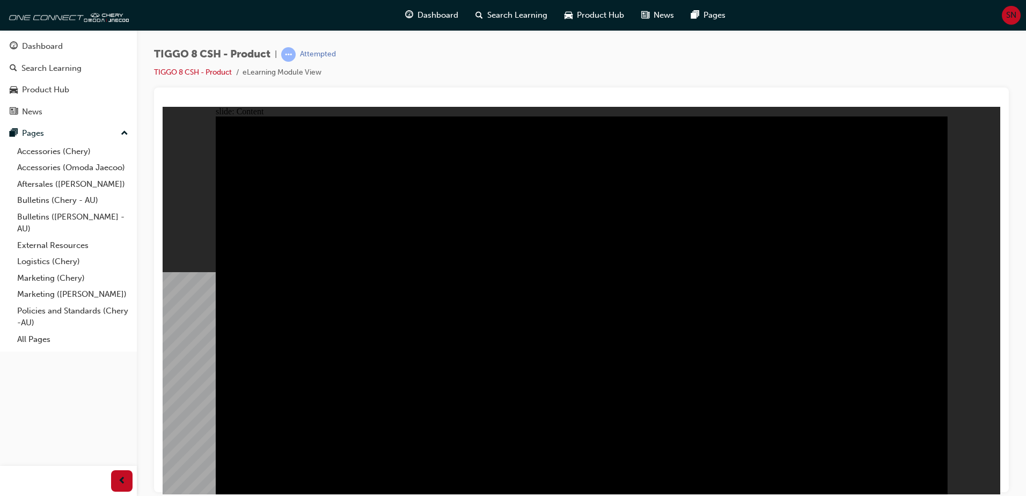
drag, startPoint x: 505, startPoint y: 225, endPoint x: 506, endPoint y: 237, distance: 12.4
drag, startPoint x: 466, startPoint y: 388, endPoint x: 375, endPoint y: 398, distance: 91.2
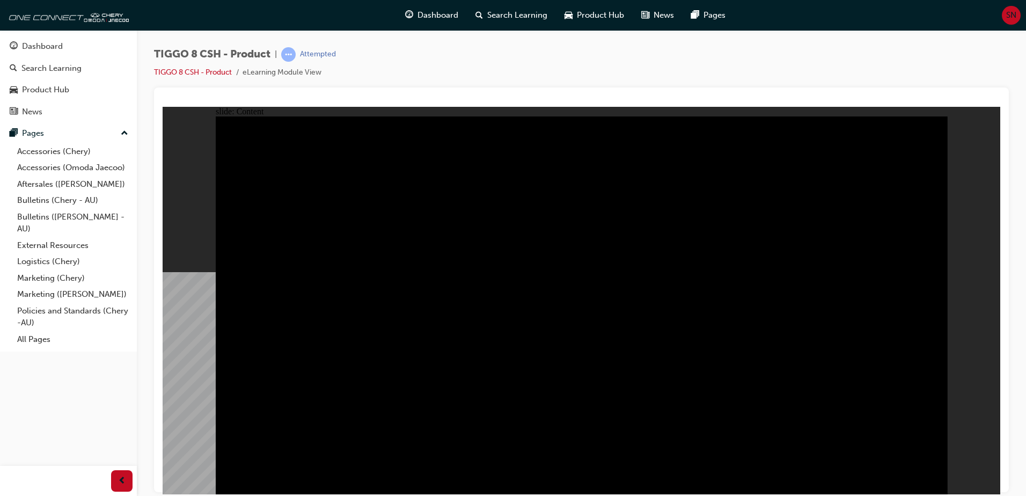
drag, startPoint x: 339, startPoint y: 411, endPoint x: 313, endPoint y: 312, distance: 102.5
drag, startPoint x: 315, startPoint y: 283, endPoint x: 320, endPoint y: 285, distance: 5.6
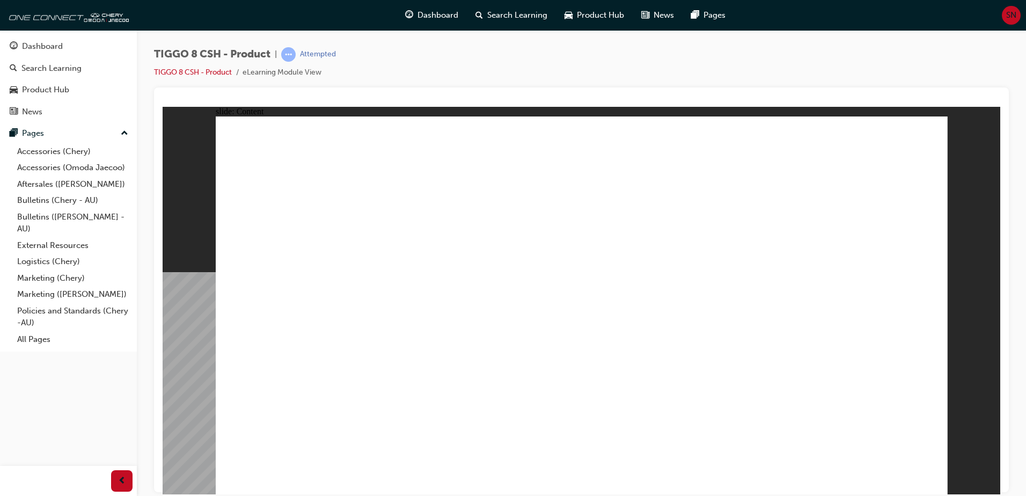
drag, startPoint x: 842, startPoint y: 357, endPoint x: 846, endPoint y: 351, distance: 7.7
drag, startPoint x: 922, startPoint y: 150, endPoint x: 896, endPoint y: 188, distance: 45.5
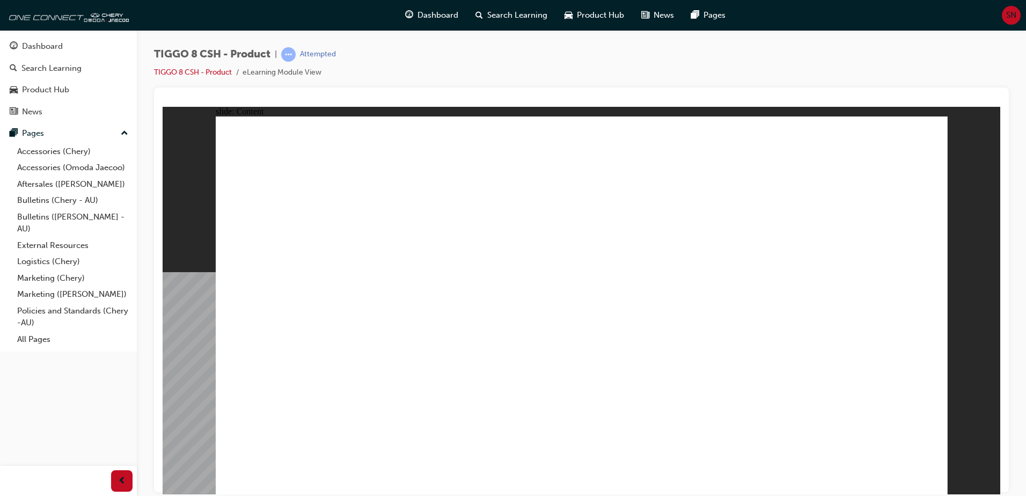
drag, startPoint x: 715, startPoint y: 308, endPoint x: 577, endPoint y: 305, distance: 137.4
drag, startPoint x: 447, startPoint y: 298, endPoint x: 403, endPoint y: 316, distance: 47.4
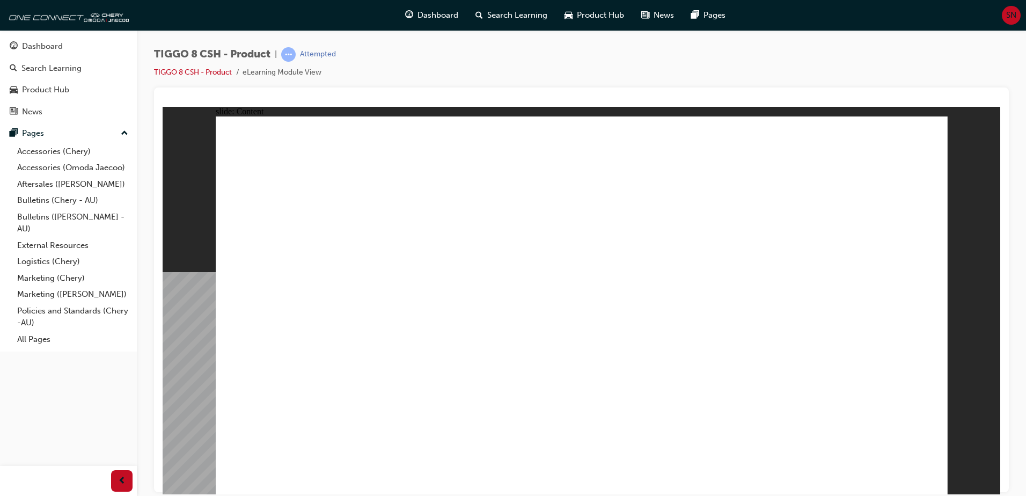
drag, startPoint x: 772, startPoint y: 404, endPoint x: 762, endPoint y: 408, distance: 10.4
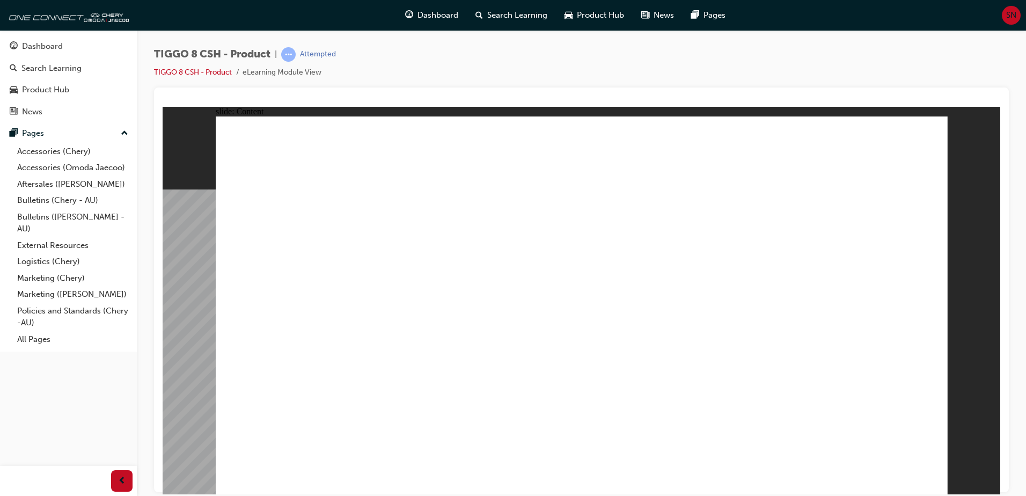
drag, startPoint x: 448, startPoint y: 274, endPoint x: 446, endPoint y: 280, distance: 5.6
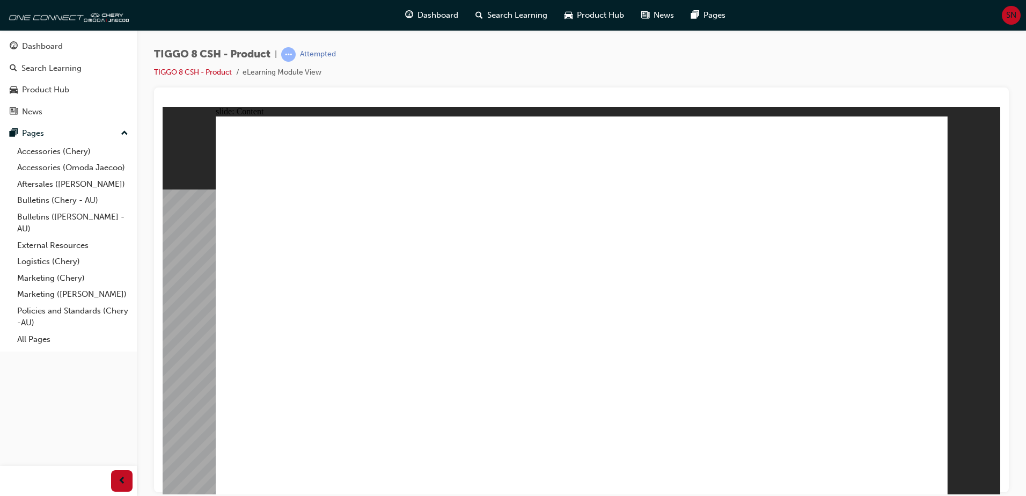
drag, startPoint x: 403, startPoint y: 388, endPoint x: 381, endPoint y: 386, distance: 21.6
drag, startPoint x: 391, startPoint y: 384, endPoint x: 464, endPoint y: 384, distance: 73.0
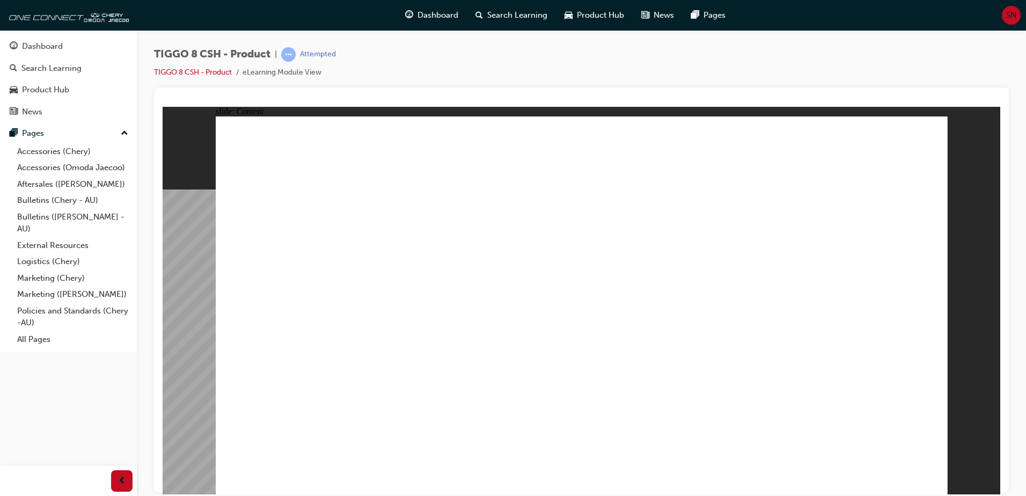
drag, startPoint x: 706, startPoint y: 358, endPoint x: 738, endPoint y: 383, distance: 40.6
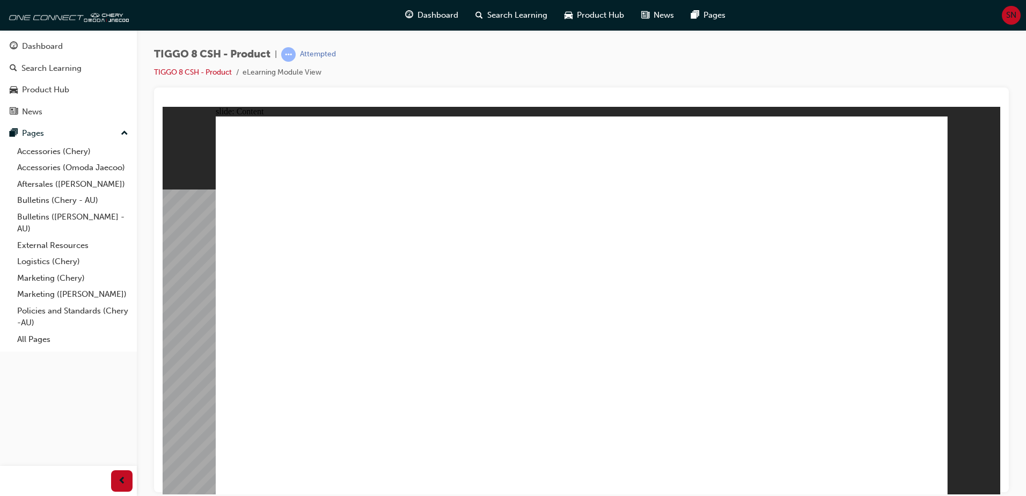
drag, startPoint x: 379, startPoint y: 229, endPoint x: 405, endPoint y: 248, distance: 32.2
drag, startPoint x: 467, startPoint y: 377, endPoint x: 600, endPoint y: 423, distance: 140.8
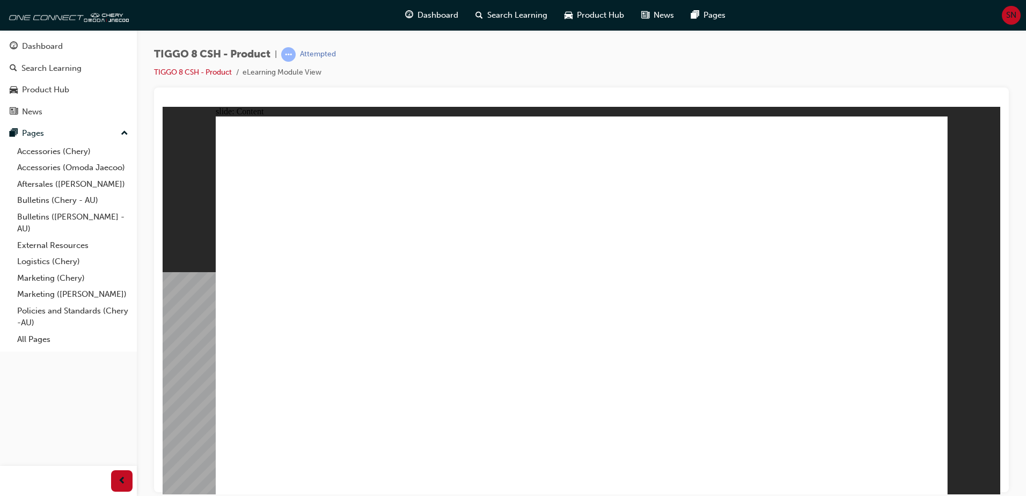
drag, startPoint x: 828, startPoint y: 369, endPoint x: 850, endPoint y: 389, distance: 29.6
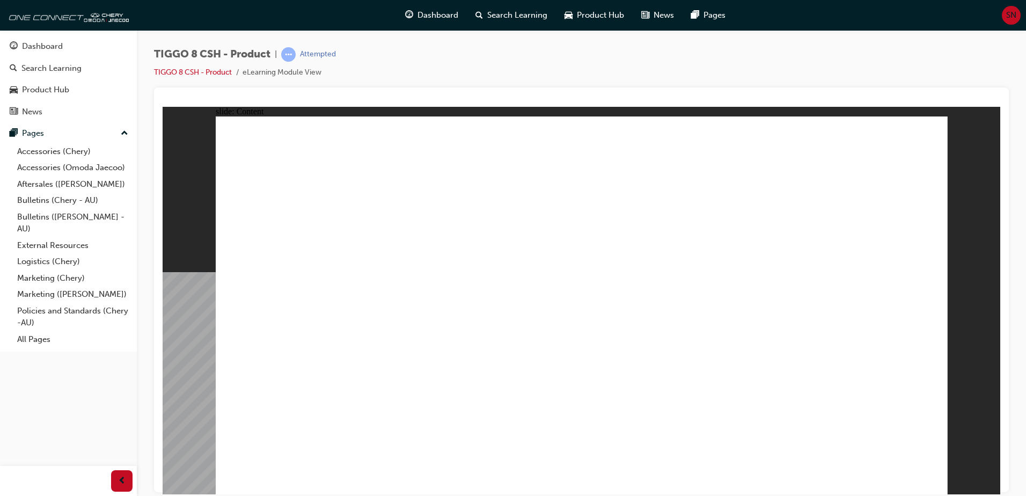
drag, startPoint x: 933, startPoint y: 476, endPoint x: 918, endPoint y: 473, distance: 15.0
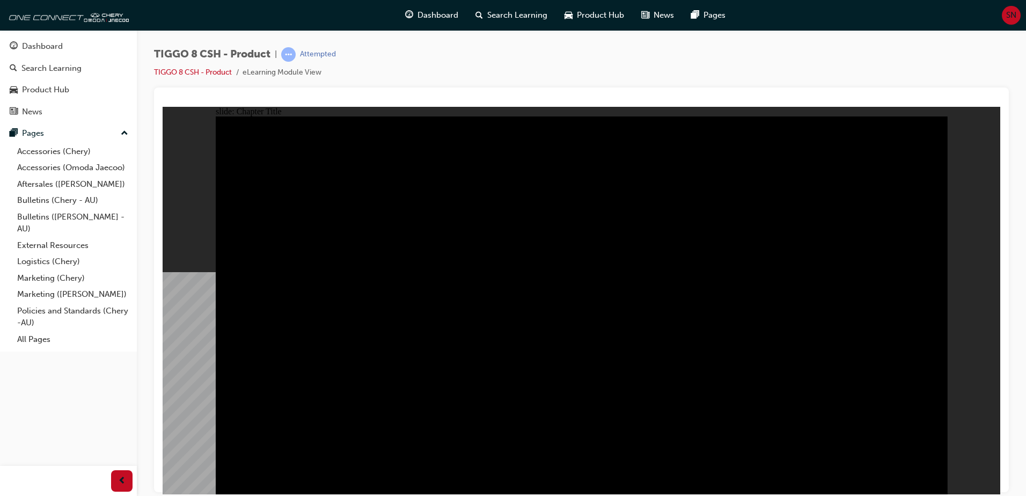
radio input "true"
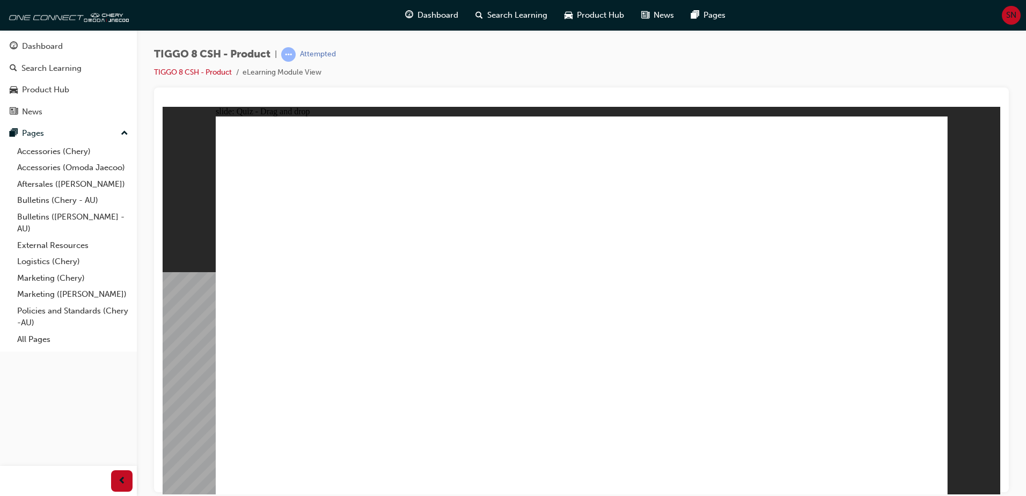
drag, startPoint x: 526, startPoint y: 155, endPoint x: 557, endPoint y: 377, distance: 224.9
drag, startPoint x: 544, startPoint y: 338, endPoint x: 456, endPoint y: 304, distance: 94.4
drag, startPoint x: 600, startPoint y: 220, endPoint x: 563, endPoint y: 318, distance: 105.1
drag, startPoint x: 773, startPoint y: 225, endPoint x: 854, endPoint y: 315, distance: 121.2
drag, startPoint x: 713, startPoint y: 148, endPoint x: 330, endPoint y: 317, distance: 418.7
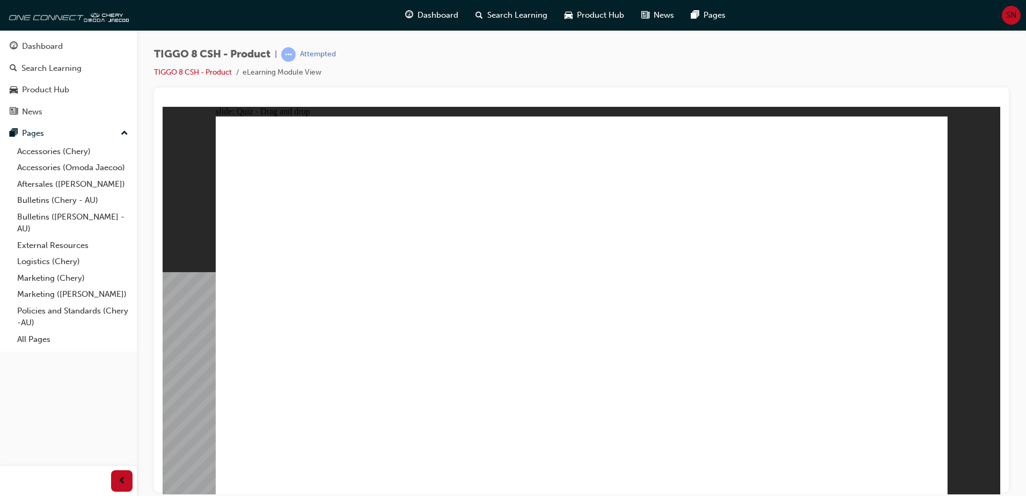
drag, startPoint x: 436, startPoint y: 332, endPoint x: 739, endPoint y: 337, distance: 303.2
drag, startPoint x: 315, startPoint y: 321, endPoint x: 446, endPoint y: 321, distance: 131.4
drag, startPoint x: 744, startPoint y: 336, endPoint x: 319, endPoint y: 335, distance: 424.4
drag, startPoint x: 873, startPoint y: 161, endPoint x: 753, endPoint y: 217, distance: 132.3
drag, startPoint x: 826, startPoint y: 149, endPoint x: 693, endPoint y: 315, distance: 212.6
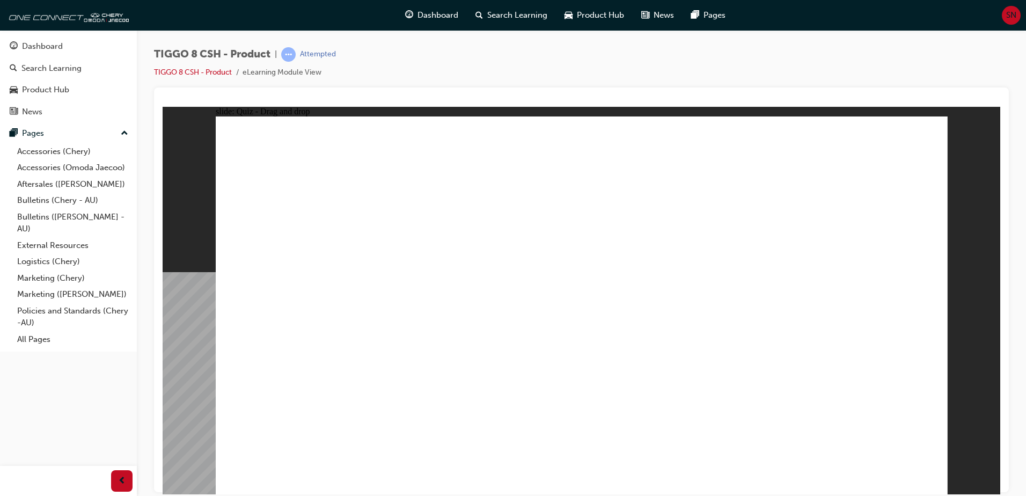
checkbox input "true"
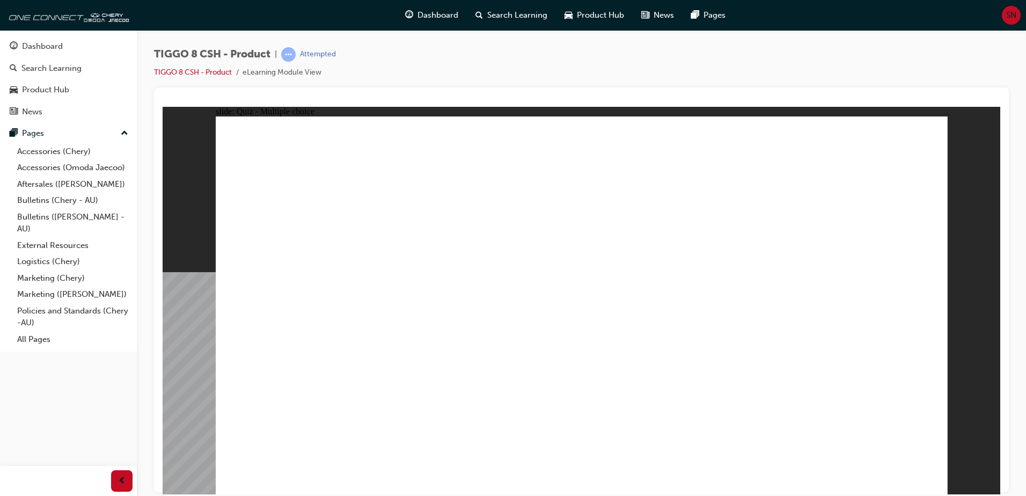
radio input "true"
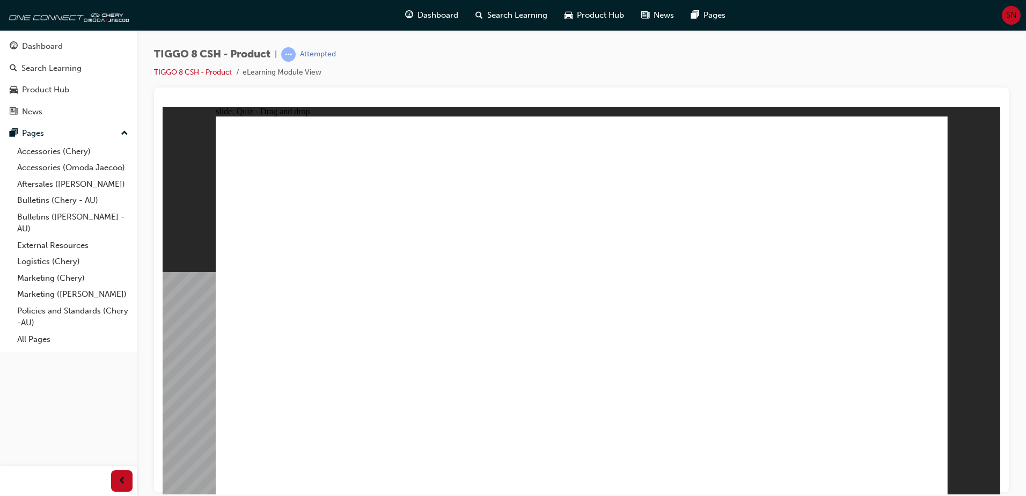
drag, startPoint x: 598, startPoint y: 156, endPoint x: 719, endPoint y: 338, distance: 218.7
drag, startPoint x: 628, startPoint y: 204, endPoint x: 649, endPoint y: 330, distance: 128.3
drag, startPoint x: 719, startPoint y: 153, endPoint x: 662, endPoint y: 342, distance: 197.4
drag, startPoint x: 744, startPoint y: 186, endPoint x: 685, endPoint y: 358, distance: 182.2
drag, startPoint x: 741, startPoint y: 284, endPoint x: 657, endPoint y: 397, distance: 140.7
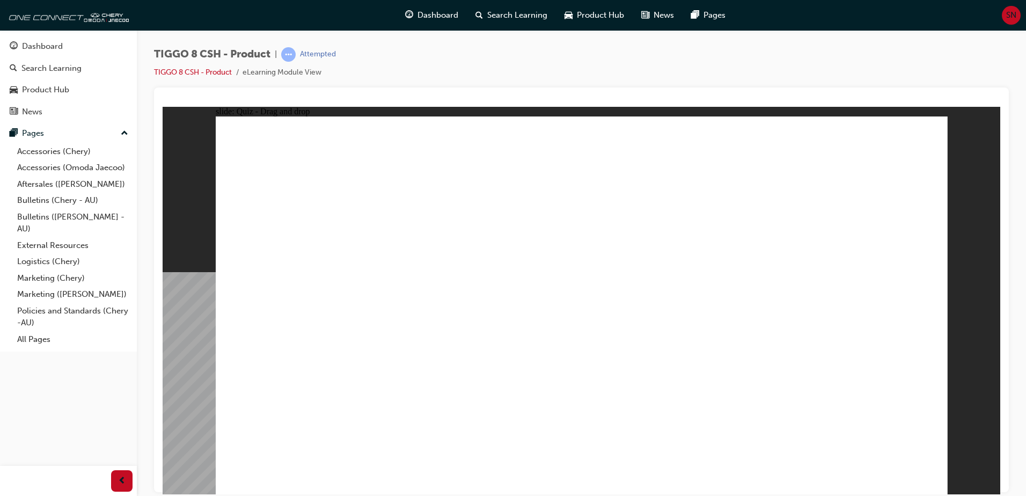
drag, startPoint x: 873, startPoint y: 155, endPoint x: 782, endPoint y: 377, distance: 240.1
drag, startPoint x: 788, startPoint y: 239, endPoint x: 709, endPoint y: 396, distance: 175.9
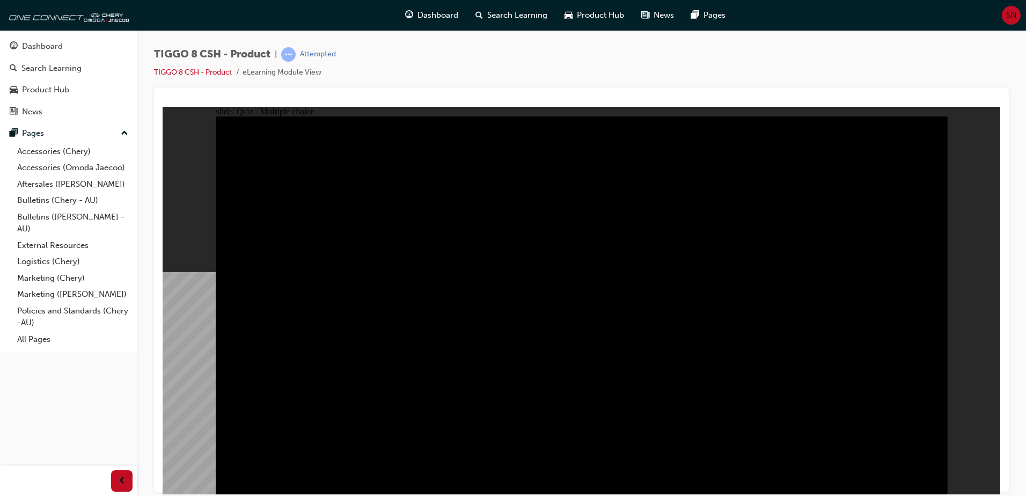
radio input "true"
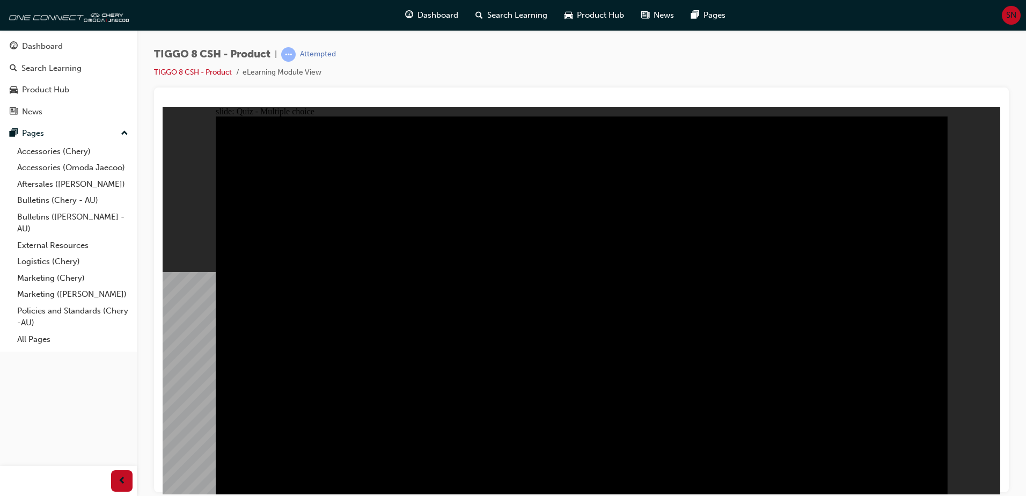
radio input "true"
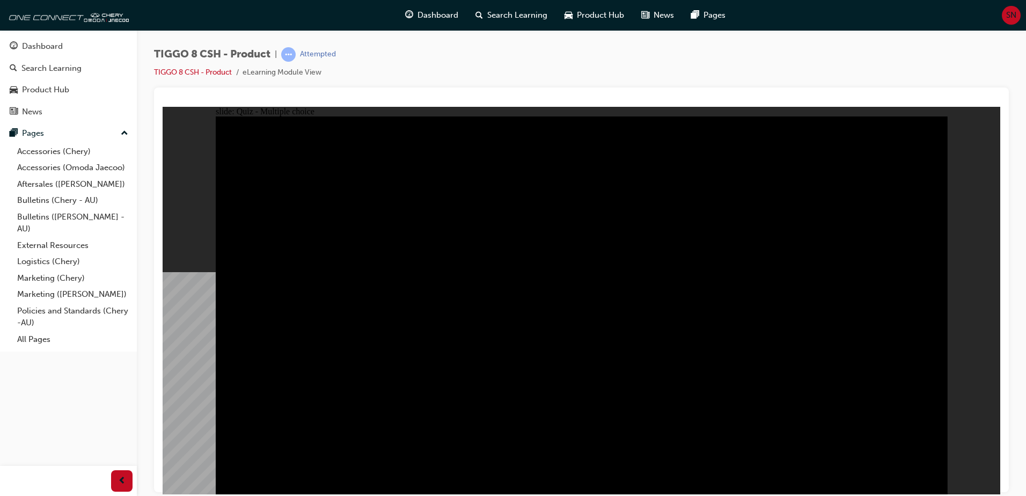
checkbox input "true"
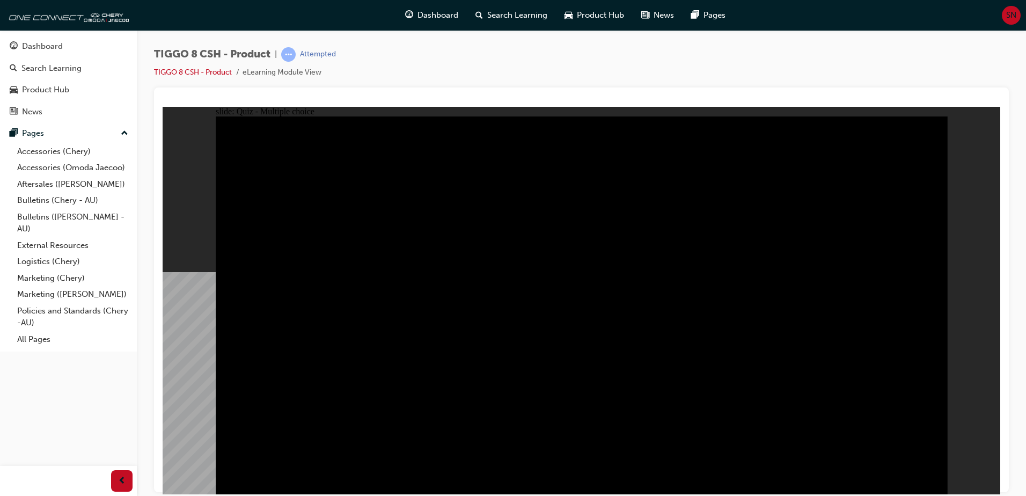
checkbox input "true"
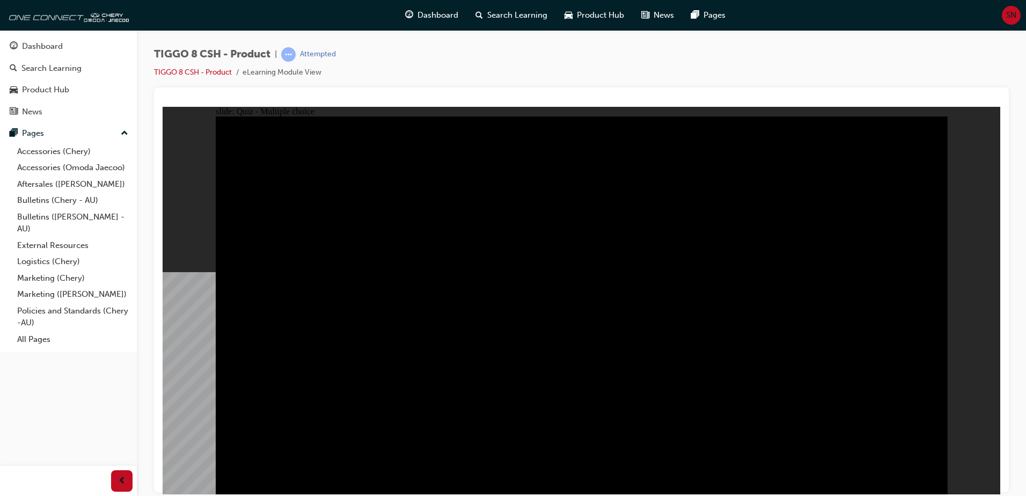
checkbox input "true"
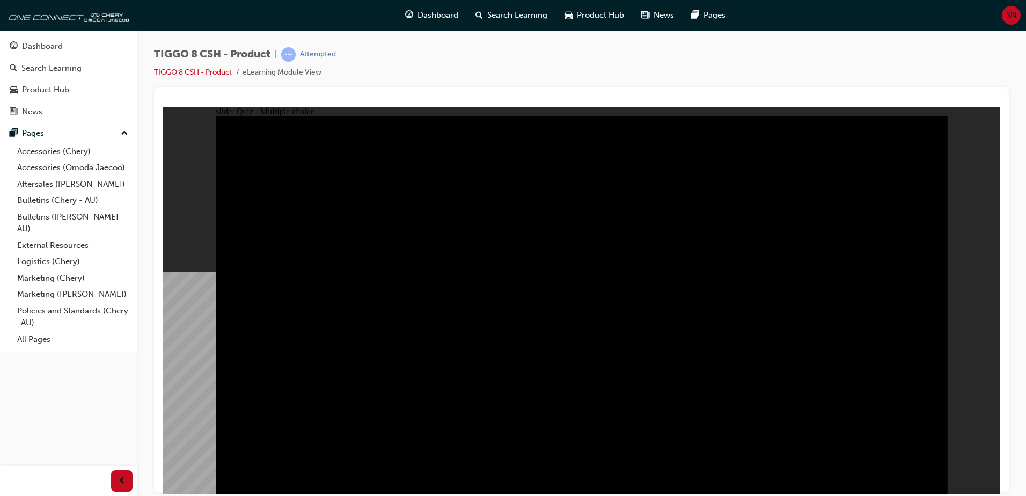
checkbox input "true"
drag, startPoint x: 653, startPoint y: 340, endPoint x: 758, endPoint y: 344, distance: 104.1
checkbox input "true"
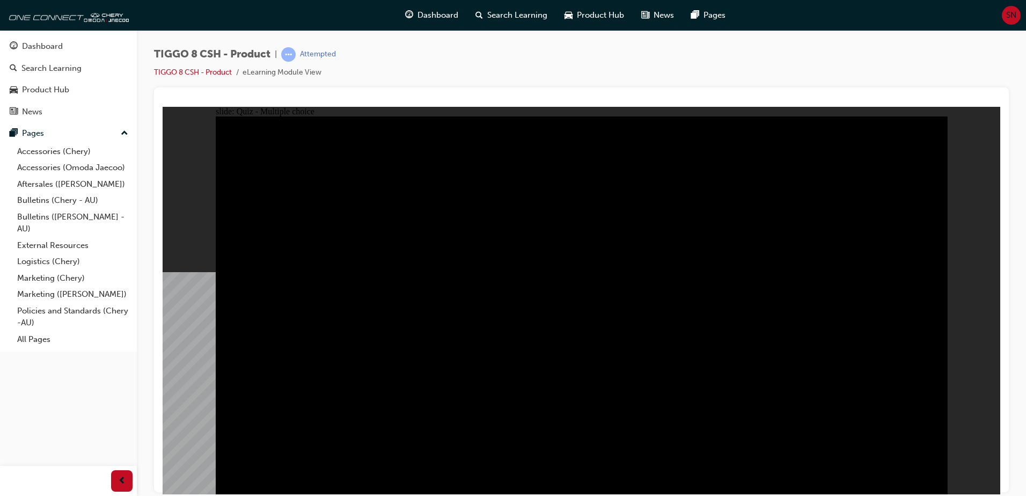
checkbox input "true"
drag, startPoint x: 497, startPoint y: 352, endPoint x: 498, endPoint y: 360, distance: 7.6
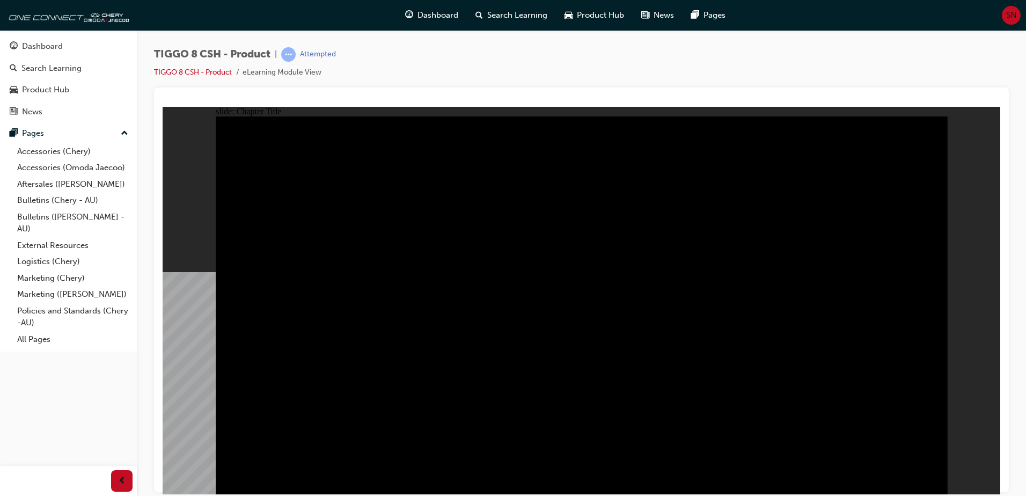
radio input "true"
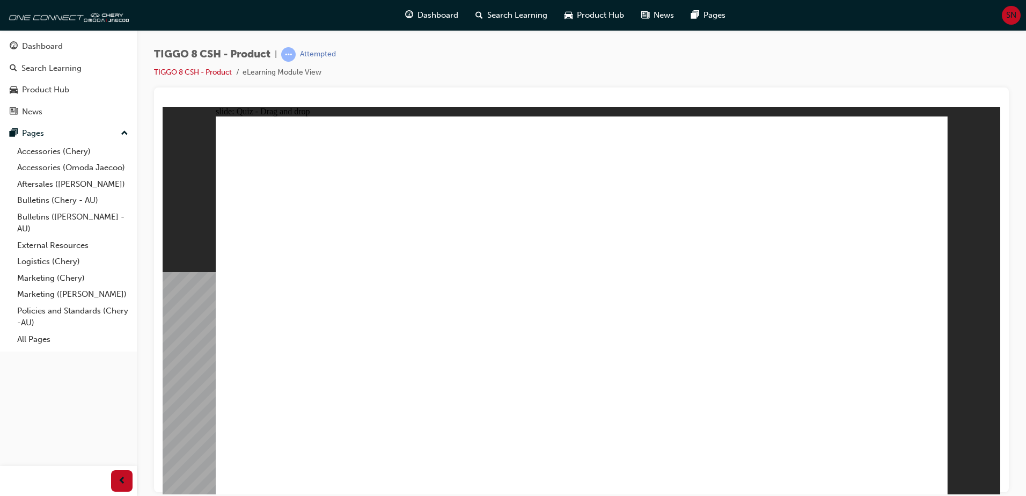
drag, startPoint x: 835, startPoint y: 157, endPoint x: 285, endPoint y: 325, distance: 574.5
drag, startPoint x: 678, startPoint y: 152, endPoint x: 417, endPoint y: 319, distance: 310.0
drag, startPoint x: 654, startPoint y: 238, endPoint x: 604, endPoint y: 333, distance: 107.3
drag, startPoint x: 560, startPoint y: 145, endPoint x: 717, endPoint y: 307, distance: 225.7
drag, startPoint x: 767, startPoint y: 233, endPoint x: 837, endPoint y: 324, distance: 114.6
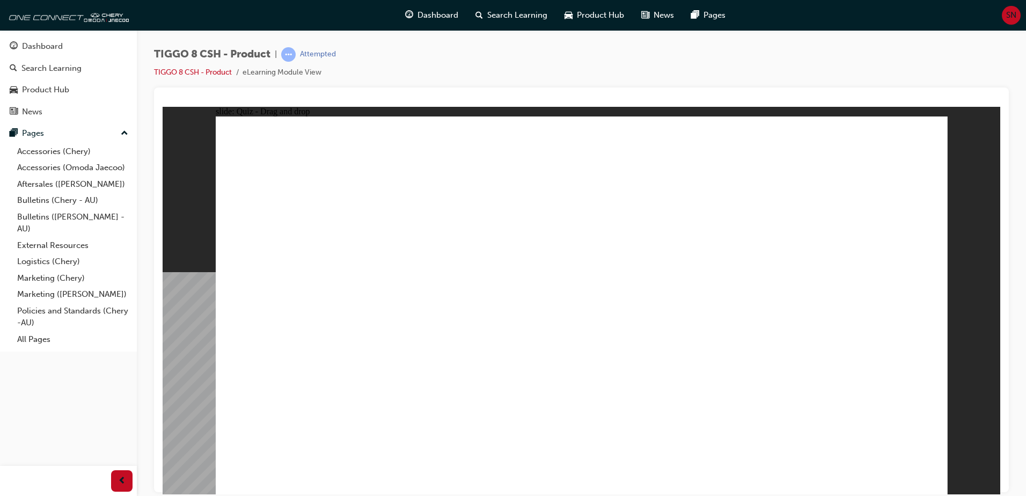
drag, startPoint x: 719, startPoint y: 292, endPoint x: 602, endPoint y: 357, distance: 133.0
checkbox input "true"
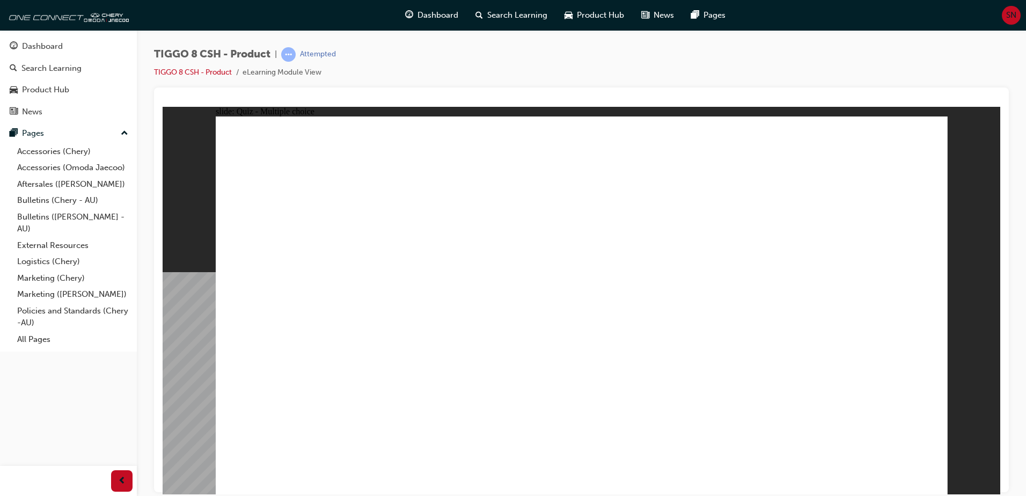
radio input "true"
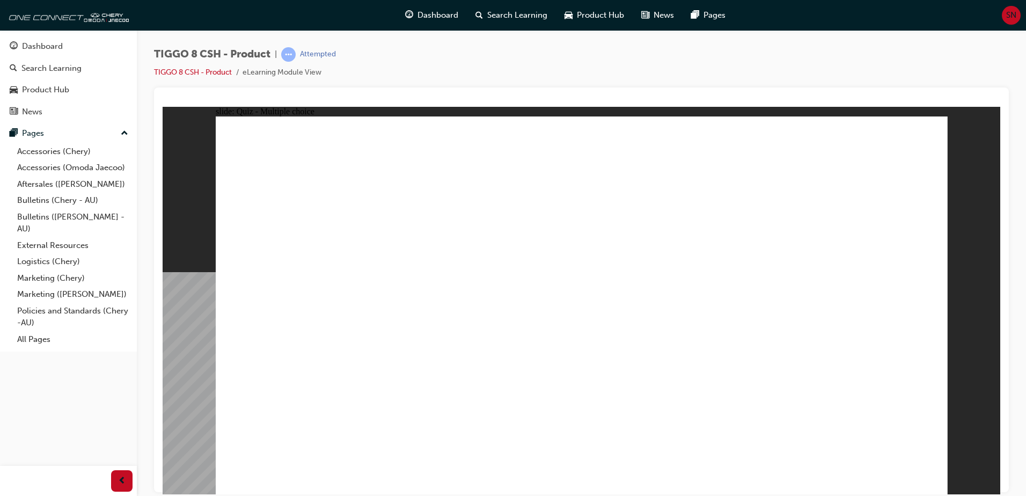
drag, startPoint x: 563, startPoint y: 158, endPoint x: 603, endPoint y: 349, distance: 194.6
drag, startPoint x: 597, startPoint y: 188, endPoint x: 651, endPoint y: 376, distance: 196.1
drag, startPoint x: 713, startPoint y: 178, endPoint x: 708, endPoint y: 351, distance: 173.9
drag, startPoint x: 717, startPoint y: 227, endPoint x: 693, endPoint y: 362, distance: 136.4
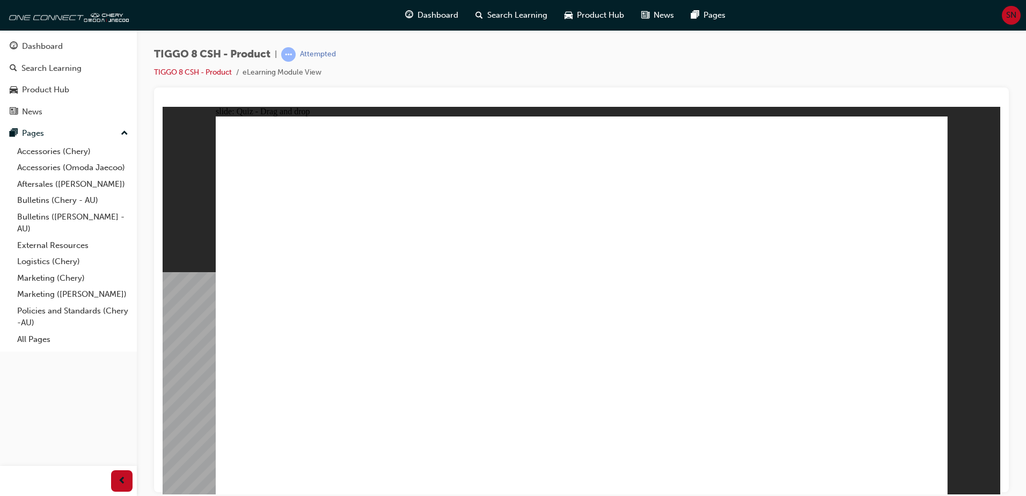
drag, startPoint x: 707, startPoint y: 210, endPoint x: 613, endPoint y: 371, distance: 186.6
drag, startPoint x: 828, startPoint y: 206, endPoint x: 741, endPoint y: 372, distance: 187.7
drag, startPoint x: 858, startPoint y: 153, endPoint x: 643, endPoint y: 392, distance: 321.4
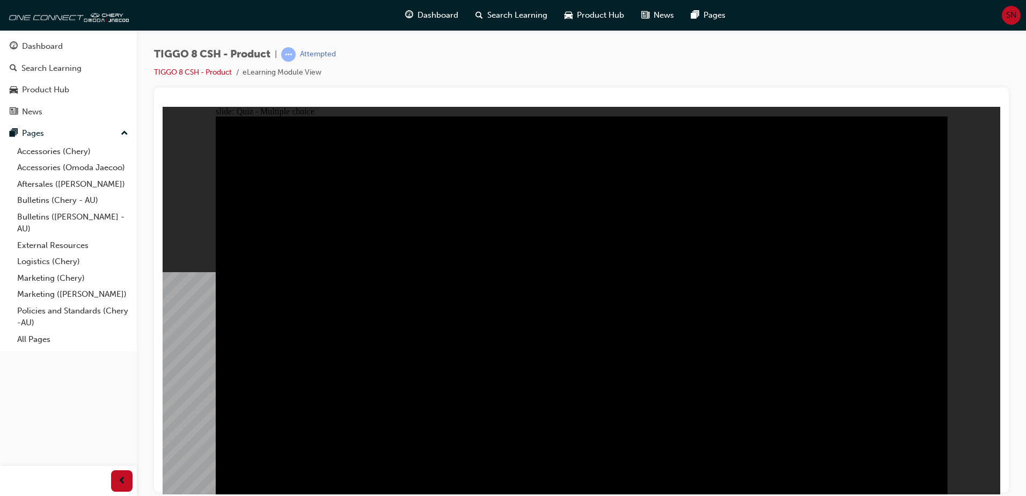
radio input "true"
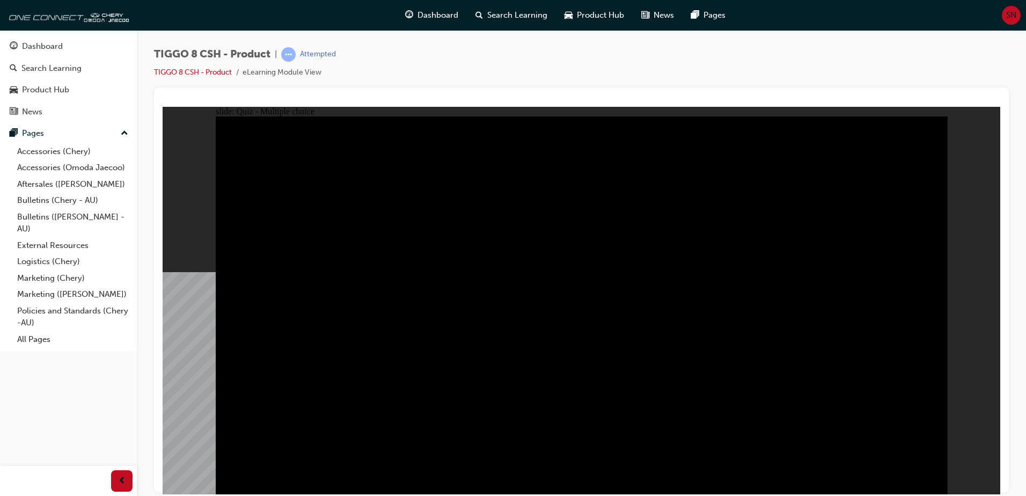
radio input "true"
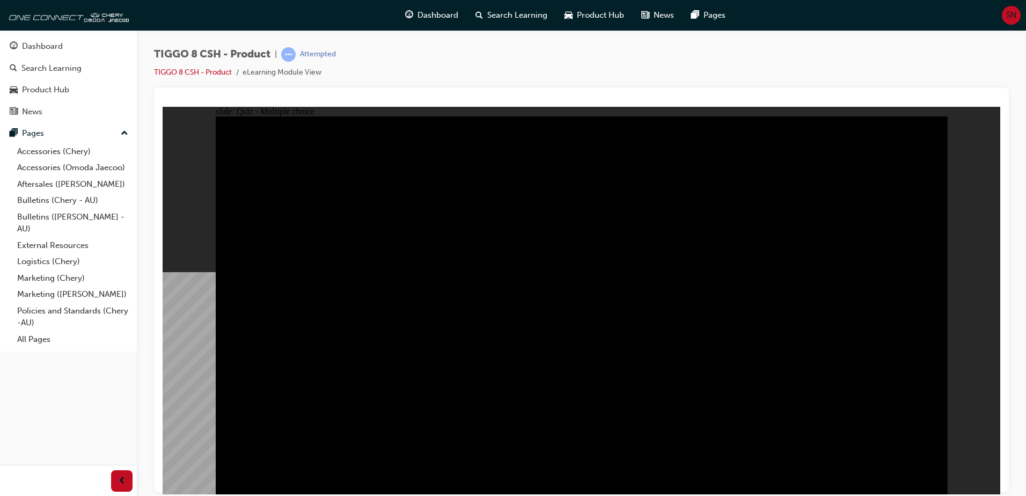
checkbox input "true"
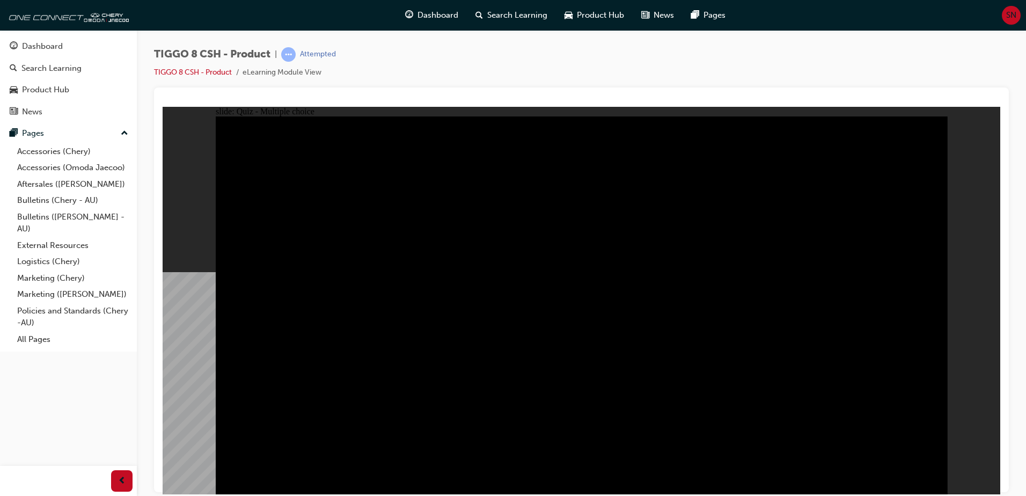
checkbox input "true"
drag, startPoint x: 565, startPoint y: 310, endPoint x: 564, endPoint y: 319, distance: 9.2
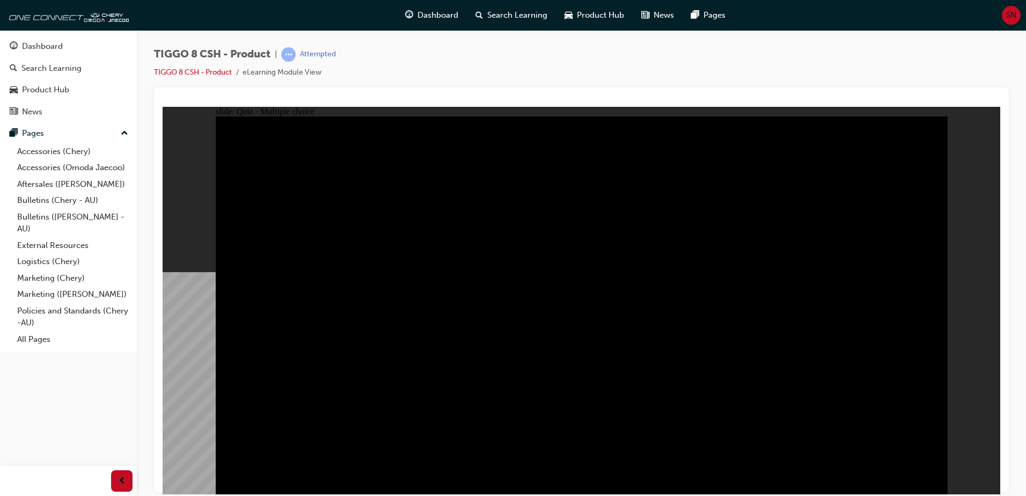
checkbox input "false"
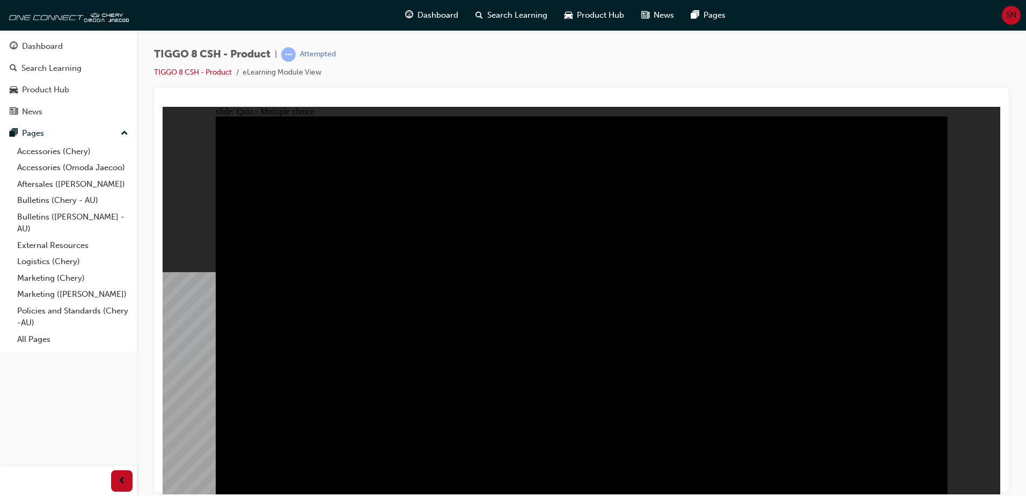
checkbox input "true"
drag, startPoint x: 632, startPoint y: 355, endPoint x: 756, endPoint y: 330, distance: 126.8
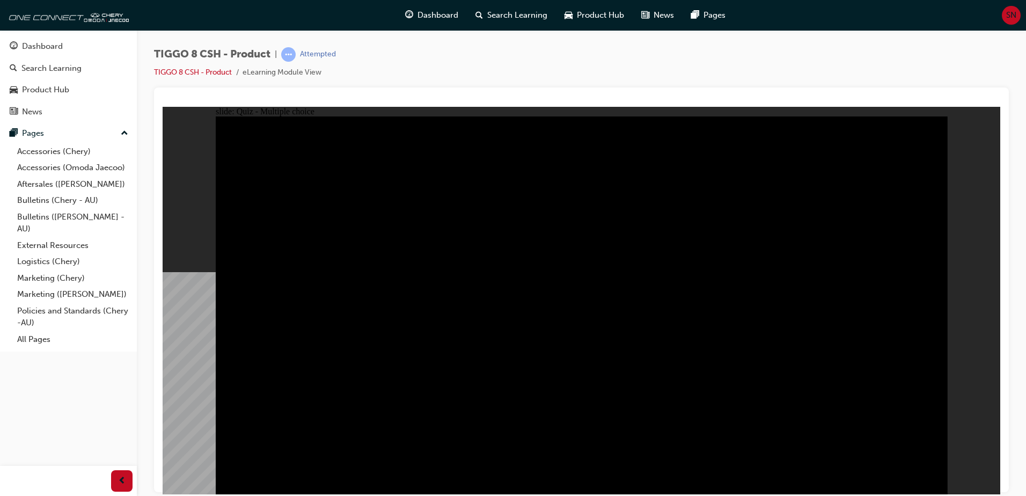
checkbox input "true"
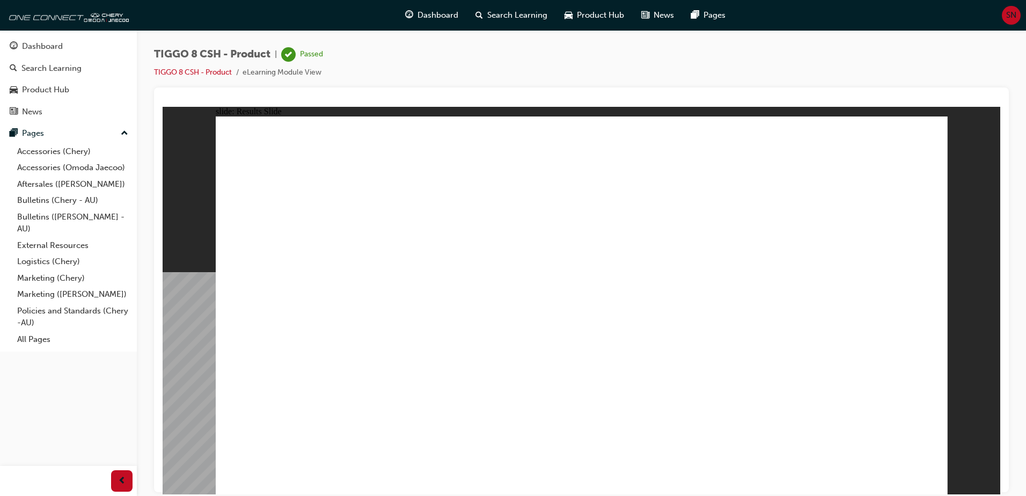
click at [53, 48] on div "Dashboard" at bounding box center [42, 46] width 41 height 12
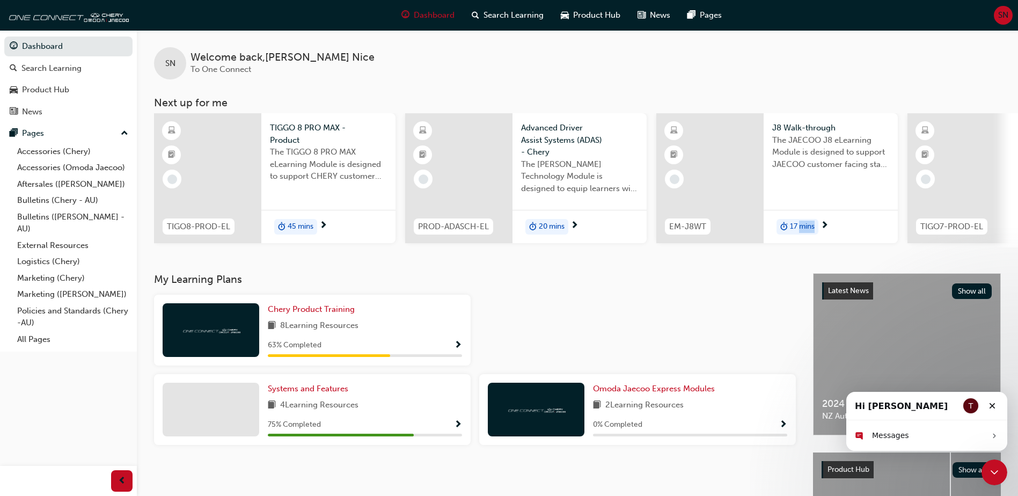
drag, startPoint x: 901, startPoint y: 200, endPoint x: 798, endPoint y: 205, distance: 102.6
click at [798, 205] on div "TIGO8-PROD-EL TIGGO 8 PRO MAX - Product The TIGGO 8 PRO MAX eLearning Module is…" at bounding box center [906, 180] width 1505 height 134
click at [477, 189] on div at bounding box center [458, 178] width 107 height 130
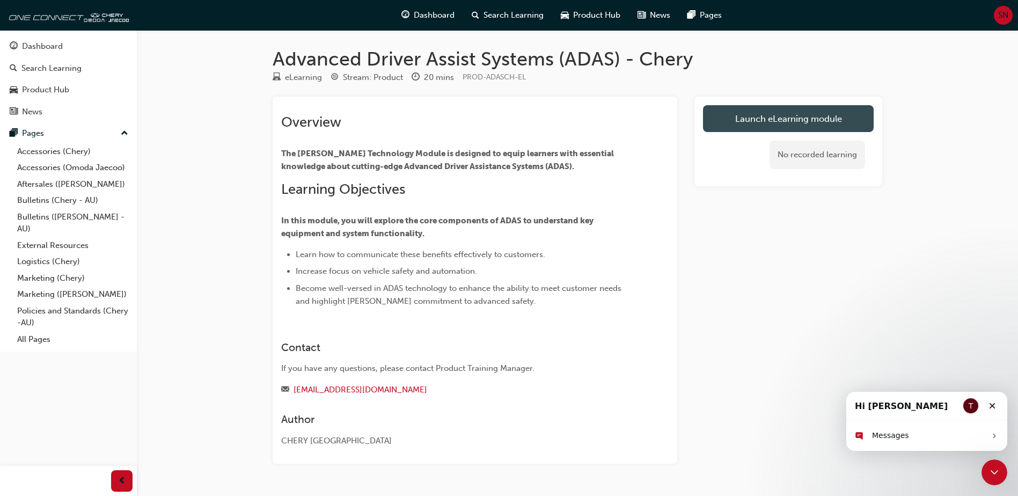
click at [794, 120] on link "Launch eLearning module" at bounding box center [788, 118] width 171 height 27
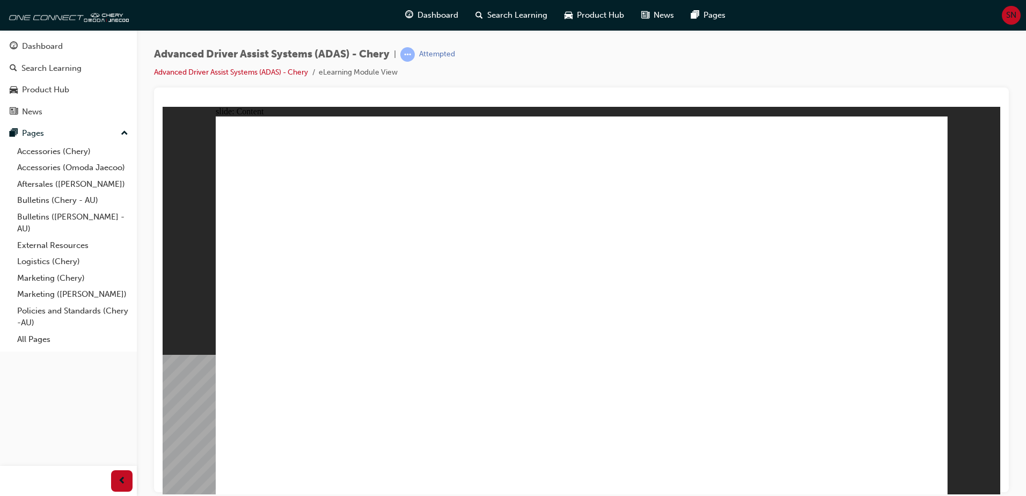
drag, startPoint x: 412, startPoint y: 369, endPoint x: 480, endPoint y: 346, distance: 71.9
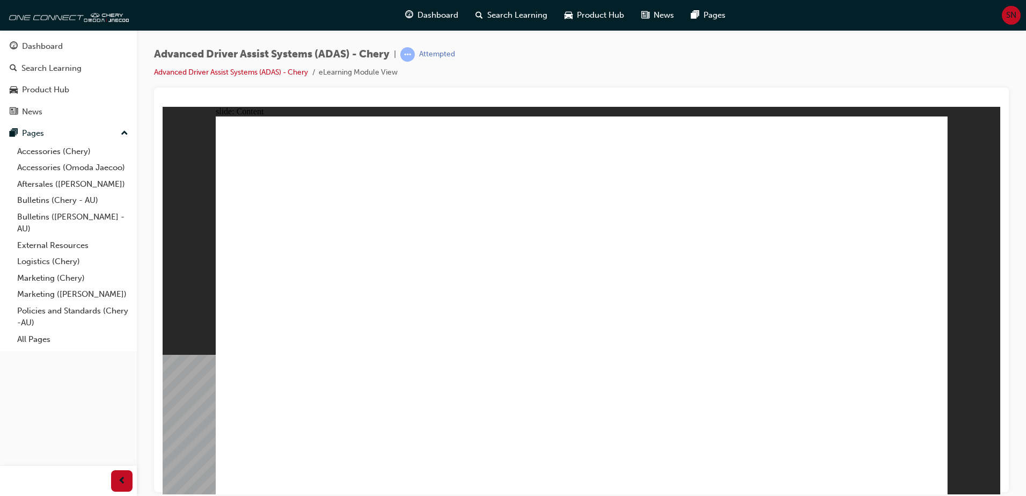
drag, startPoint x: 557, startPoint y: 179, endPoint x: 580, endPoint y: 179, distance: 23.1
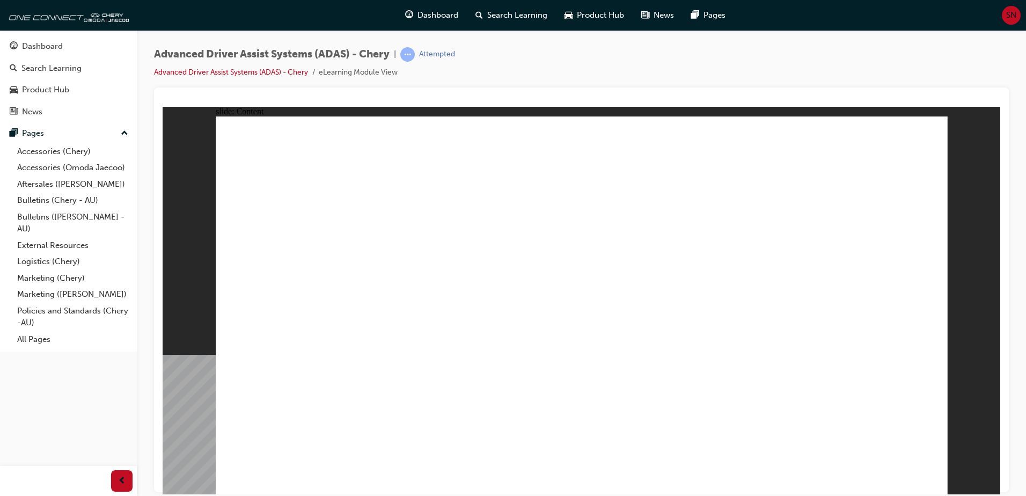
drag, startPoint x: 860, startPoint y: 321, endPoint x: 795, endPoint y: 328, distance: 65.4
drag, startPoint x: 474, startPoint y: 386, endPoint x: 470, endPoint y: 378, distance: 9.6
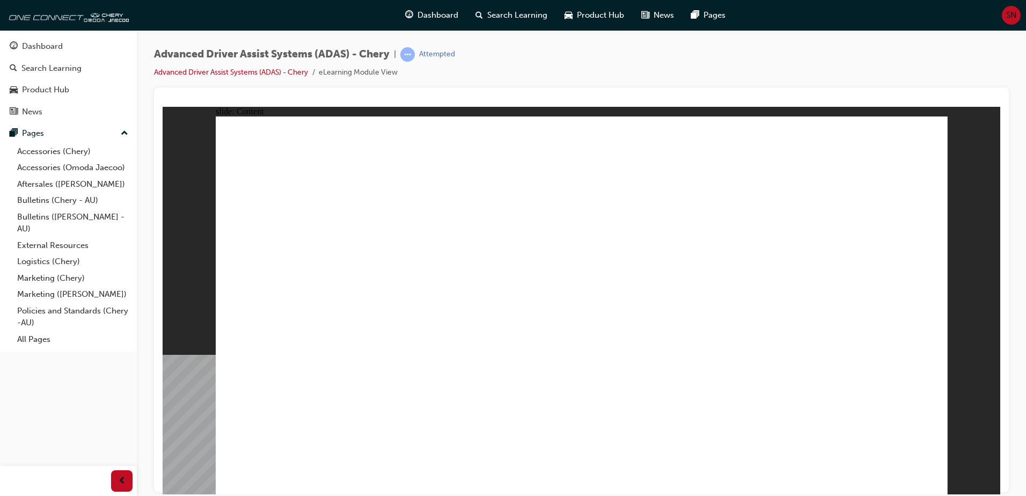
drag, startPoint x: 373, startPoint y: 177, endPoint x: 396, endPoint y: 191, distance: 26.5
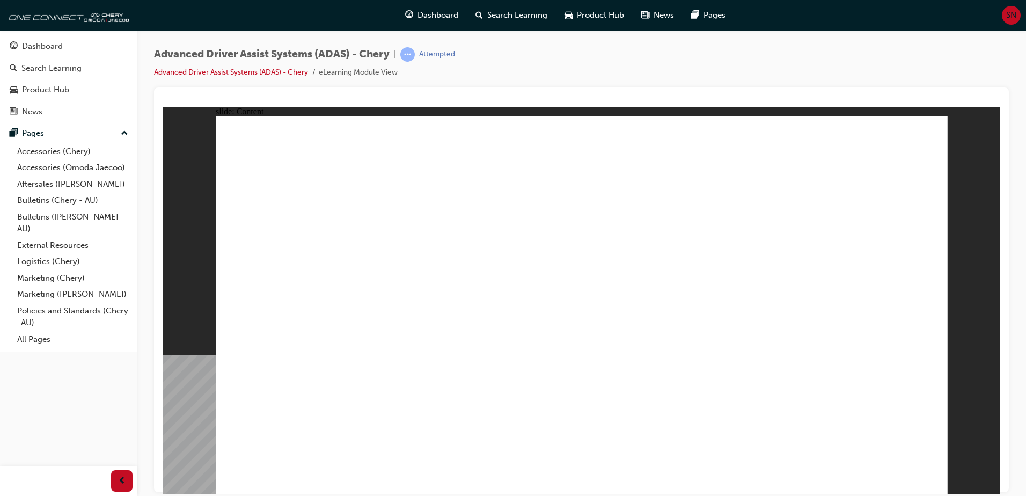
drag, startPoint x: 310, startPoint y: 189, endPoint x: 396, endPoint y: 195, distance: 87.1
drag, startPoint x: 488, startPoint y: 350, endPoint x: 574, endPoint y: 313, distance: 93.5
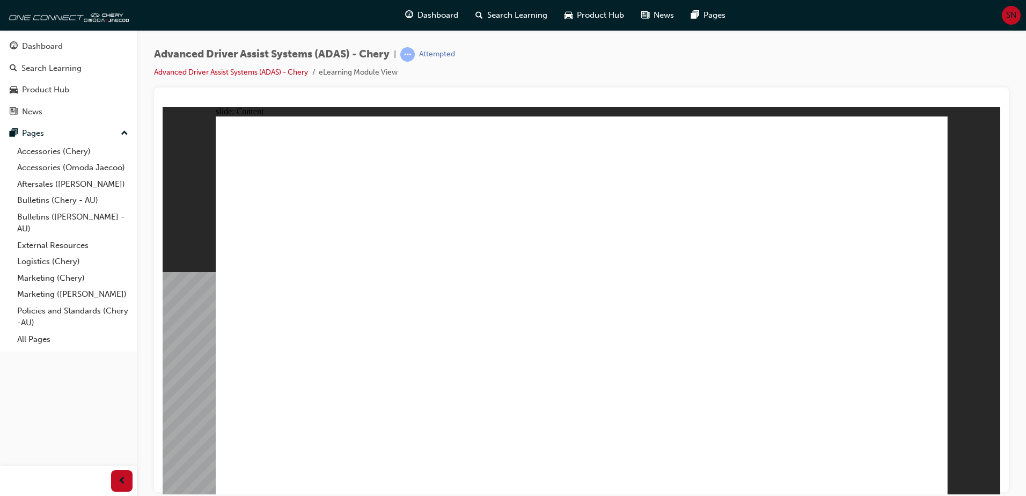
drag, startPoint x: 432, startPoint y: 285, endPoint x: 458, endPoint y: 292, distance: 26.5
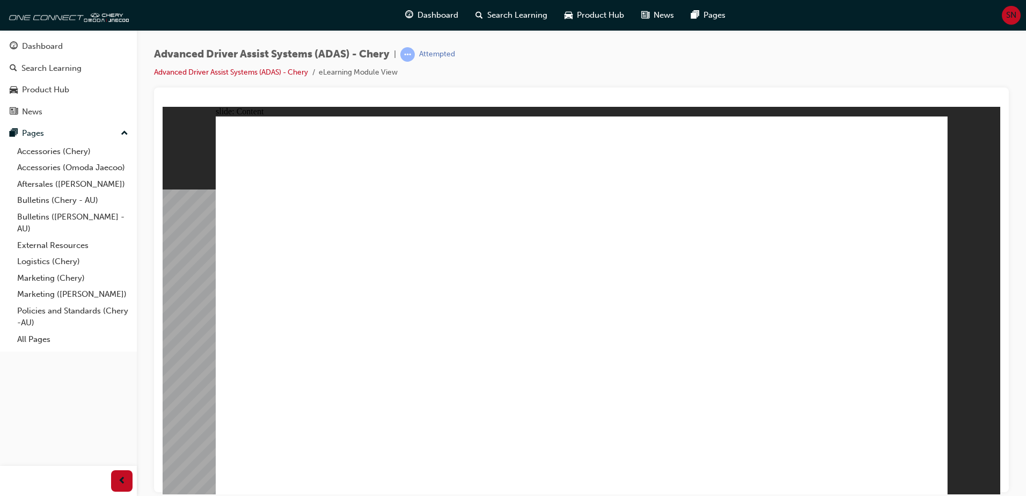
drag, startPoint x: 399, startPoint y: 203, endPoint x: 477, endPoint y: 210, distance: 79.2
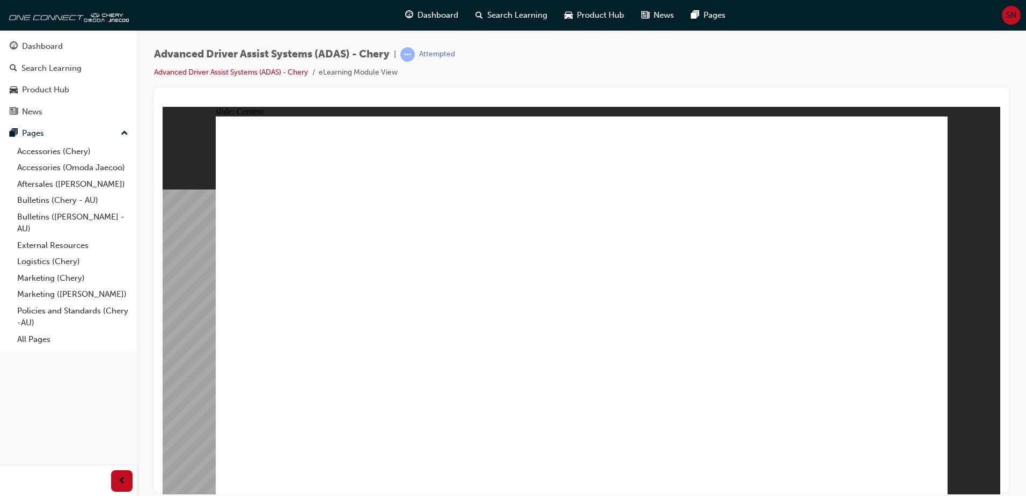
drag, startPoint x: 932, startPoint y: 139, endPoint x: 922, endPoint y: 158, distance: 21.1
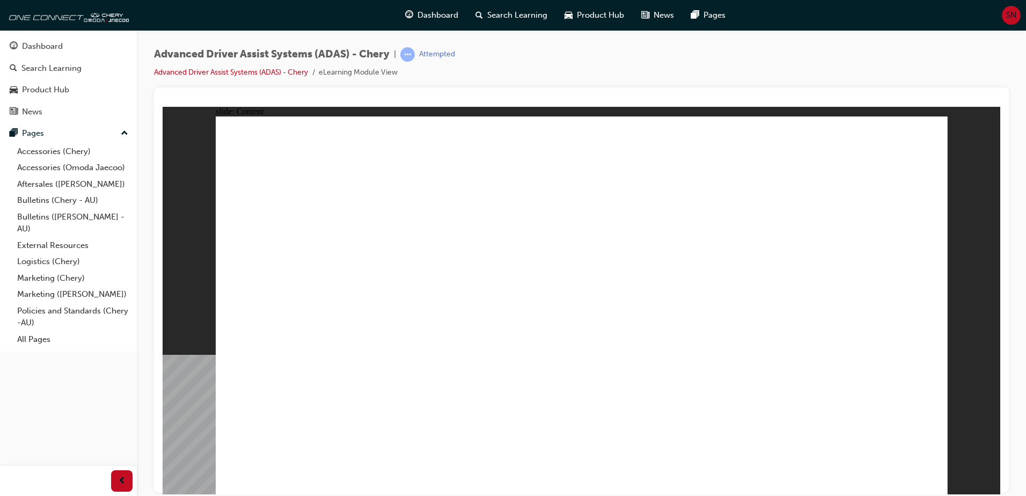
drag, startPoint x: 790, startPoint y: 229, endPoint x: 807, endPoint y: 256, distance: 33.0
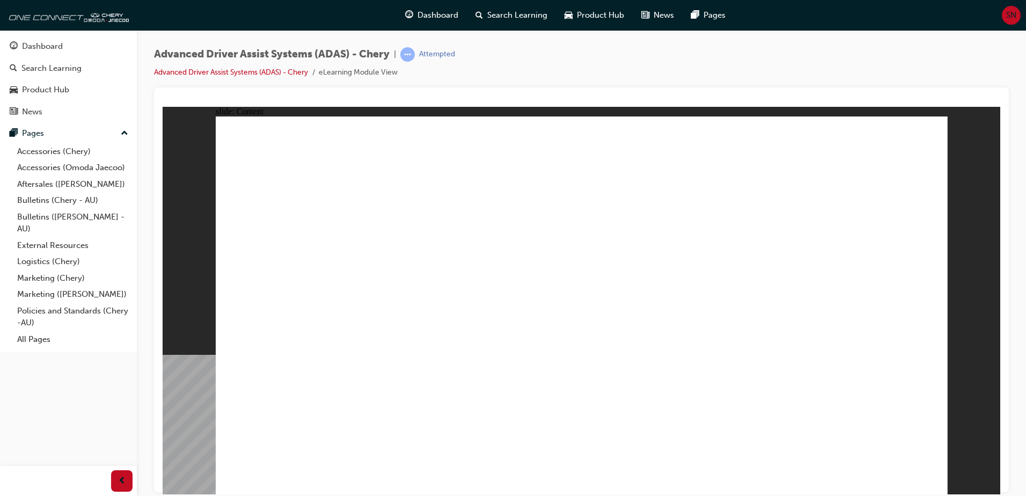
drag, startPoint x: 587, startPoint y: 197, endPoint x: 629, endPoint y: 230, distance: 53.9
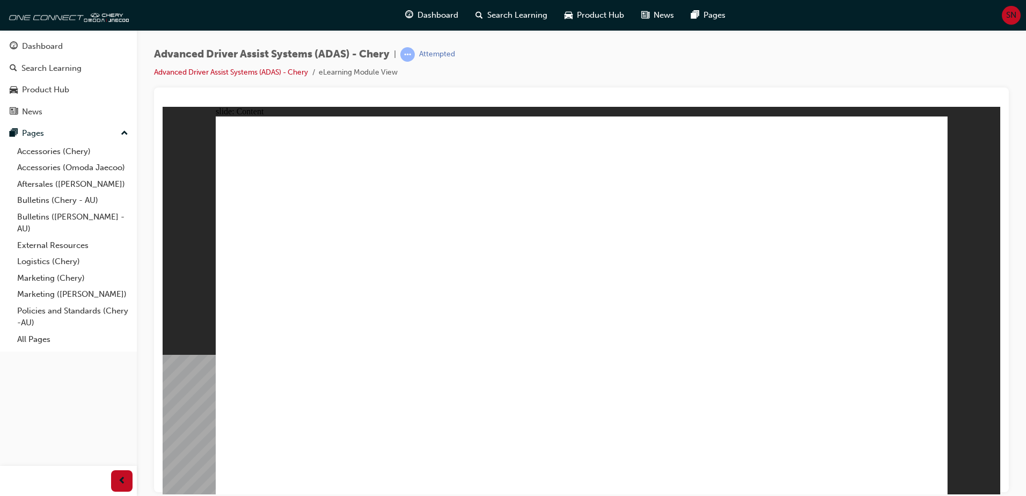
drag, startPoint x: 792, startPoint y: 401, endPoint x: 813, endPoint y: 412, distance: 23.8
drag, startPoint x: 710, startPoint y: 436, endPoint x: 370, endPoint y: 292, distance: 368.6
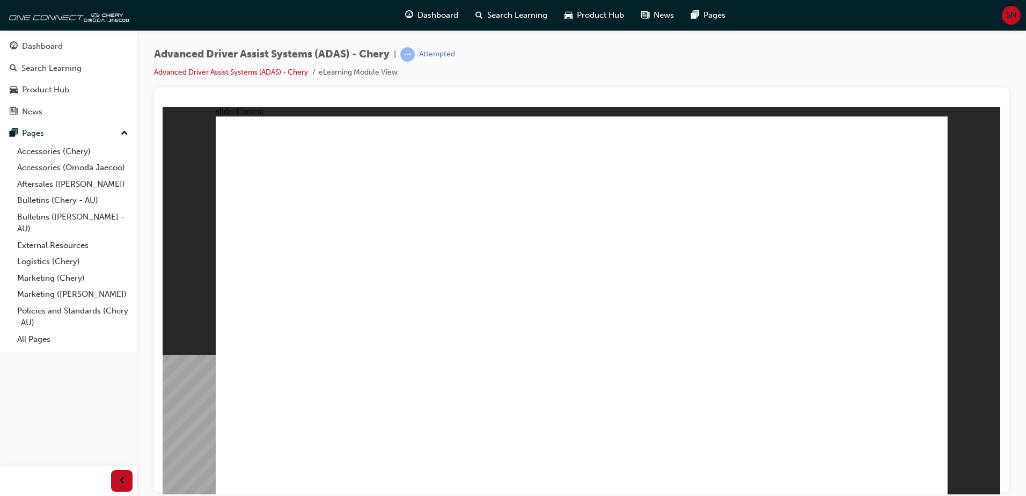
drag, startPoint x: 517, startPoint y: 339, endPoint x: 521, endPoint y: 341, distance: 5.5
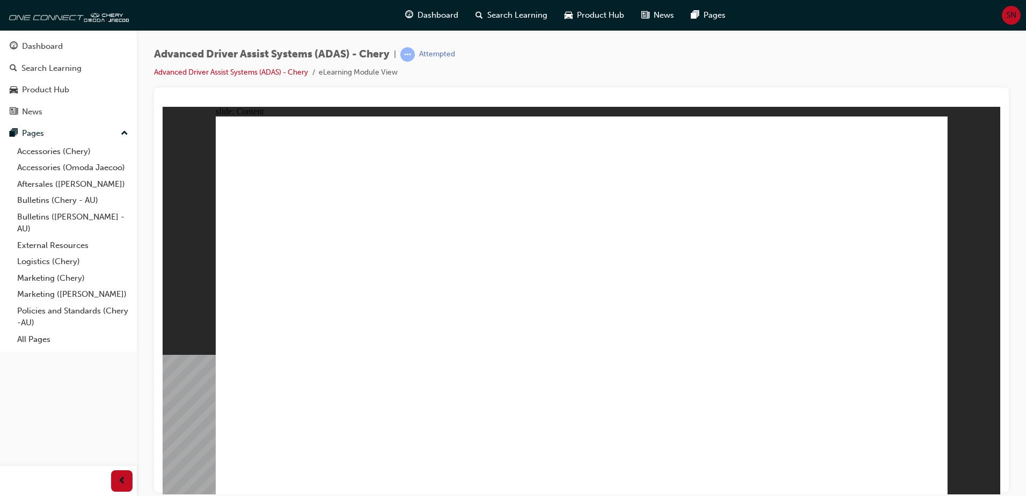
drag, startPoint x: 868, startPoint y: 367, endPoint x: 871, endPoint y: 384, distance: 17.5
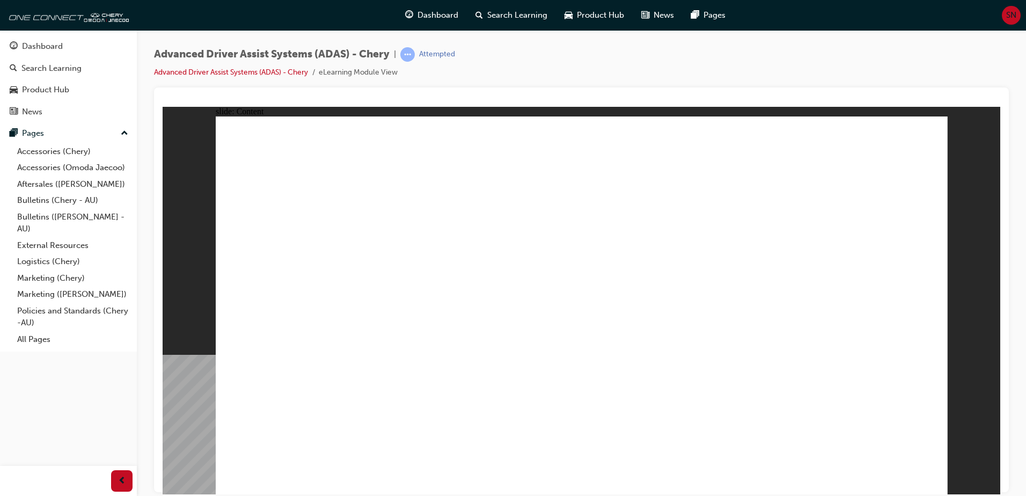
drag, startPoint x: 438, startPoint y: 233, endPoint x: 440, endPoint y: 226, distance: 7.8
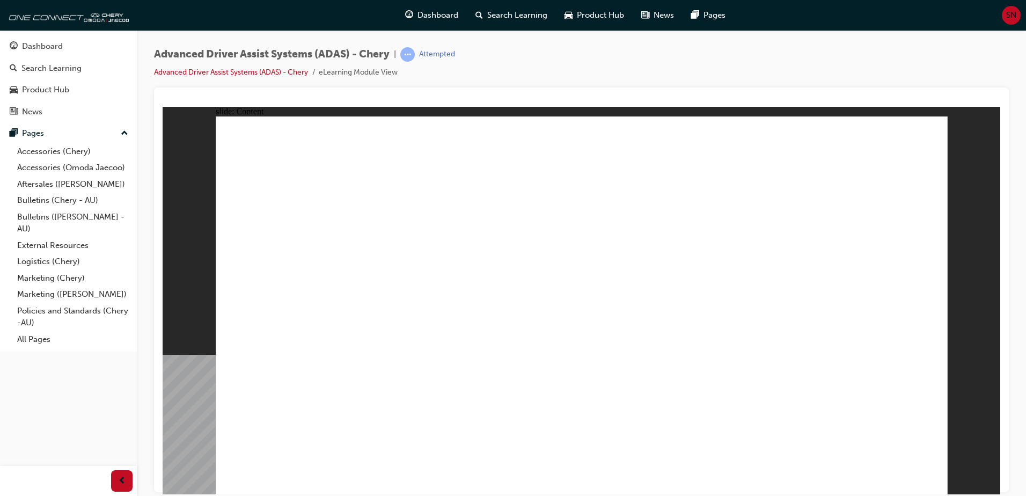
drag, startPoint x: 406, startPoint y: 378, endPoint x: 391, endPoint y: 388, distance: 17.9
drag, startPoint x: 347, startPoint y: 442, endPoint x: 605, endPoint y: 454, distance: 258.4
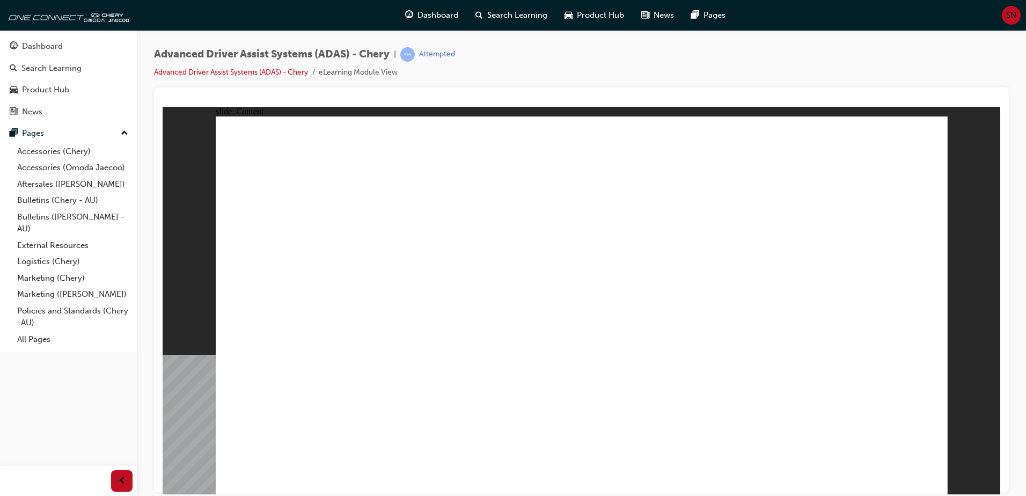
drag, startPoint x: 541, startPoint y: 422, endPoint x: 563, endPoint y: 263, distance: 159.8
drag, startPoint x: 400, startPoint y: 420, endPoint x: 530, endPoint y: 198, distance: 257.0
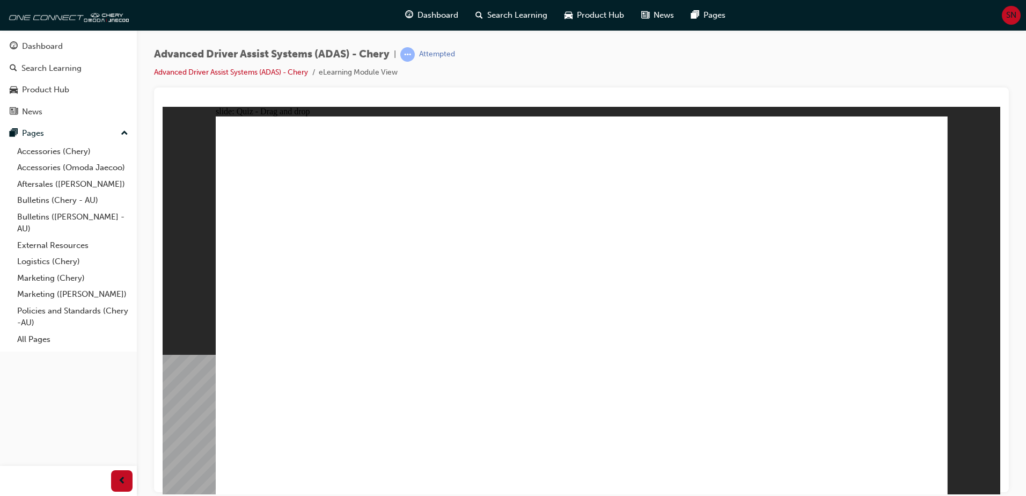
drag, startPoint x: 645, startPoint y: 411, endPoint x: 779, endPoint y: 261, distance: 201.0
drag, startPoint x: 310, startPoint y: 418, endPoint x: 786, endPoint y: 188, distance: 528.6
drag, startPoint x: 792, startPoint y: 415, endPoint x: 850, endPoint y: 232, distance: 192.6
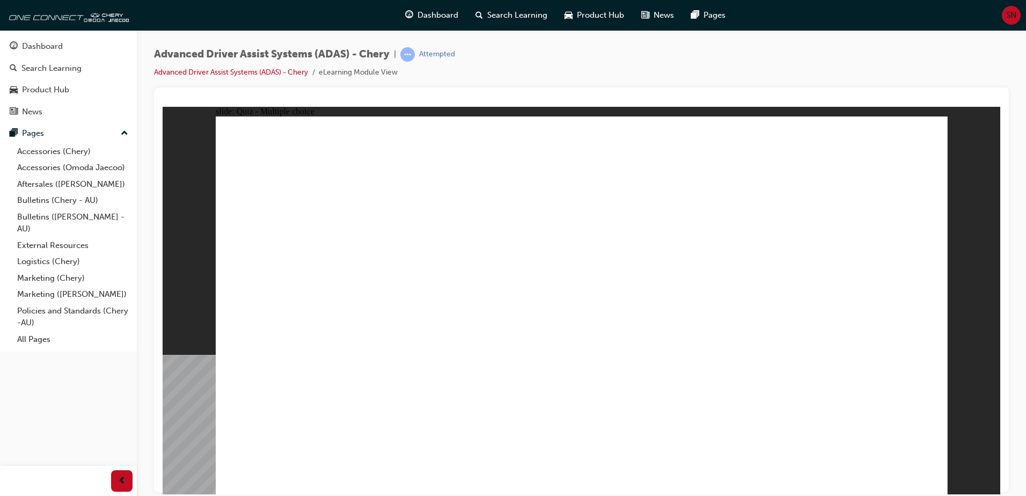
checkbox input "true"
drag, startPoint x: 663, startPoint y: 219, endPoint x: 665, endPoint y: 232, distance: 13.2
checkbox input "true"
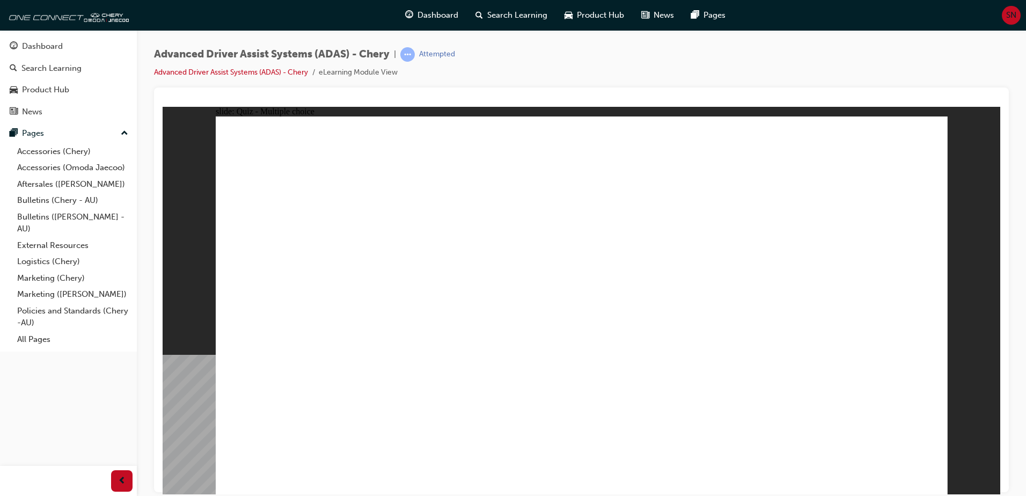
drag, startPoint x: 670, startPoint y: 293, endPoint x: 681, endPoint y: 334, distance: 41.8
checkbox input "true"
drag, startPoint x: 681, startPoint y: 334, endPoint x: 685, endPoint y: 350, distance: 16.4
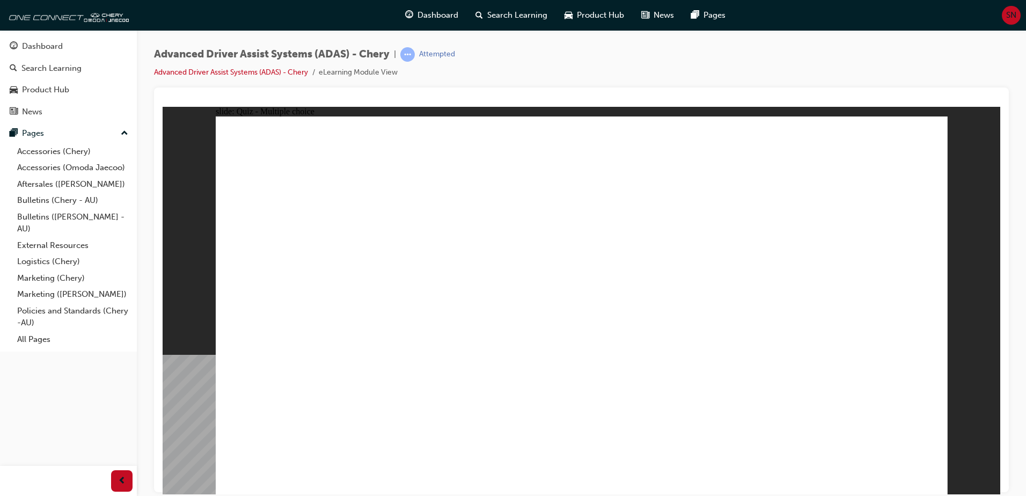
checkbox input "true"
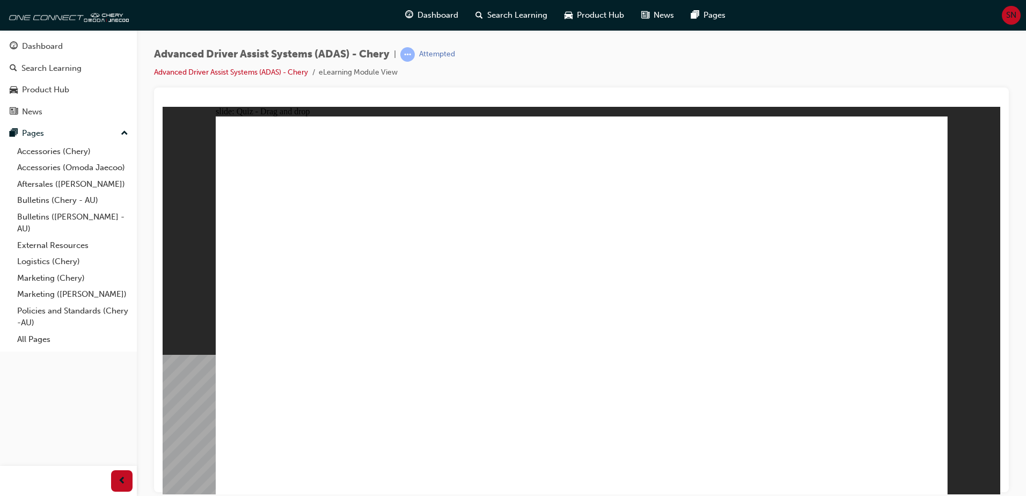
drag, startPoint x: 578, startPoint y: 158, endPoint x: 516, endPoint y: 308, distance: 162.1
drag, startPoint x: 560, startPoint y: 188, endPoint x: 560, endPoint y: 332, distance: 143.8
drag, startPoint x: 726, startPoint y: 174, endPoint x: 639, endPoint y: 355, distance: 200.4
drag, startPoint x: 830, startPoint y: 186, endPoint x: 502, endPoint y: 339, distance: 361.9
drag, startPoint x: 663, startPoint y: 184, endPoint x: 665, endPoint y: 342, distance: 157.7
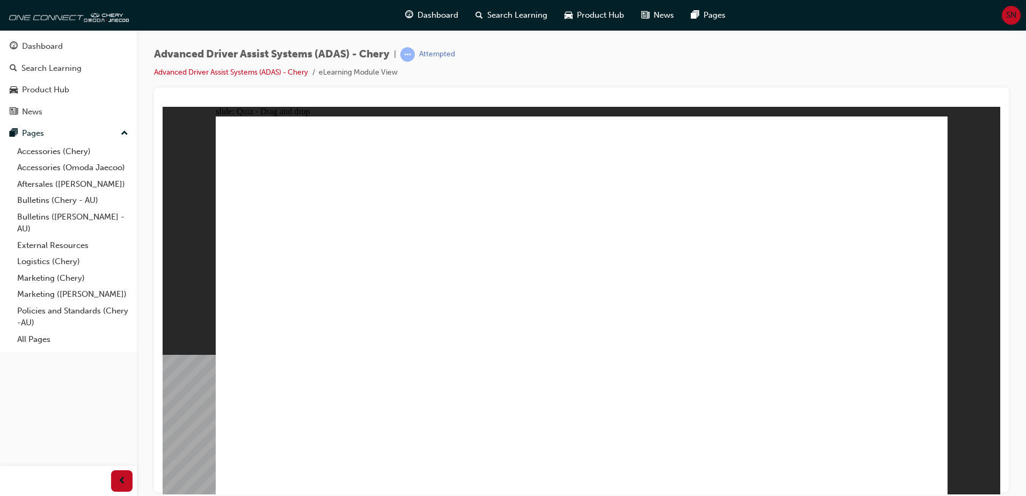
drag, startPoint x: 667, startPoint y: 157, endPoint x: 554, endPoint y: 339, distance: 214.5
drag, startPoint x: 741, startPoint y: 190, endPoint x: 728, endPoint y: 346, distance: 156.2
drag, startPoint x: 817, startPoint y: 144, endPoint x: 816, endPoint y: 160, distance: 16.6
drag, startPoint x: 816, startPoint y: 159, endPoint x: 791, endPoint y: 383, distance: 225.1
